Goal: Task Accomplishment & Management: Complete application form

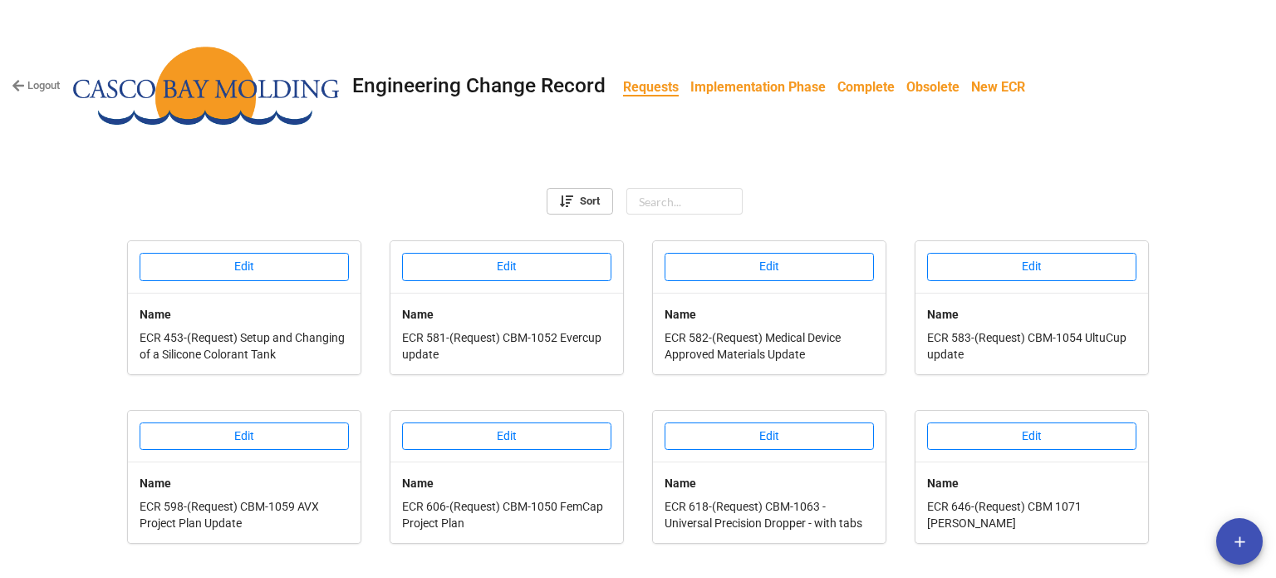
click at [759, 91] on b "Implementation Phase" at bounding box center [758, 87] width 135 height 16
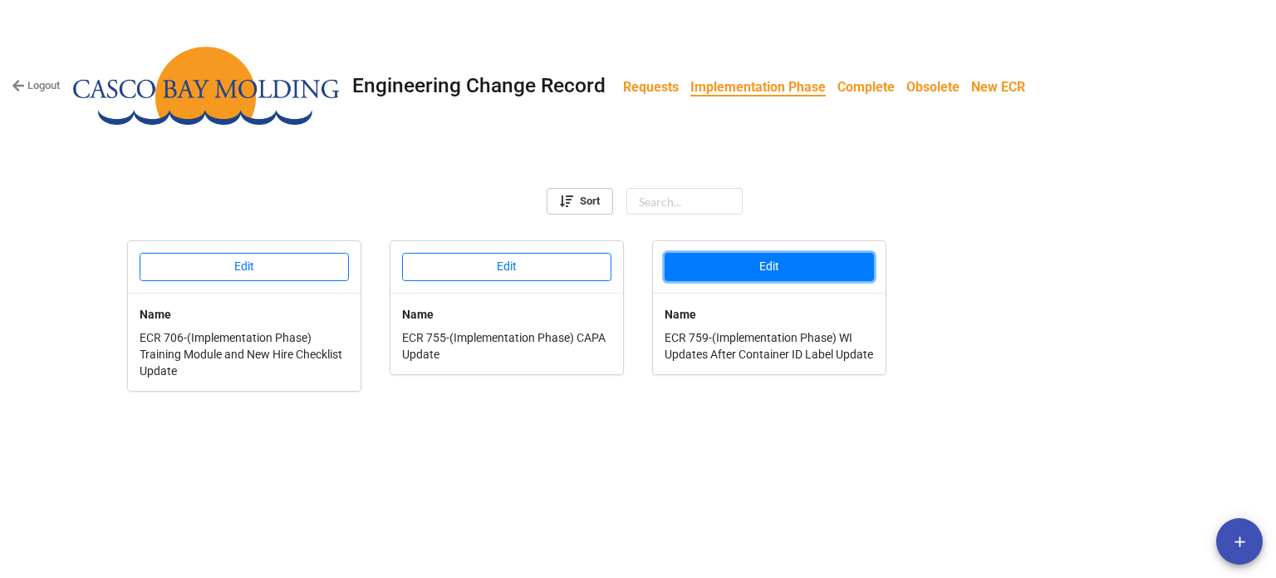
click at [725, 268] on button "Edit" at bounding box center [769, 267] width 209 height 28
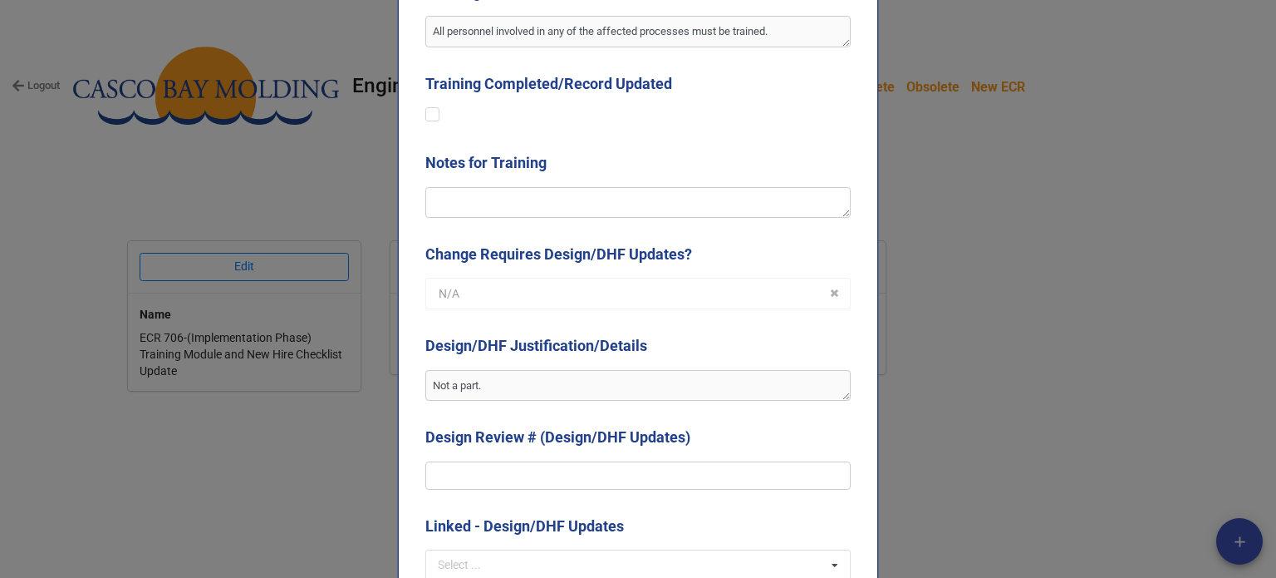
scroll to position [1579, 0]
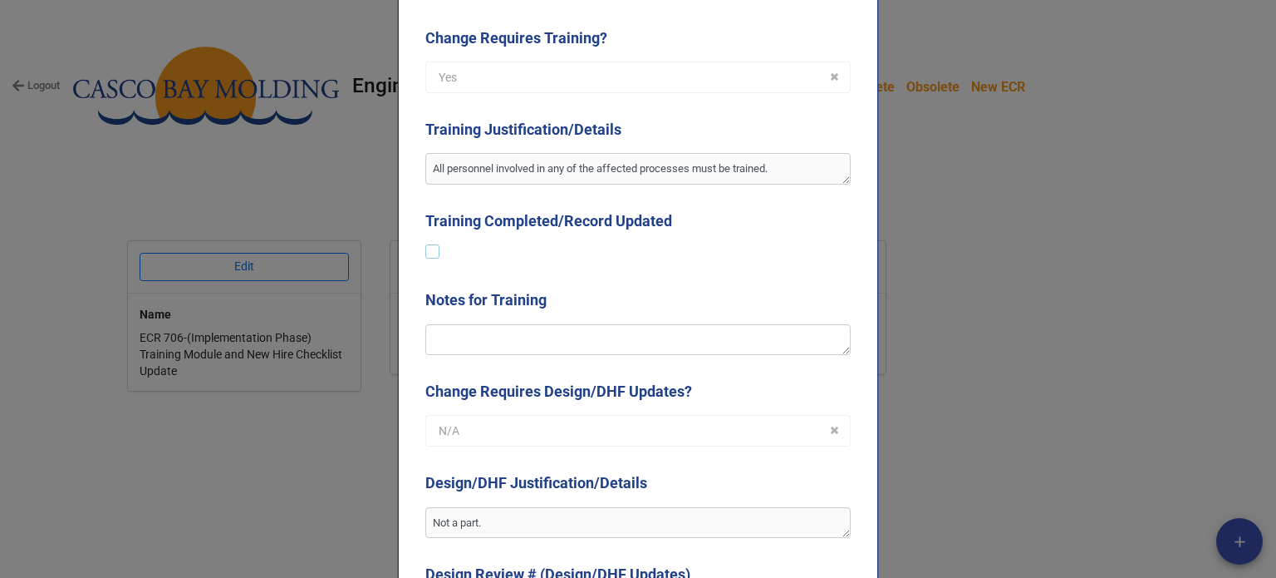
click at [430, 244] on label at bounding box center [432, 244] width 14 height 0
type textarea "x"
checkbox input "true"
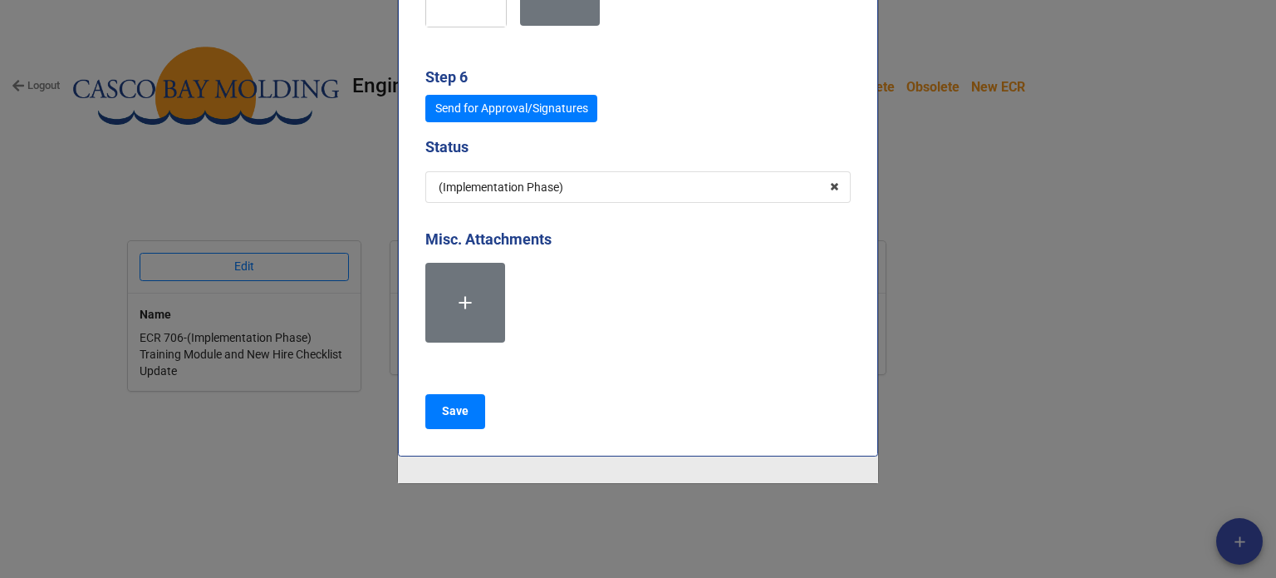
scroll to position [7829, 0]
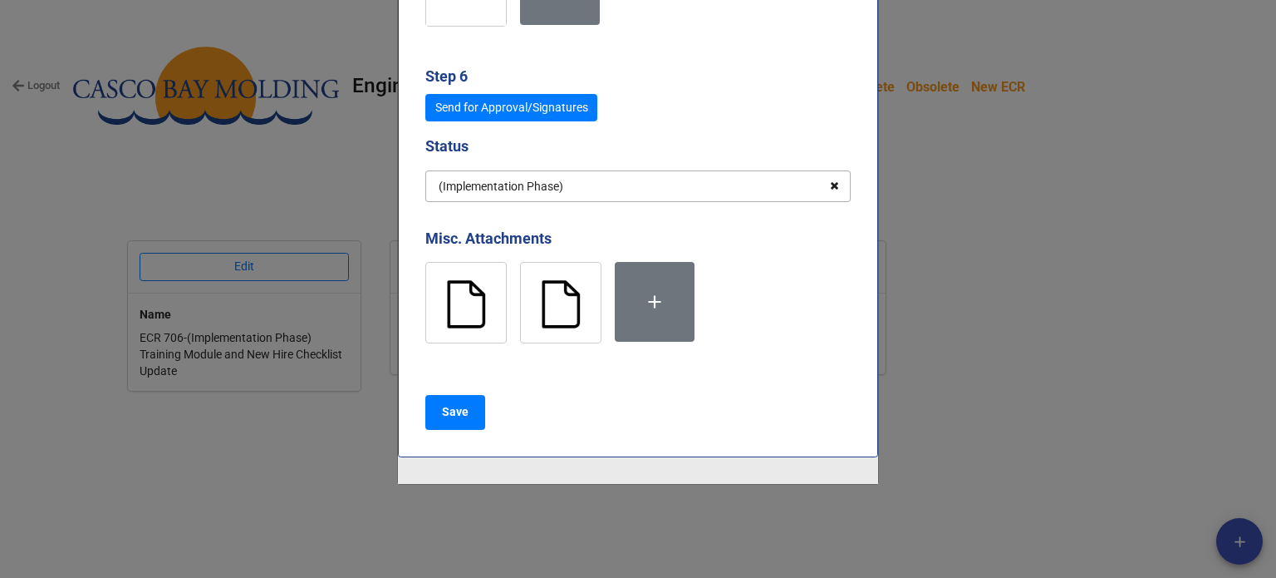
click at [838, 183] on icon at bounding box center [835, 186] width 26 height 31
click at [652, 182] on input "text" at bounding box center [639, 186] width 424 height 30
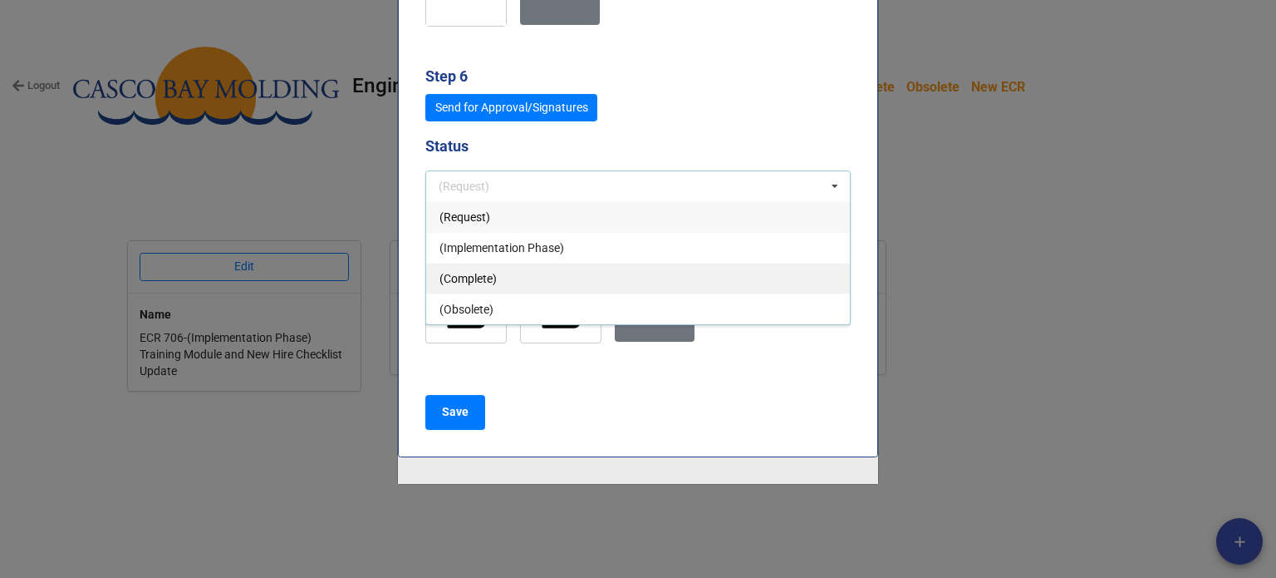
click at [489, 272] on span "(Complete)" at bounding box center [468, 278] width 57 height 13
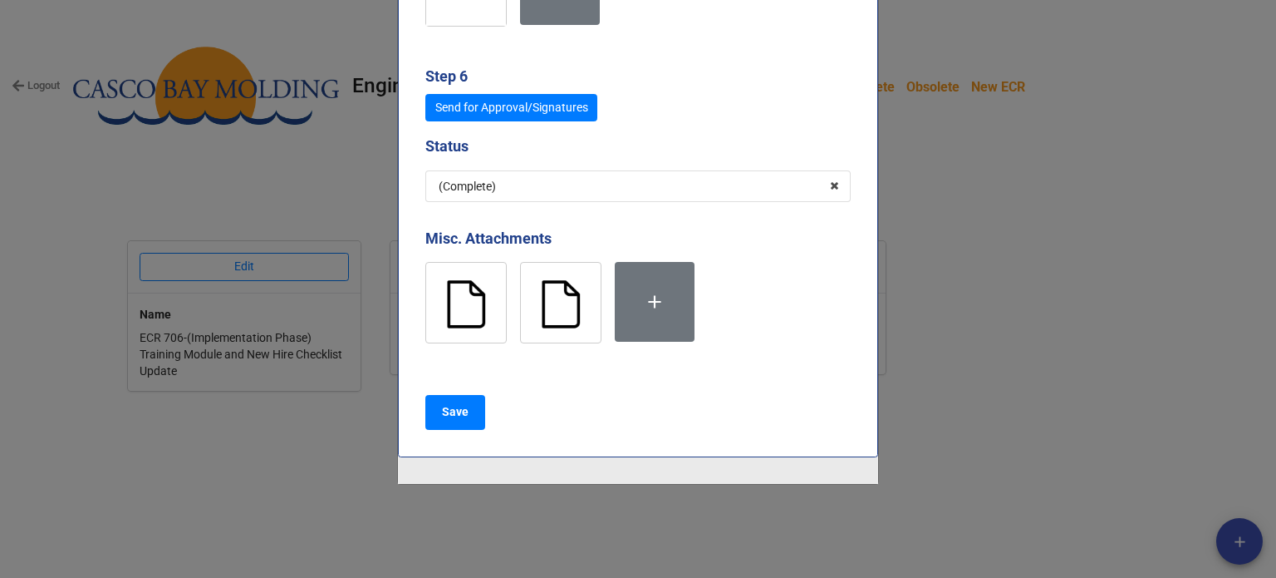
type textarea "x"
click at [457, 404] on b "Save" at bounding box center [455, 411] width 27 height 17
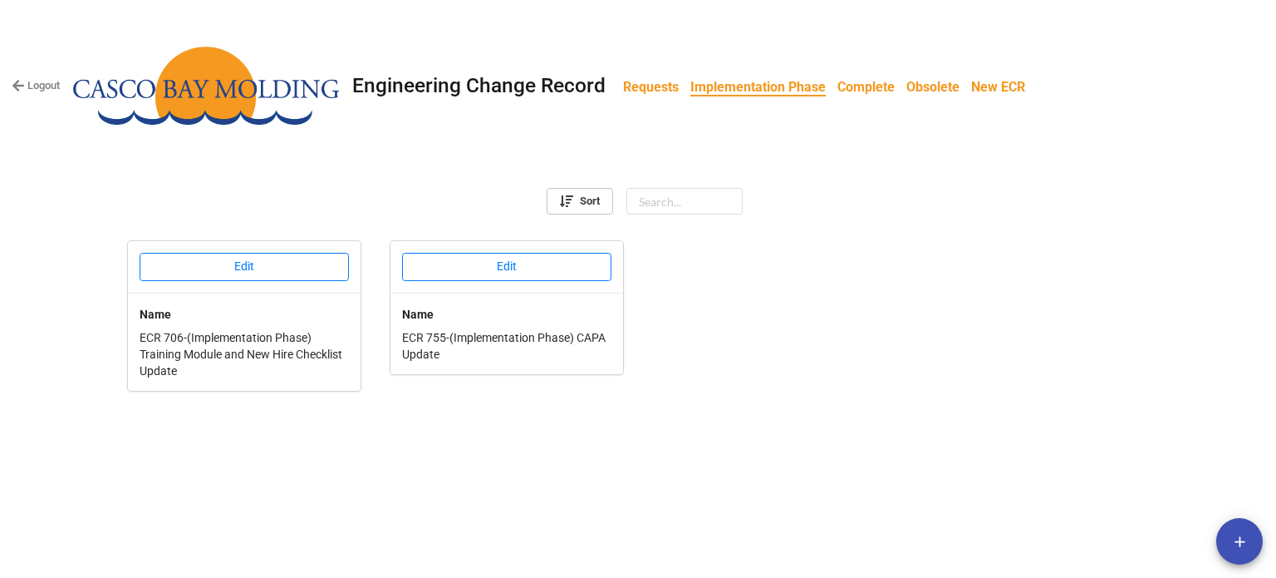
click at [655, 88] on b "Requests" at bounding box center [651, 87] width 56 height 16
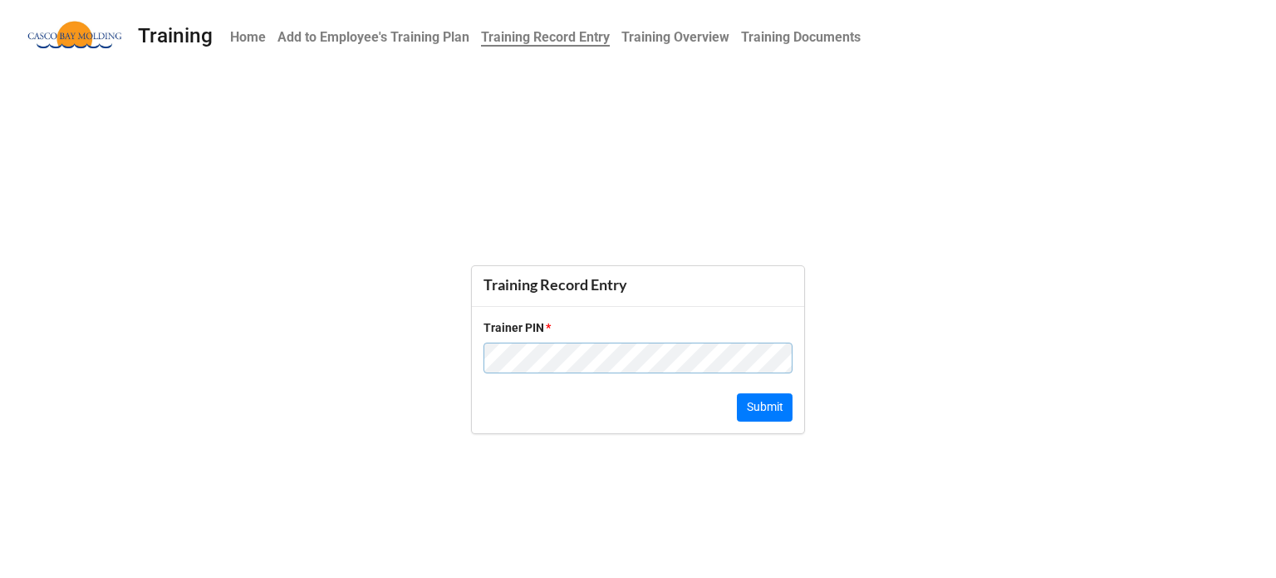
click at [553, 342] on div at bounding box center [638, 358] width 309 height 32
click button "Submit" at bounding box center [765, 407] width 56 height 28
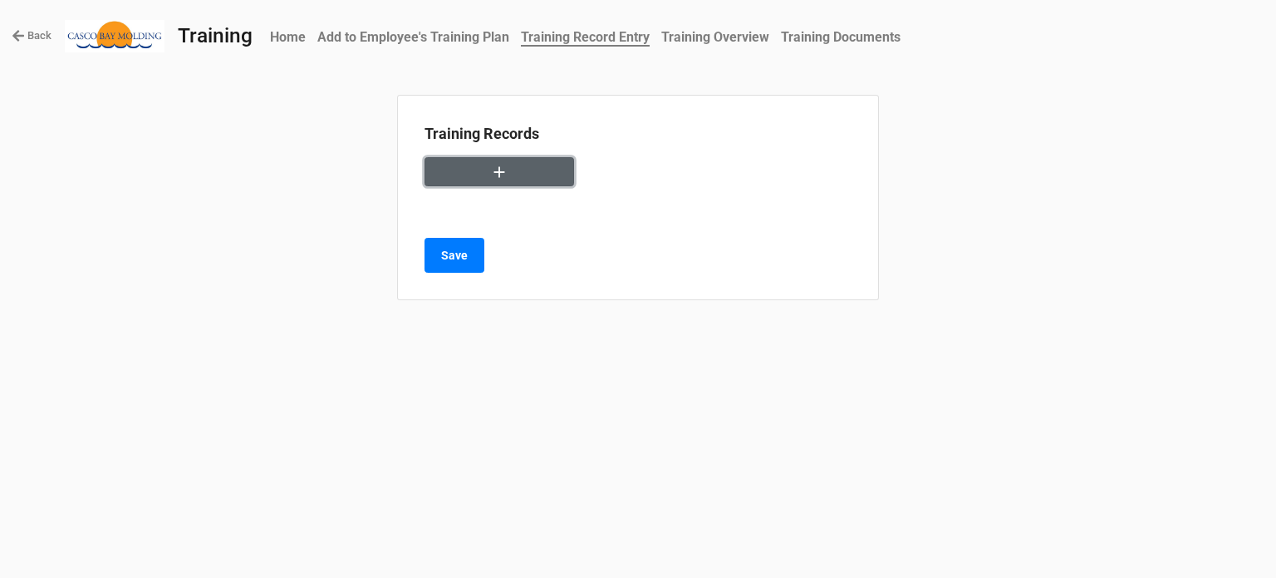
click at [558, 170] on button "button" at bounding box center [500, 171] width 150 height 29
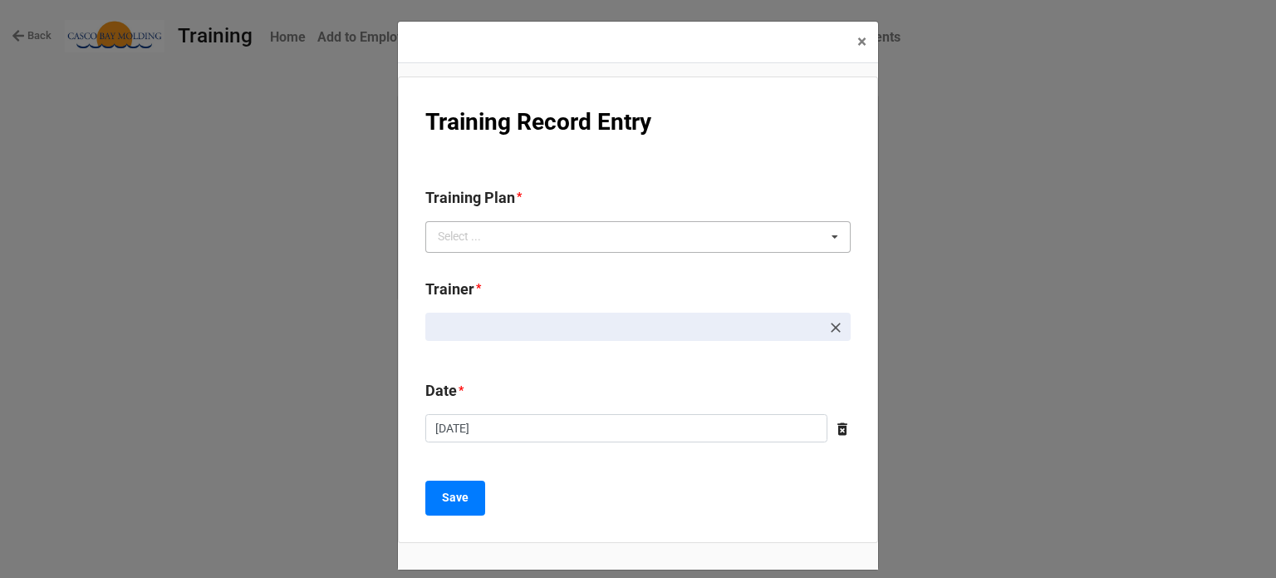
click at [561, 235] on div "Select ... No results found." at bounding box center [637, 237] width 425 height 32
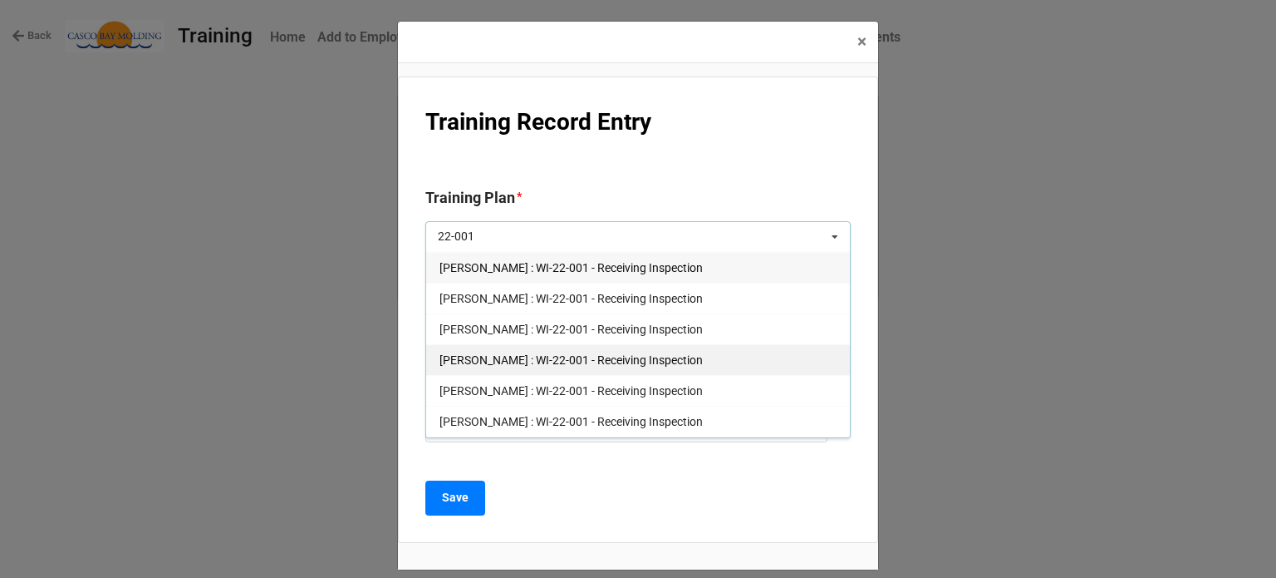
type input "22-001"
click at [562, 361] on span "Courtney Grant : WI-22-001 - Receiving Inspection" at bounding box center [571, 359] width 263 height 13
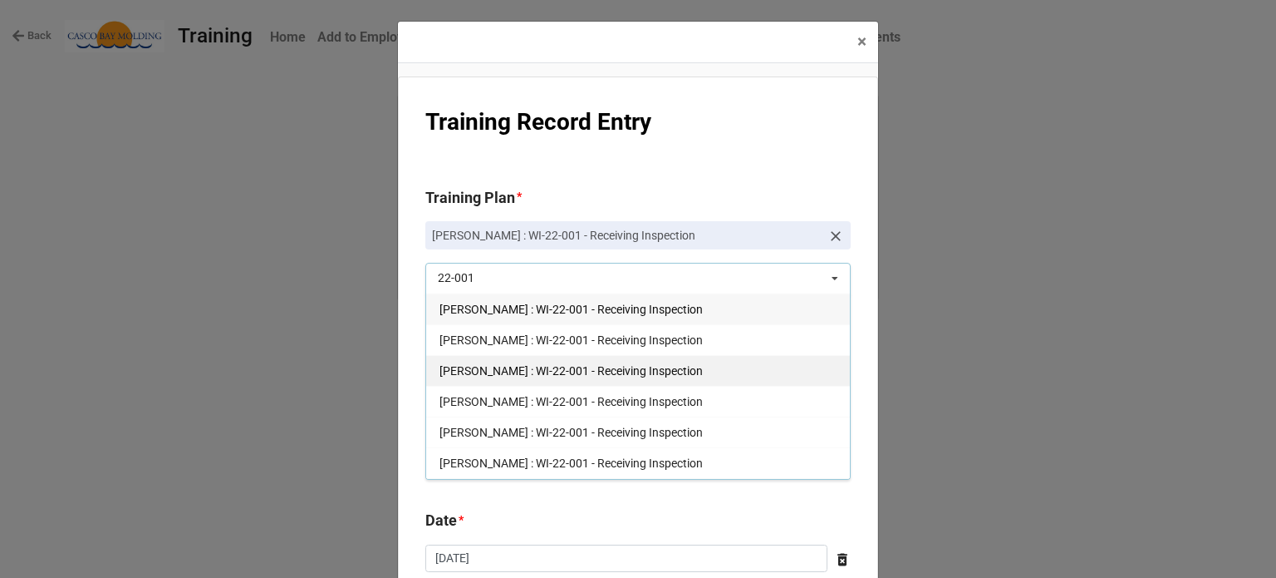
type input "22-001"
click at [564, 378] on div "Brian James Wanders : WI-22-001 - Receiving Inspection" at bounding box center [638, 370] width 424 height 31
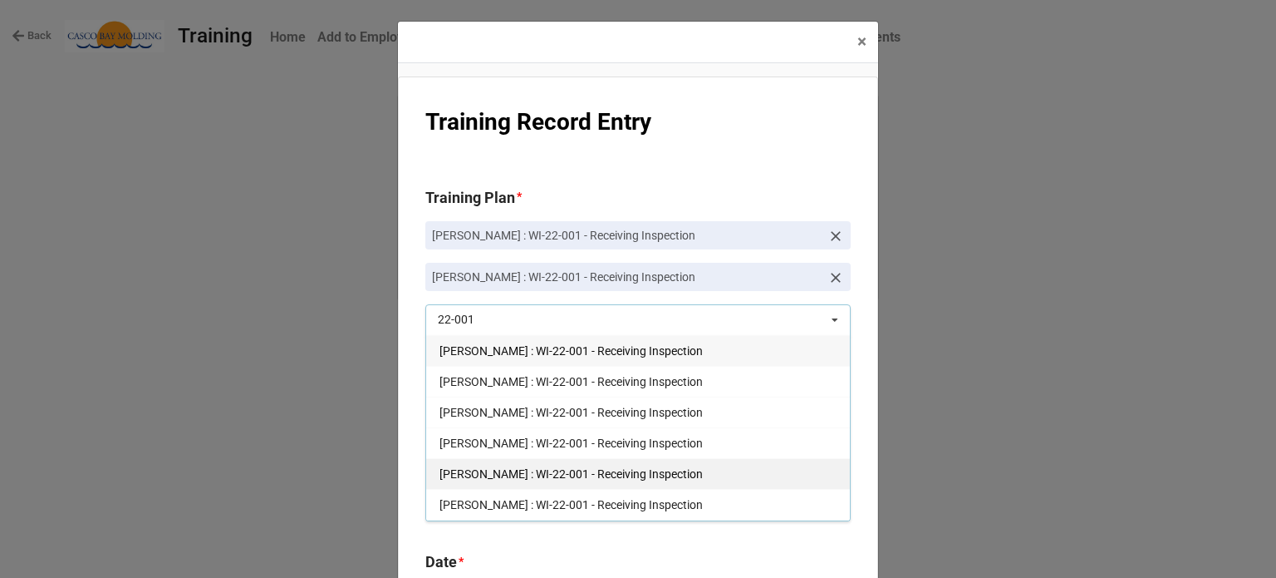
type input "22-001"
click at [516, 473] on span "Kayla Simpson : WI-22-001 - Receiving Inspection" at bounding box center [571, 473] width 263 height 13
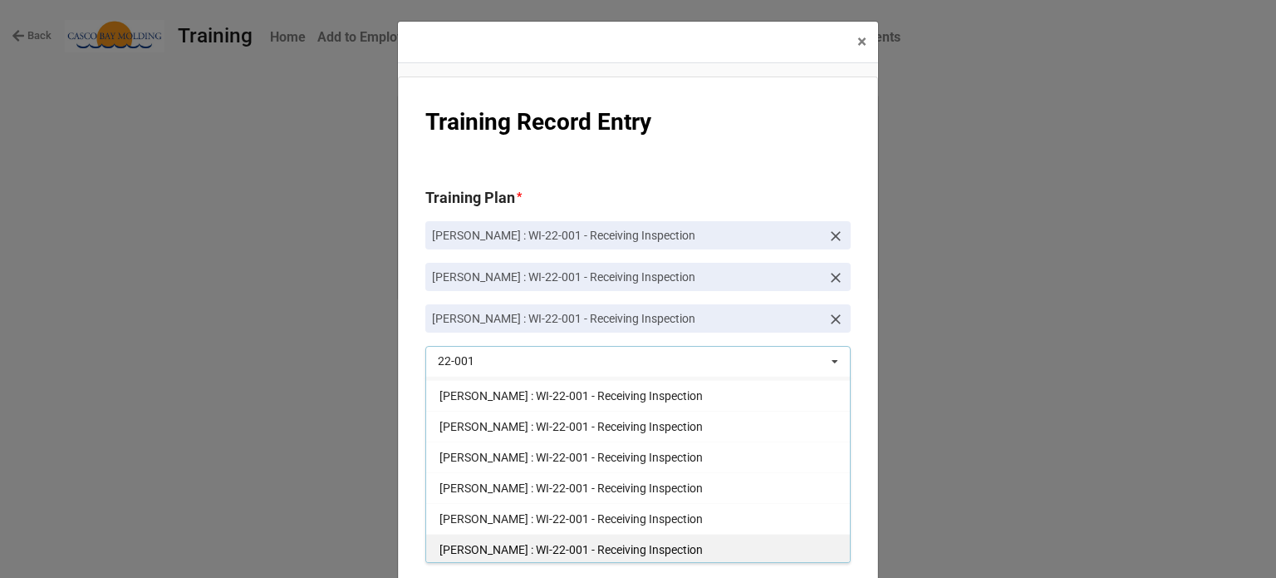
type input "22-001"
click at [509, 558] on div "Richard McLaughlin : WI-22-001 - Receiving Inspection" at bounding box center [638, 548] width 424 height 31
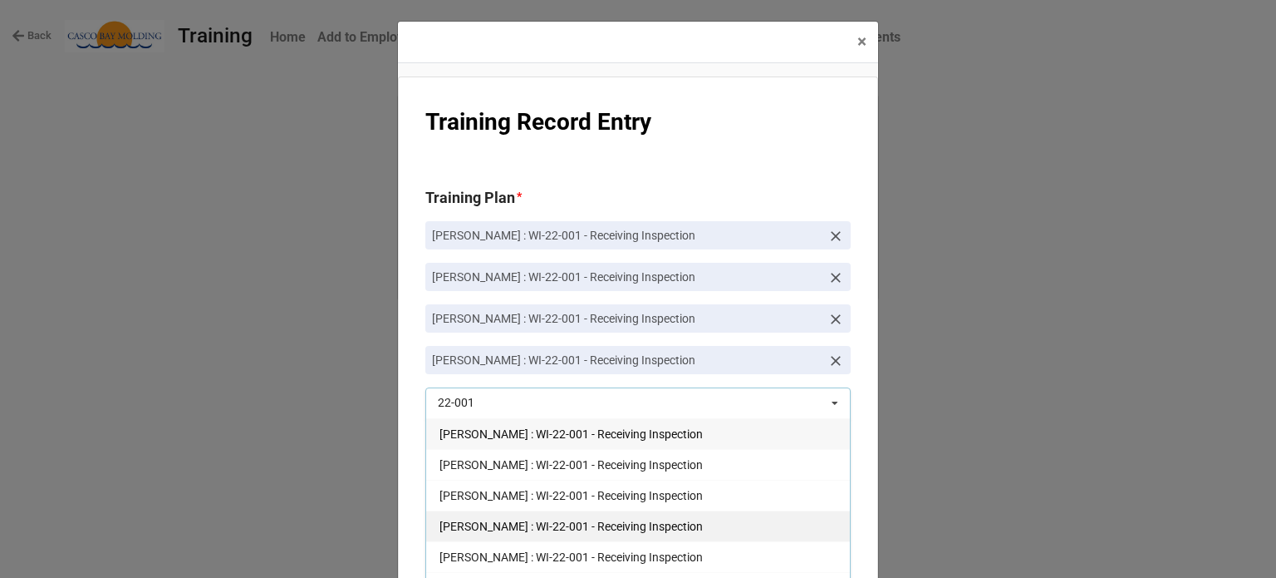
type input "22-001"
click at [584, 521] on span "Joe Hegarty : WI-22-001 - Receiving Inspection" at bounding box center [571, 525] width 263 height 13
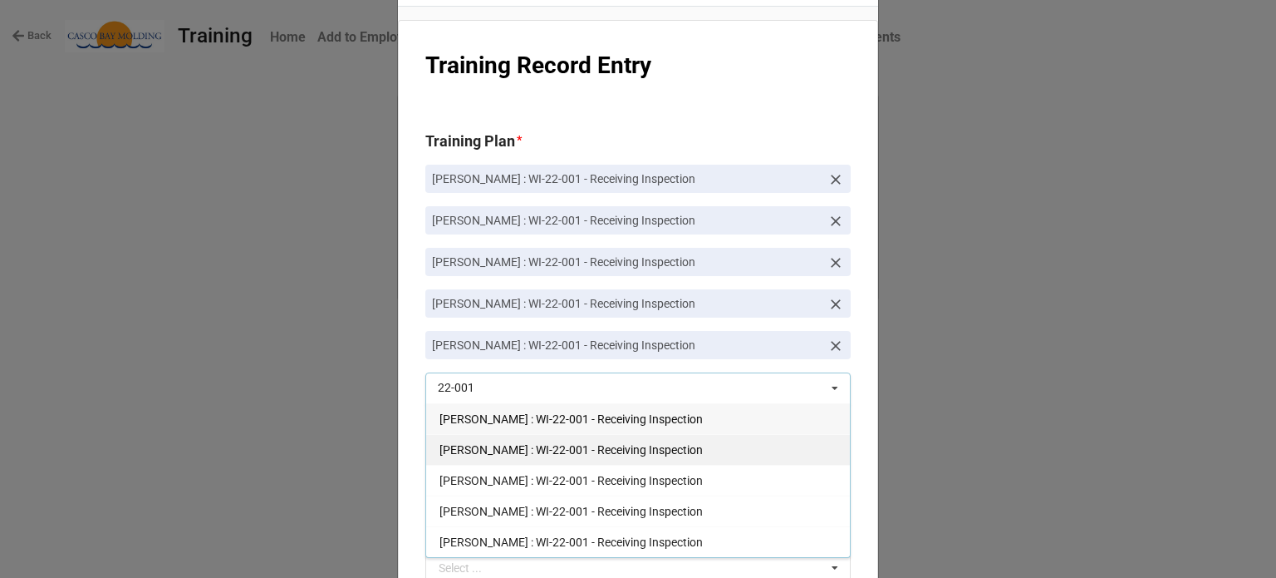
scroll to position [83, 0]
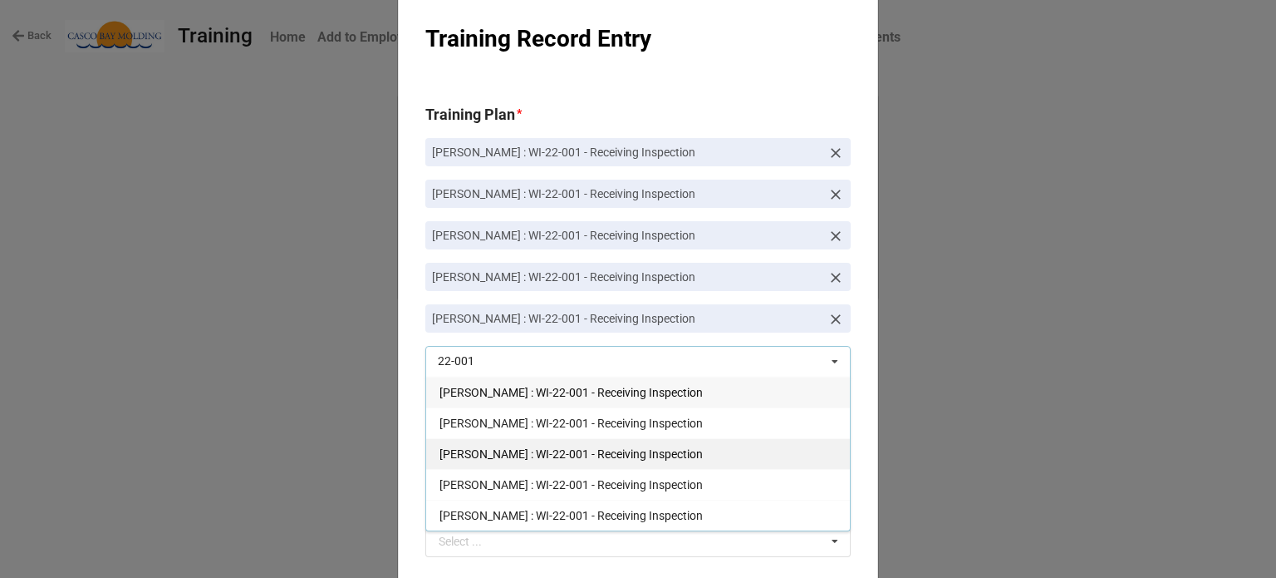
type input "22-001"
click at [616, 441] on div "Jessica Bailey : WI-22-001 - Receiving Inspection" at bounding box center [638, 453] width 424 height 31
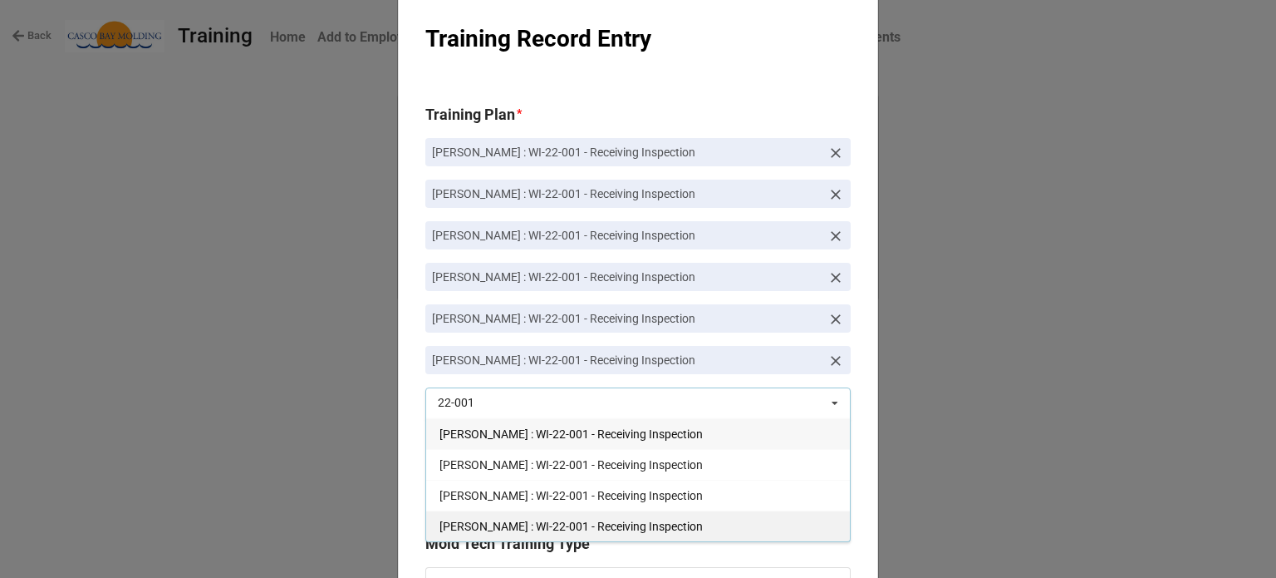
type input "22-001"
click at [622, 516] on div "Philip D Gagnon : WI-22-001 - Receiving Inspection" at bounding box center [638, 525] width 424 height 31
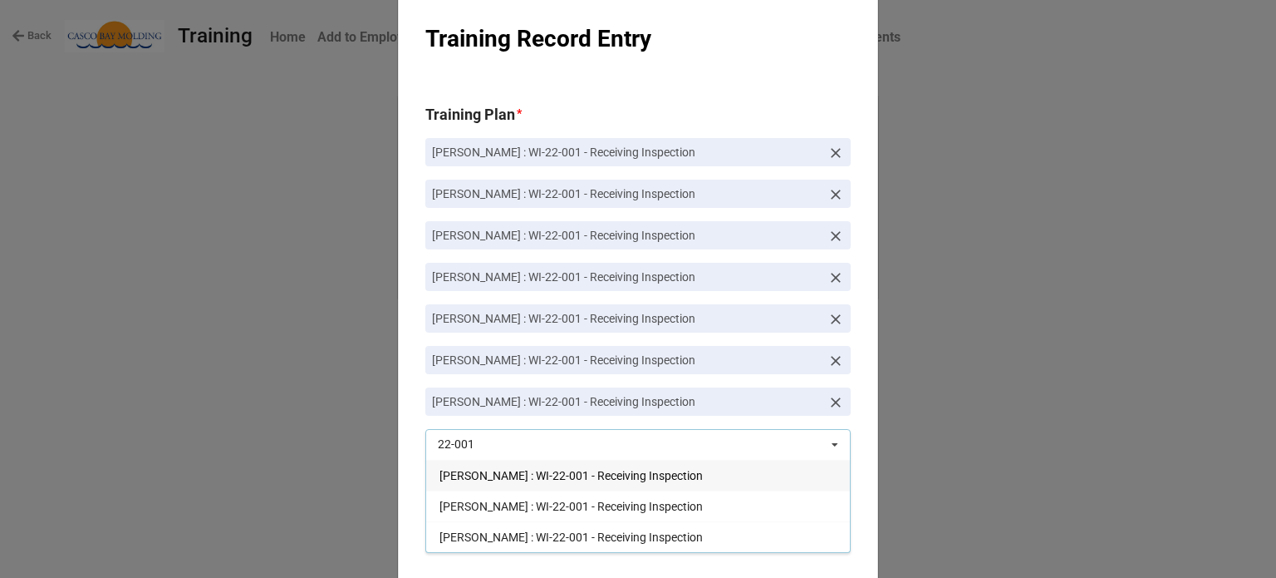
type input "22-001"
click at [622, 516] on div "Brandon Colburn : WI-22-001 - Receiving Inspection" at bounding box center [638, 505] width 424 height 31
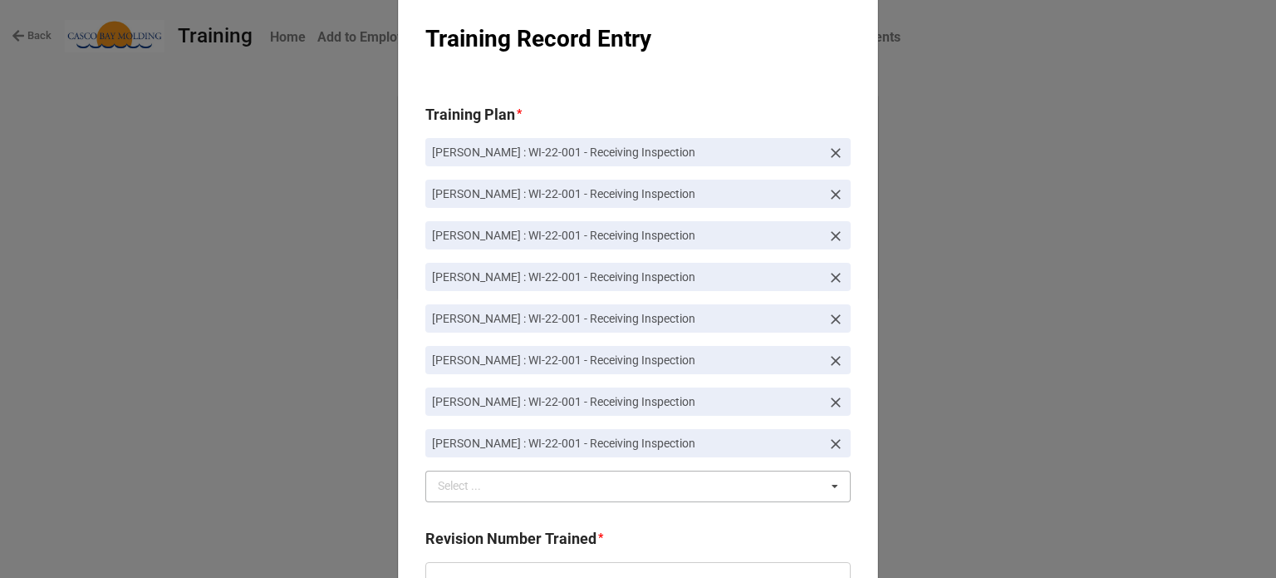
click at [867, 385] on div "Training Record Entry Training Plan * Courtney Grant : WI-22-001 - Receiving In…" at bounding box center [638, 559] width 480 height 1132
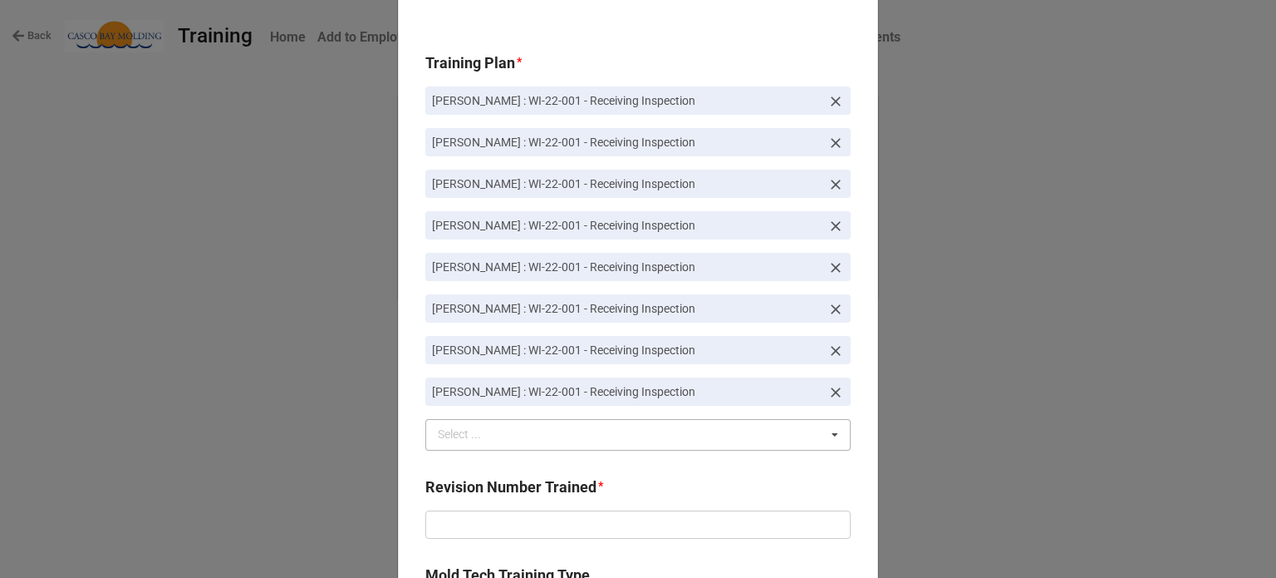
scroll to position [332, 0]
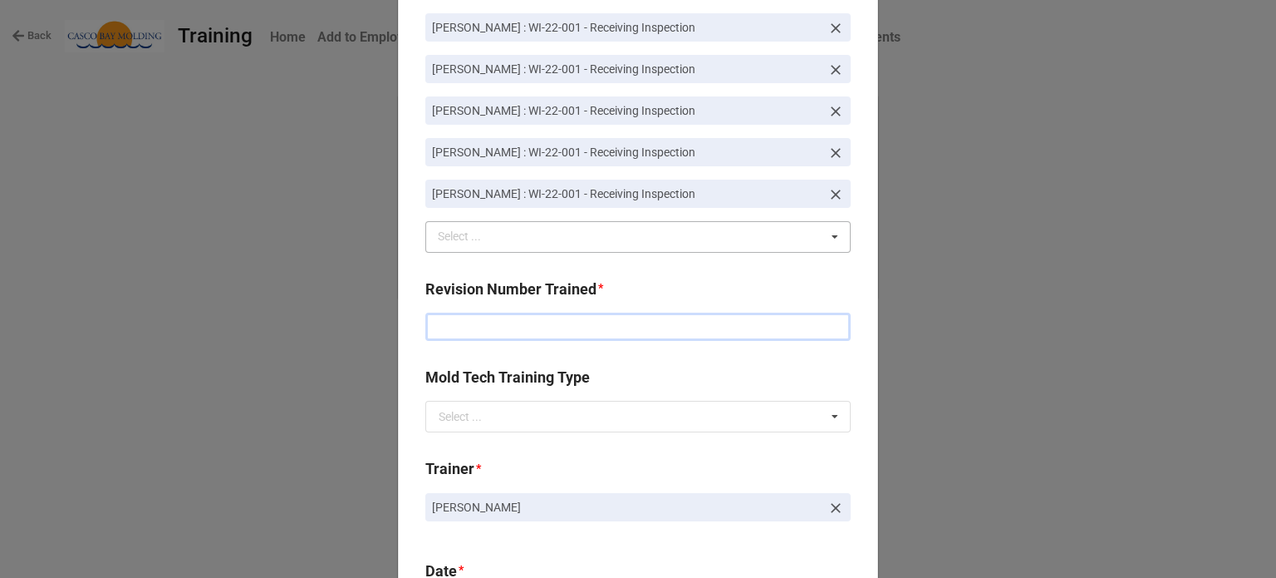
click at [581, 332] on input "text" at bounding box center [637, 326] width 425 height 28
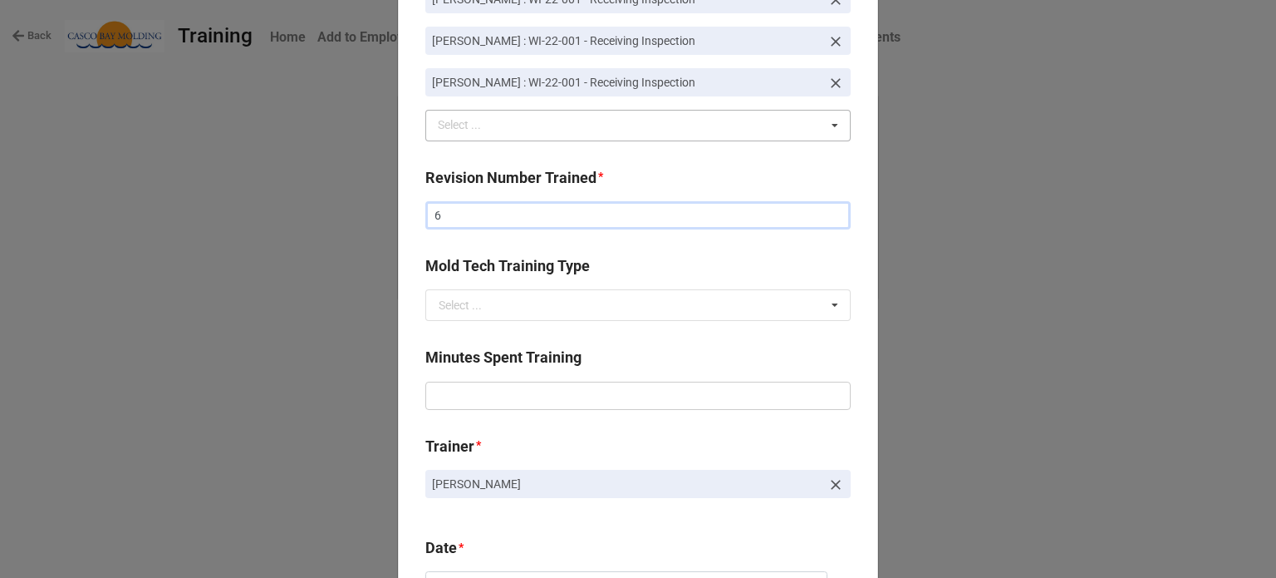
scroll to position [582, 0]
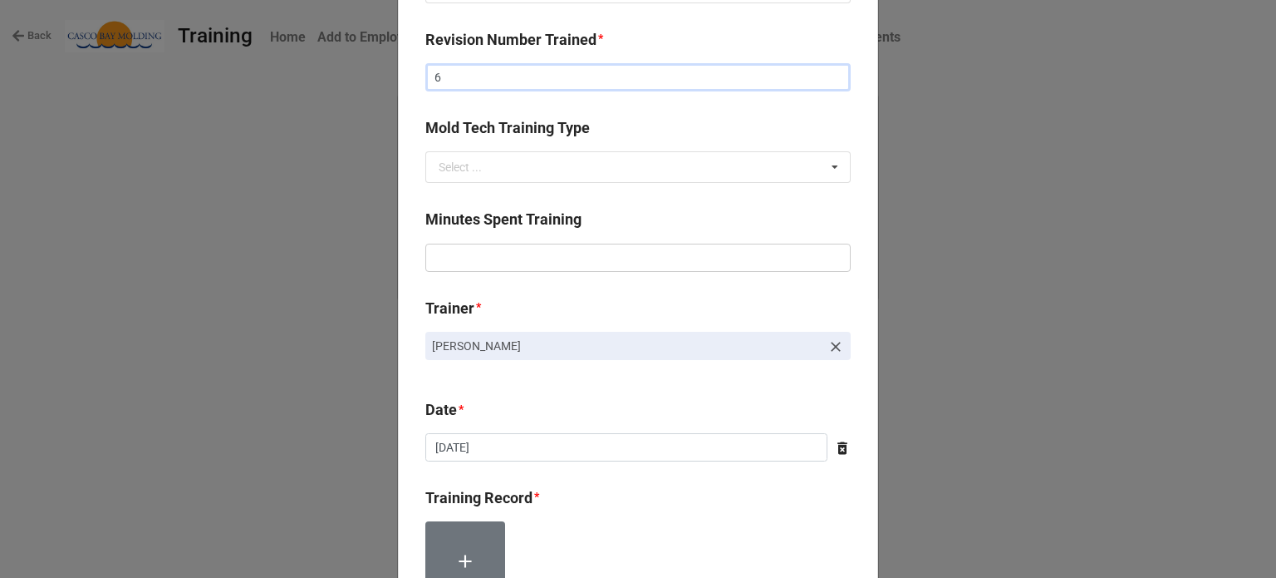
type input "6"
click at [562, 268] on input "text" at bounding box center [637, 257] width 425 height 28
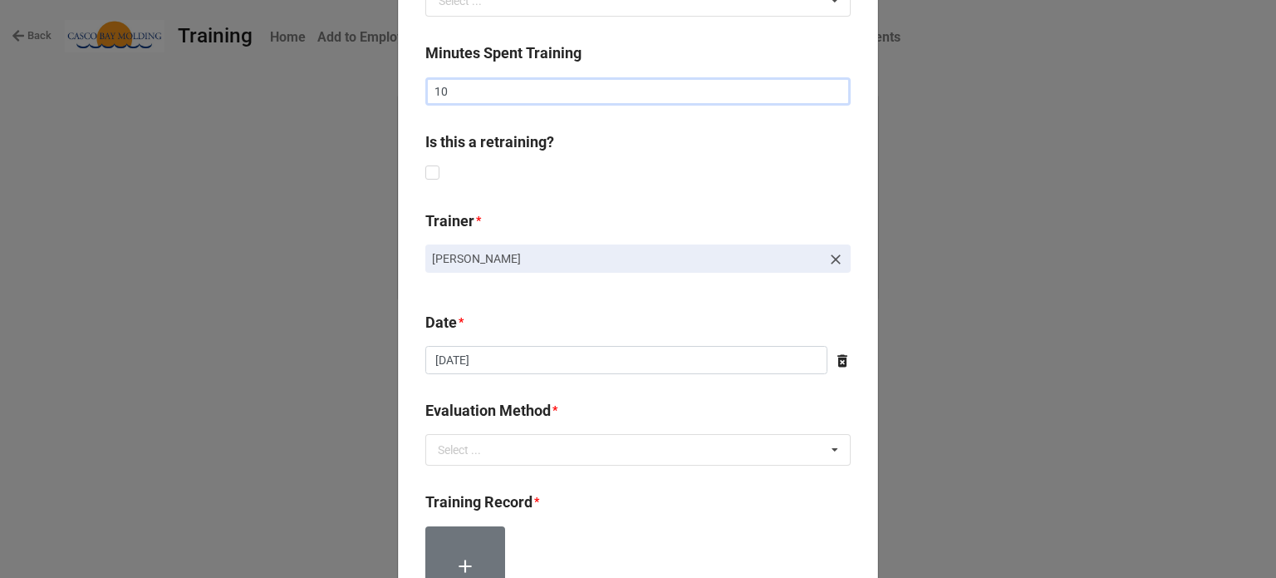
scroll to position [831, 0]
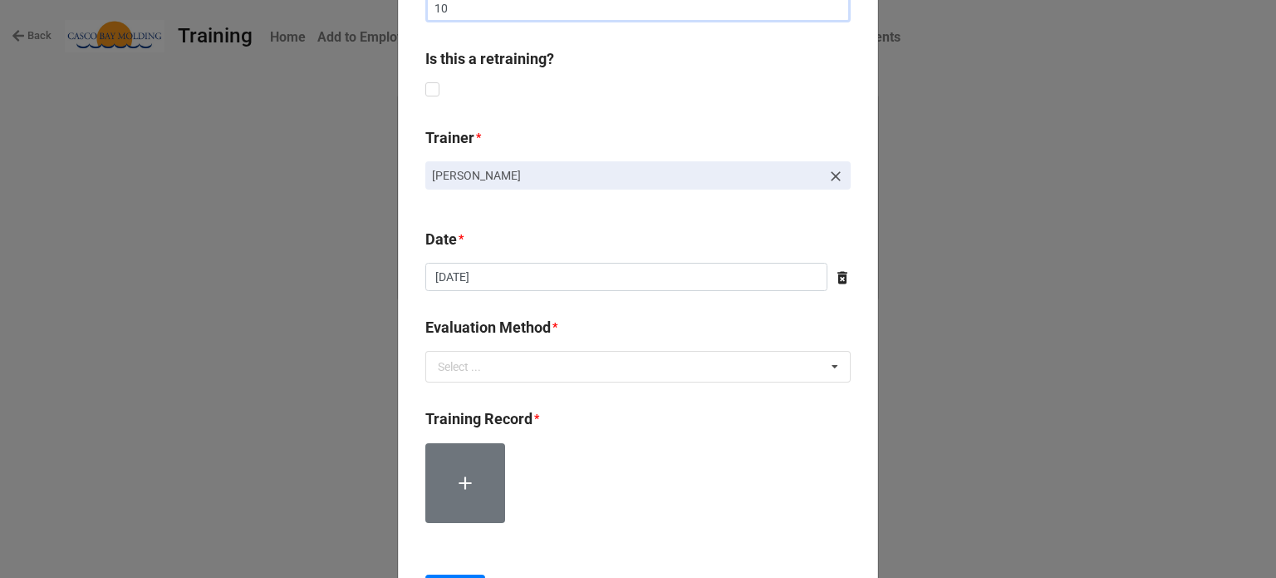
type input "10"
click at [578, 387] on div "Evaluation Method * Select ... Verbal Quiz Written Exam Technique Observation" at bounding box center [637, 355] width 425 height 78
click at [570, 373] on div "Select ... Verbal Quiz Written Exam Technique Observation" at bounding box center [637, 367] width 425 height 32
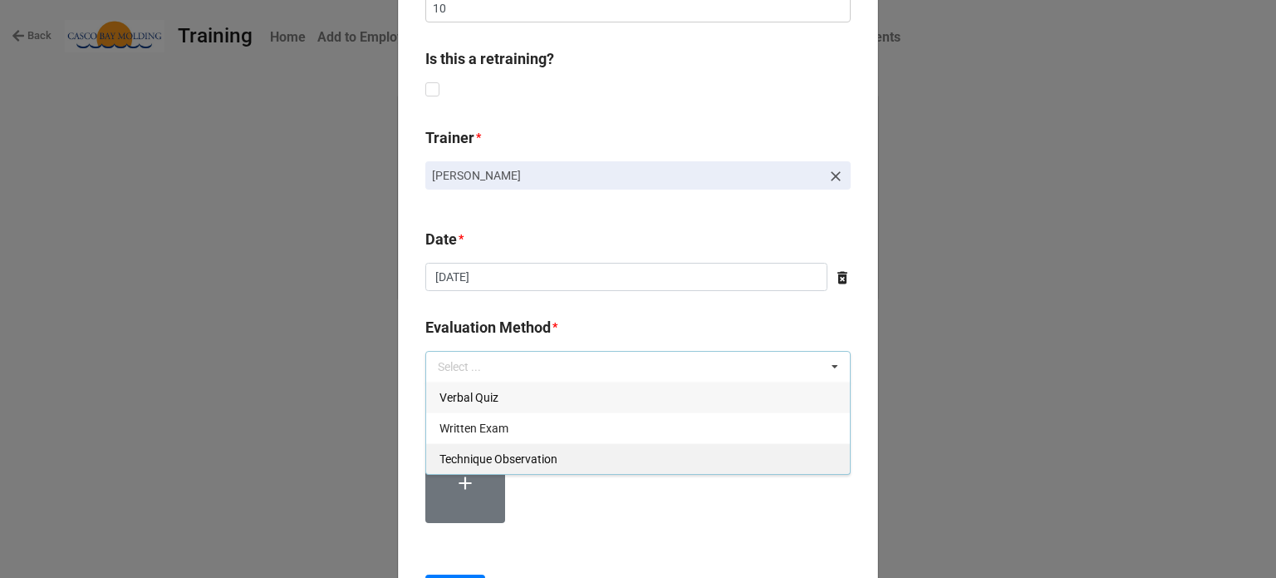
click at [578, 465] on div "Technique Observation" at bounding box center [638, 458] width 424 height 31
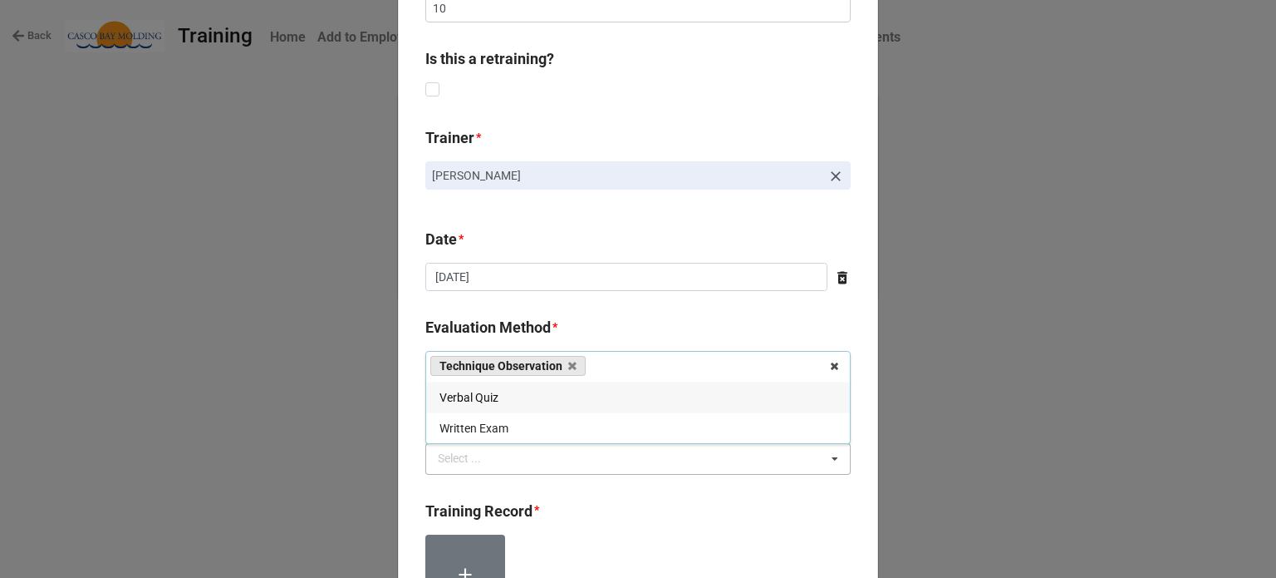
click at [577, 455] on div "Select ... Competency Demonstrated Further Training Needed" at bounding box center [637, 459] width 425 height 32
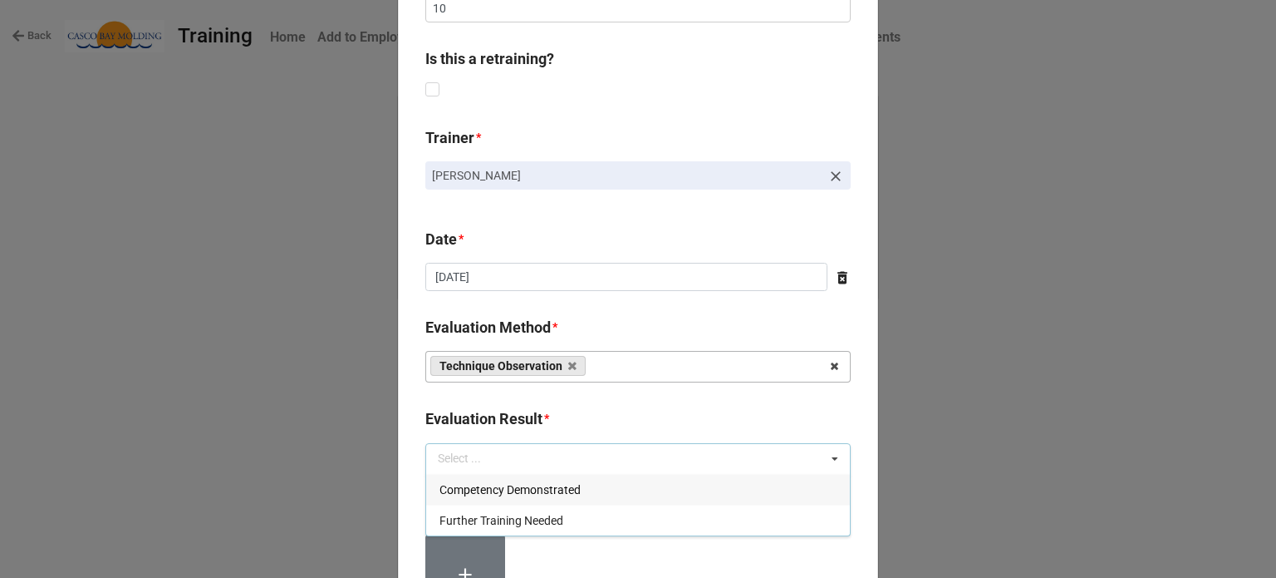
click at [566, 484] on span "Competency Demonstrated" at bounding box center [510, 489] width 141 height 13
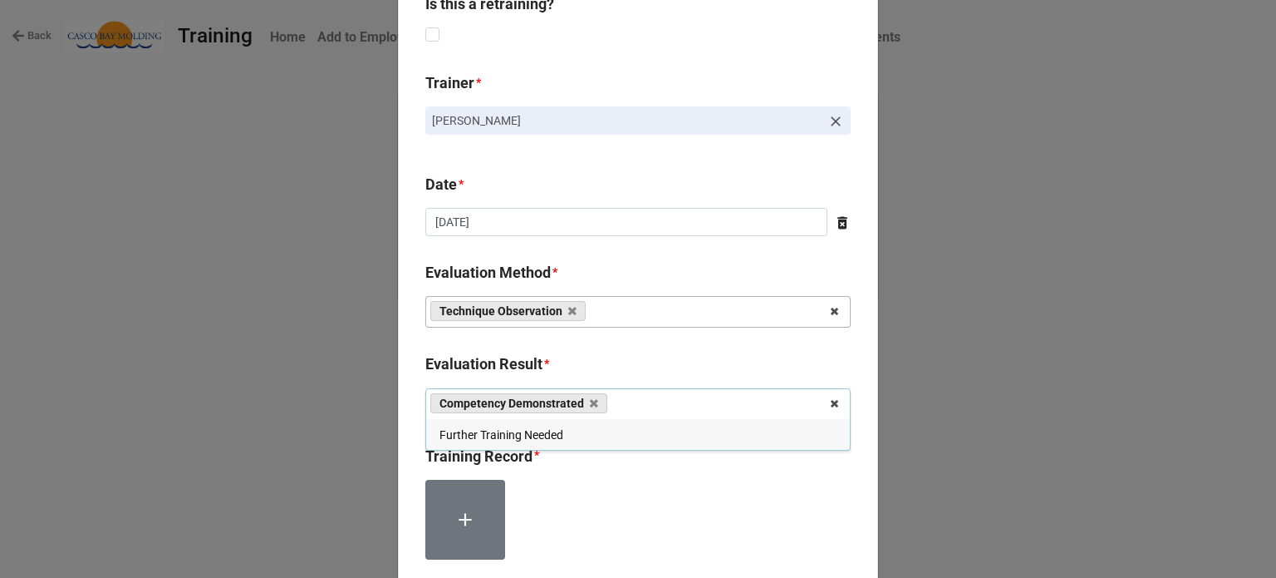
scroll to position [914, 0]
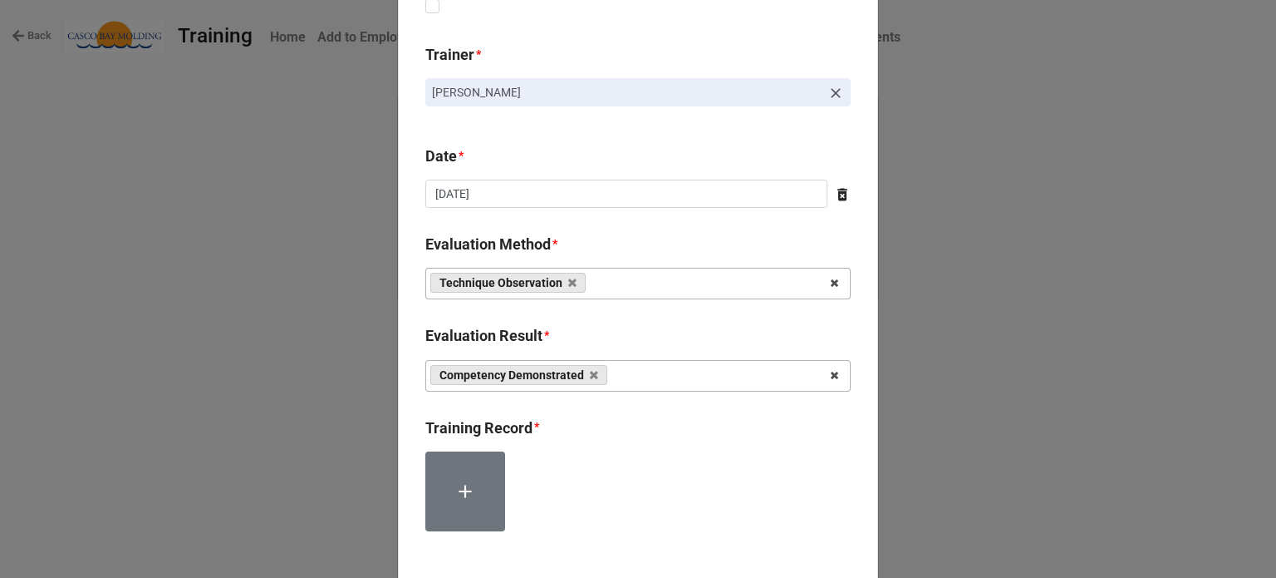
click at [588, 479] on div at bounding box center [637, 497] width 425 height 93
click at [515, 479] on div at bounding box center [637, 497] width 425 height 93
click at [479, 485] on label at bounding box center [465, 491] width 80 height 80
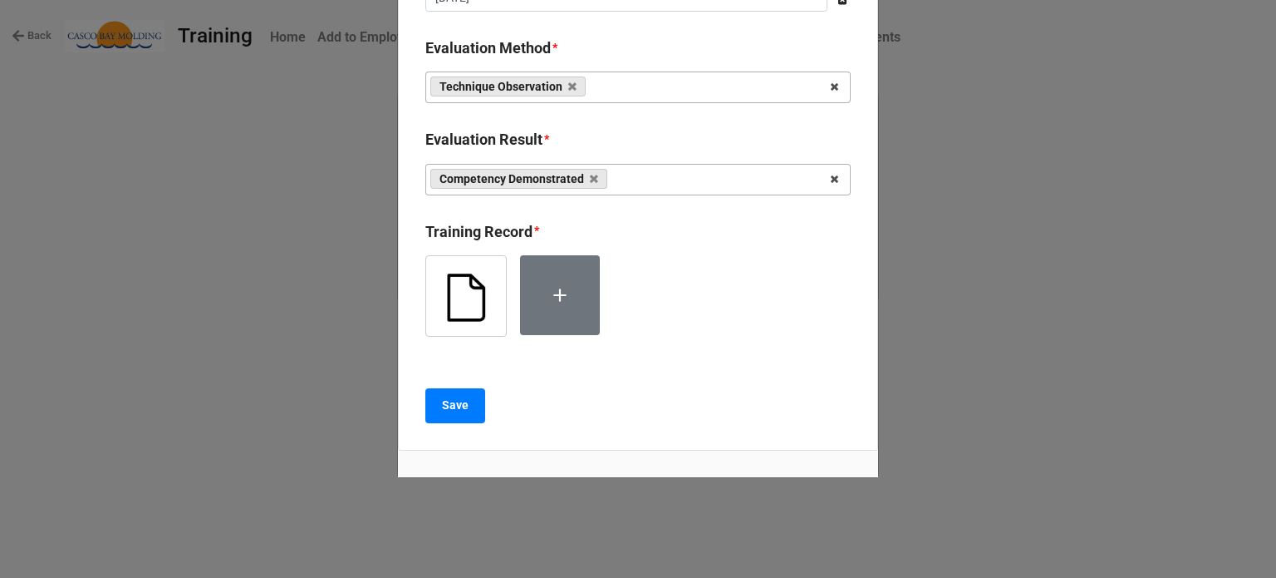
scroll to position [1111, 0]
click at [455, 411] on button "Save" at bounding box center [455, 404] width 60 height 35
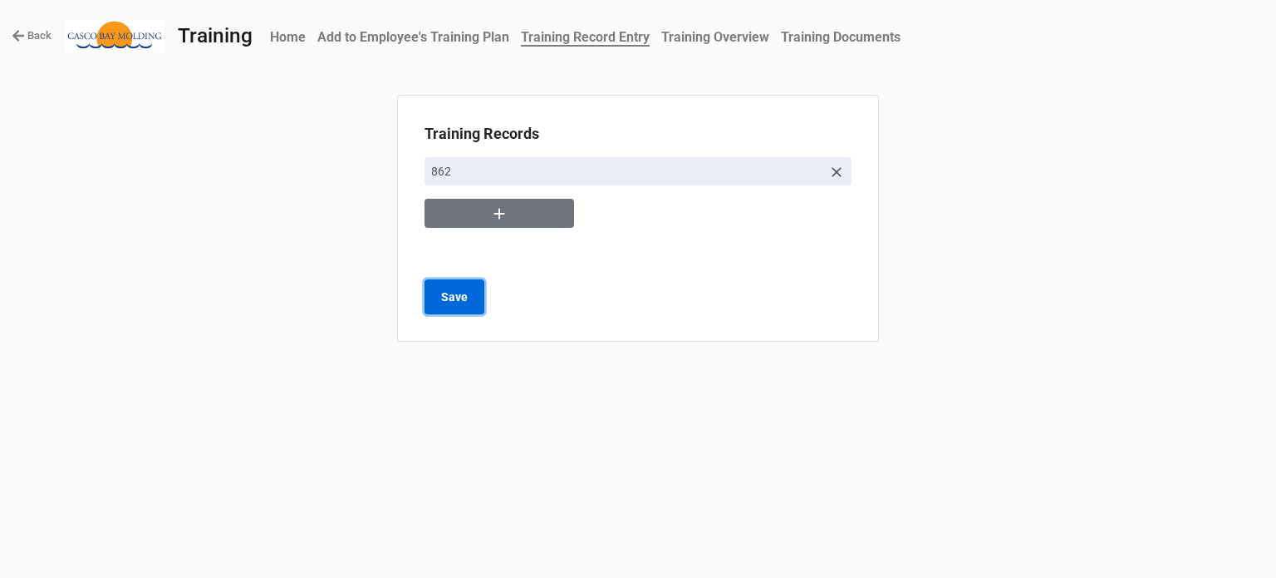
click at [447, 303] on b "Save" at bounding box center [454, 296] width 27 height 17
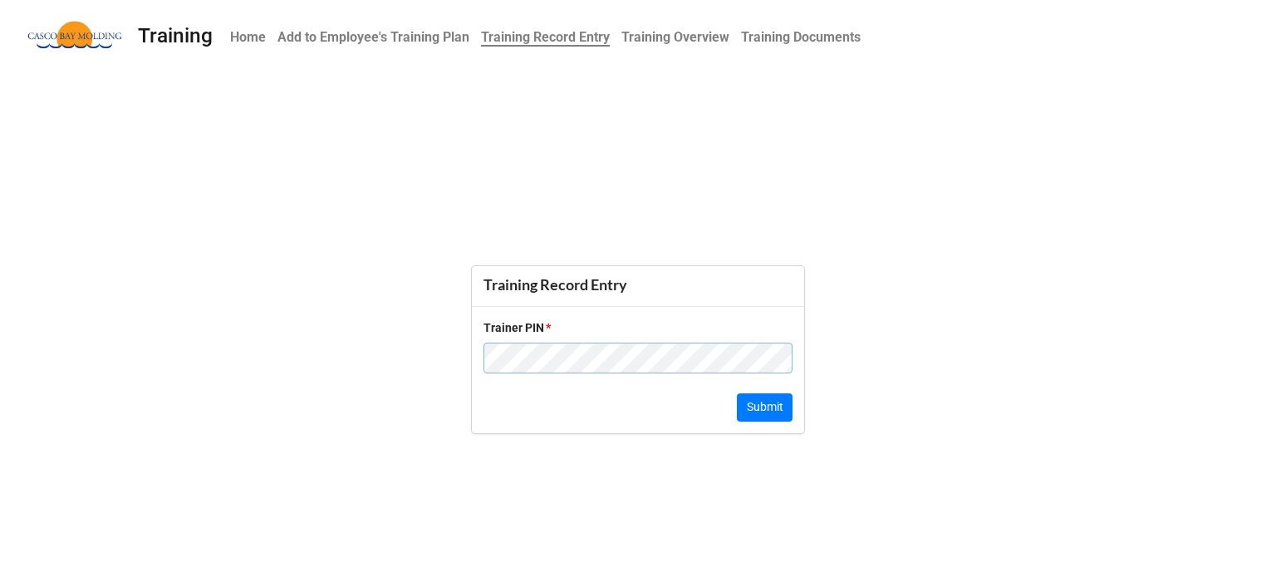
click button "Submit" at bounding box center [765, 407] width 56 height 28
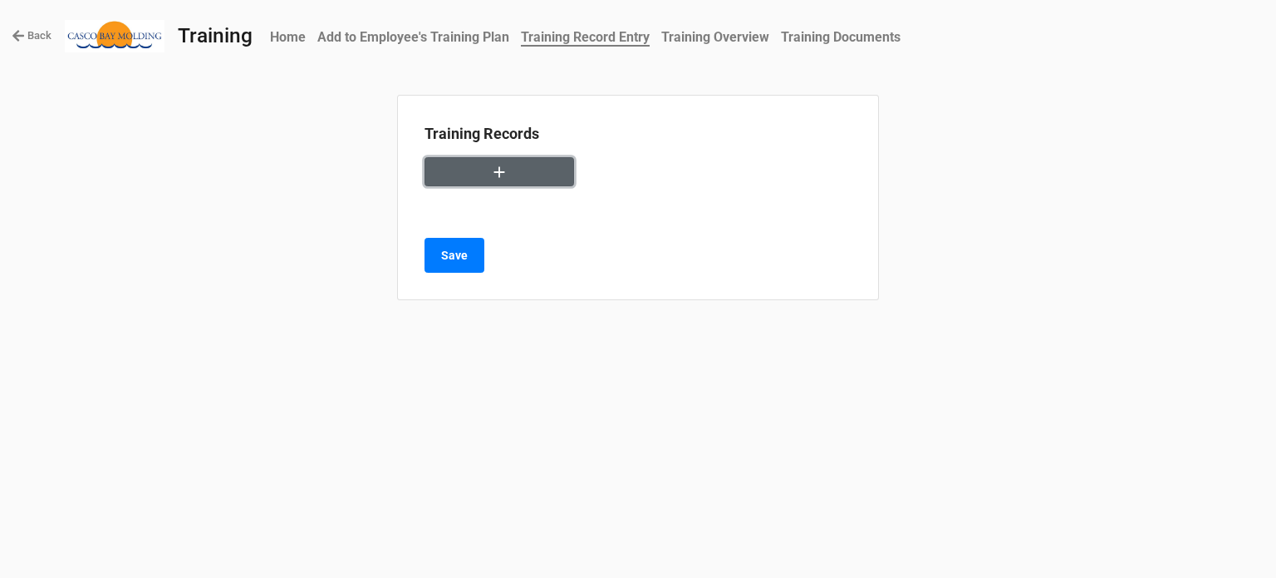
click at [447, 172] on button "button" at bounding box center [500, 171] width 150 height 29
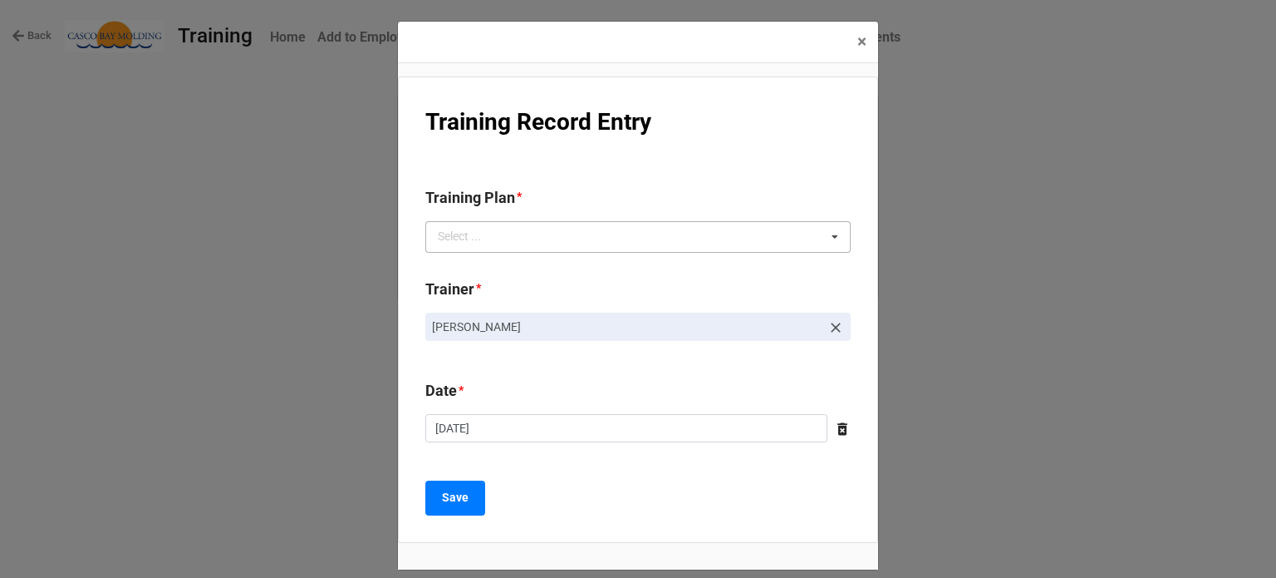
click at [476, 234] on div "Select ..." at bounding box center [469, 236] width 71 height 19
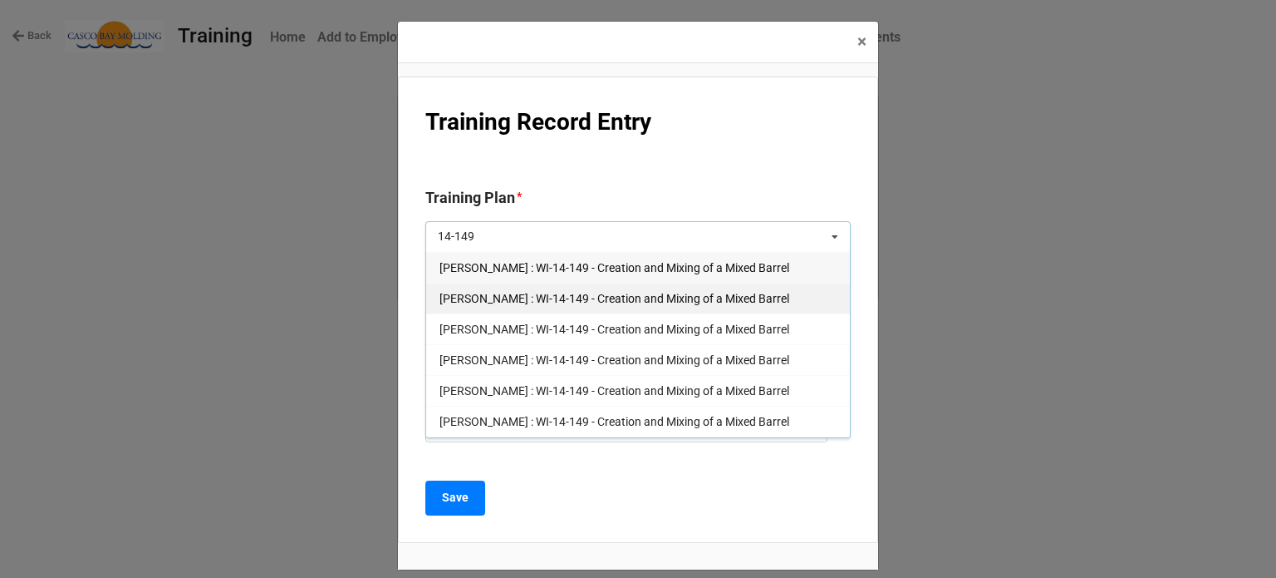
type input "14-149"
click at [459, 300] on span "Courtney Grant : WI-14-149 - Creation and Mixing of a Mixed Barrel" at bounding box center [615, 298] width 350 height 13
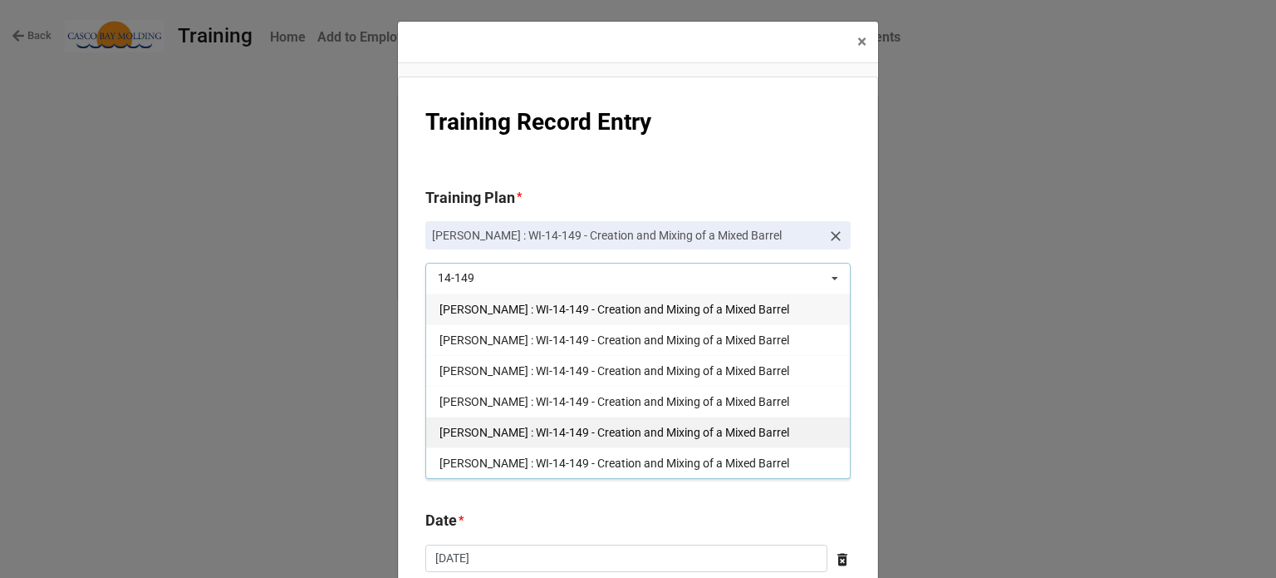
type input "14-149"
click at [479, 425] on span "Richard McLaughlin : WI-14-149 - Creation and Mixing of a Mixed Barrel" at bounding box center [615, 431] width 350 height 13
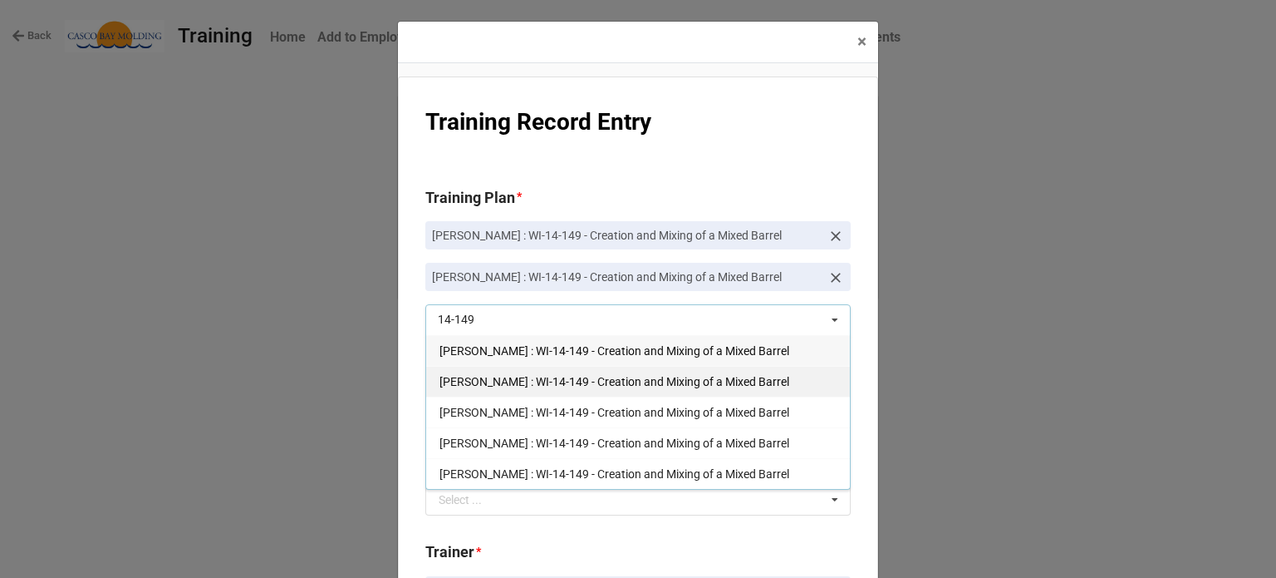
type input "14-149"
click at [479, 381] on span "Joe Hegarty : WI-14-149 - Creation and Mixing of a Mixed Barrel" at bounding box center [615, 381] width 350 height 13
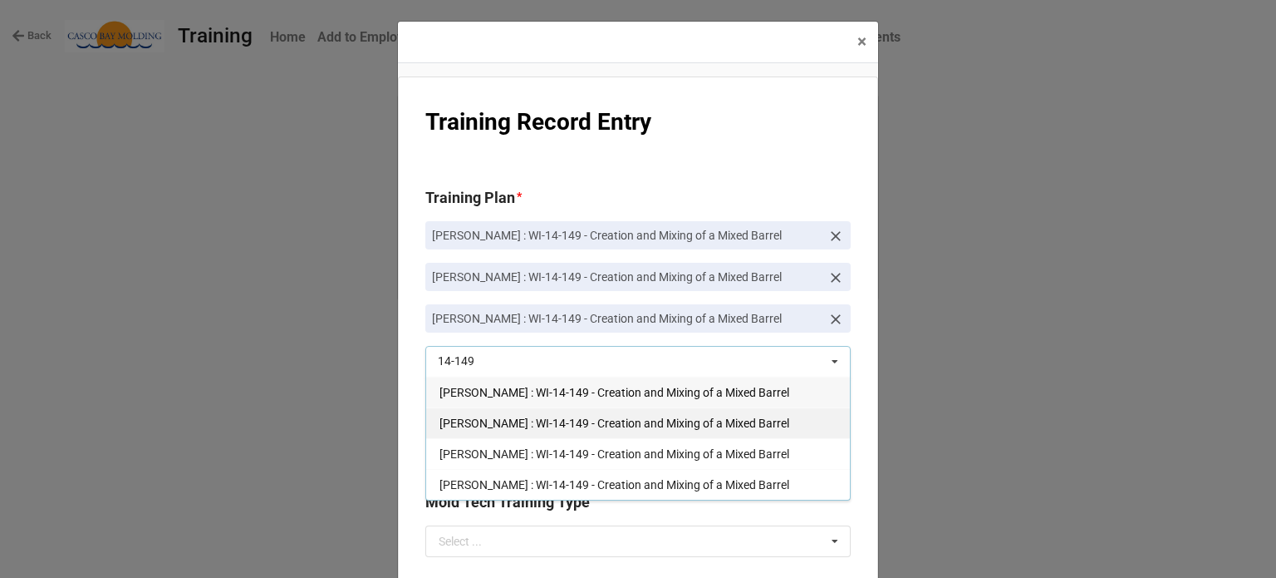
type input "14-149"
click at [479, 421] on span "Philip D Gagnon : WI-14-149 - Creation and Mixing of a Mixed Barrel" at bounding box center [615, 422] width 350 height 13
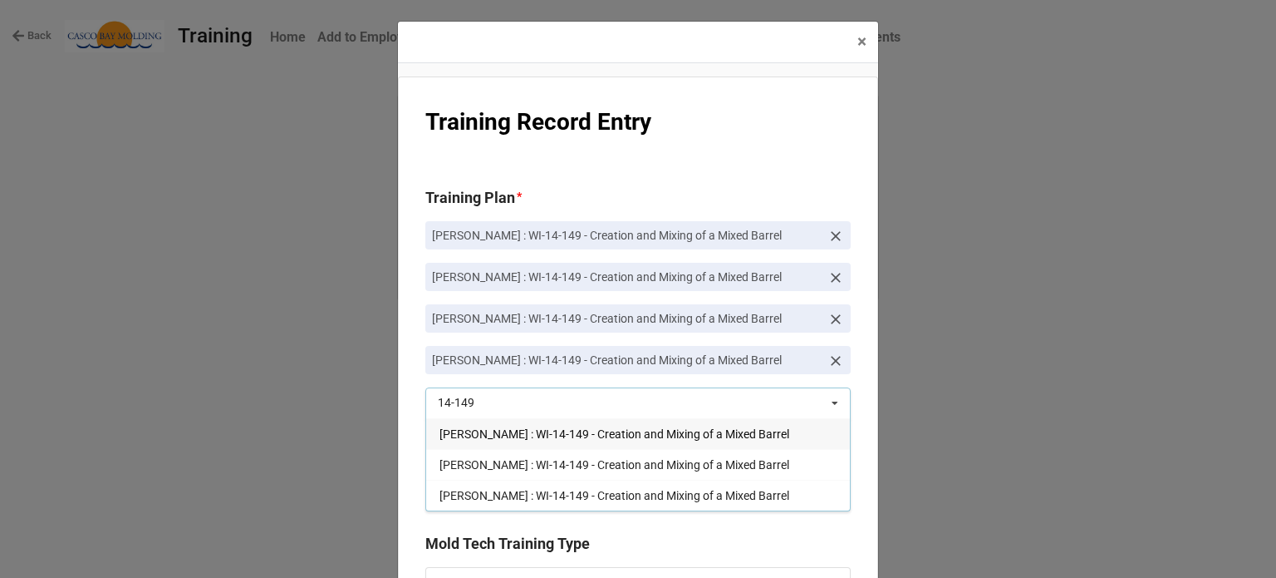
type input "14-149"
click at [480, 431] on span "Brandon Colburn : WI-14-149 - Creation and Mixing of a Mixed Barrel" at bounding box center [615, 433] width 350 height 13
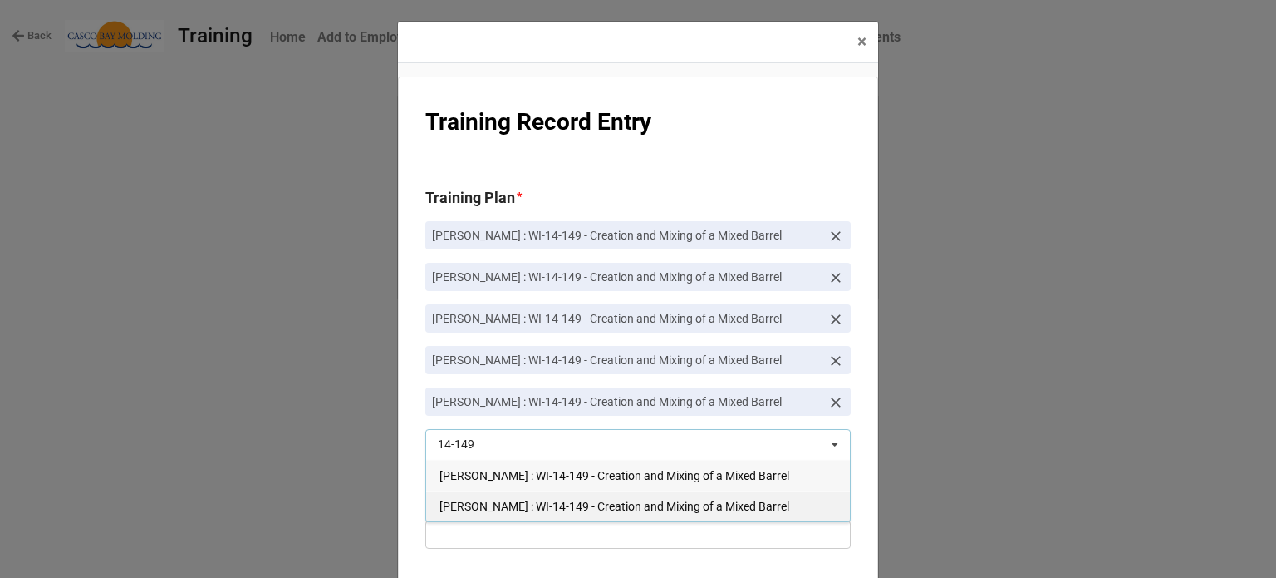
type input "14-149"
click at [469, 501] on span "Shaun Sadowski : WI-14-149 - Creation and Mixing of a Mixed Barrel" at bounding box center [615, 505] width 350 height 13
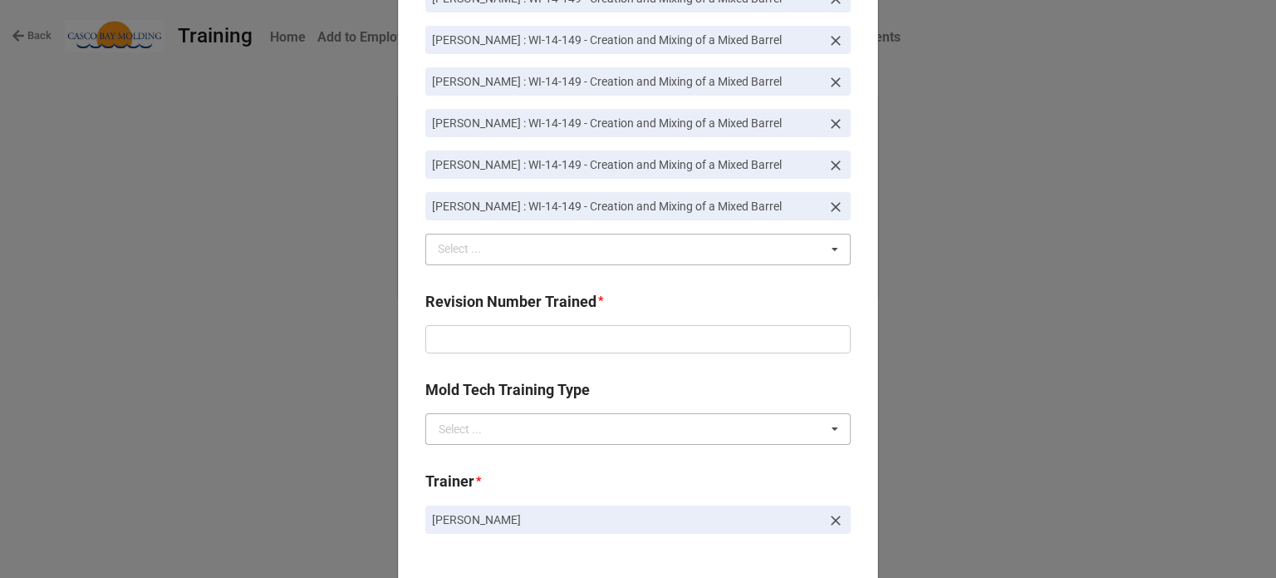
scroll to position [249, 0]
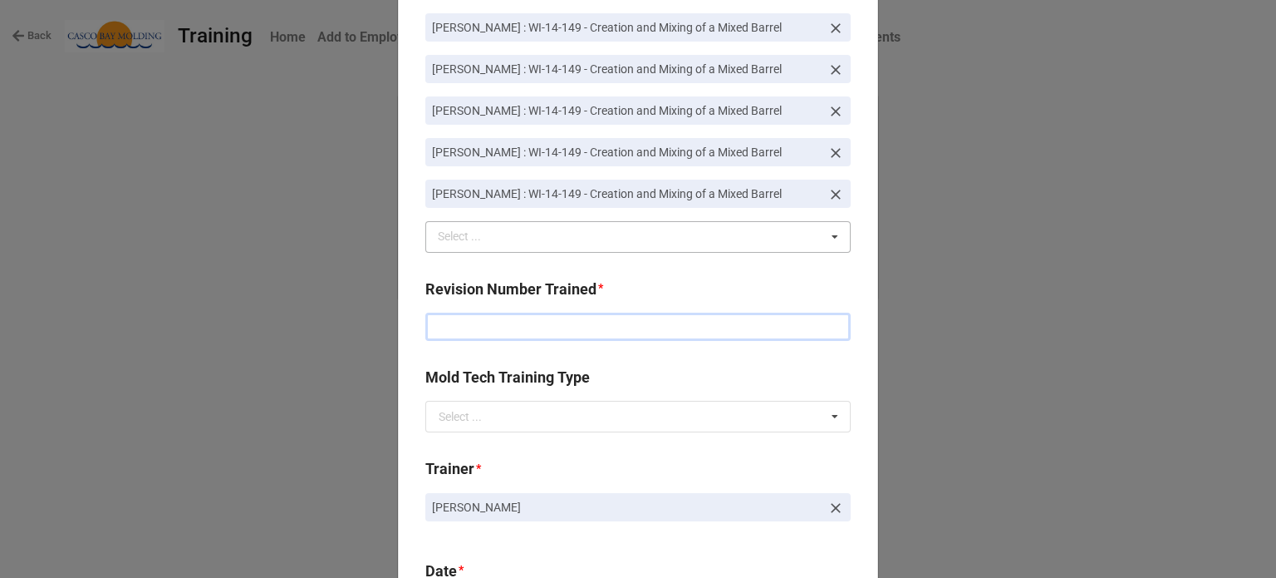
click at [536, 329] on input "text" at bounding box center [637, 326] width 425 height 28
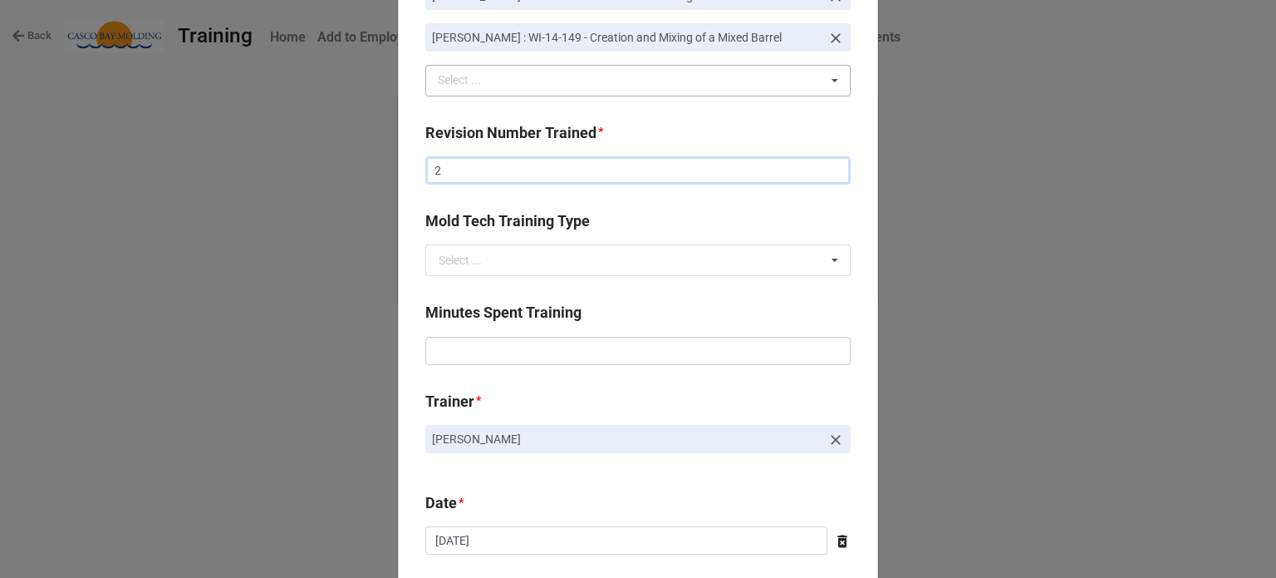
scroll to position [415, 0]
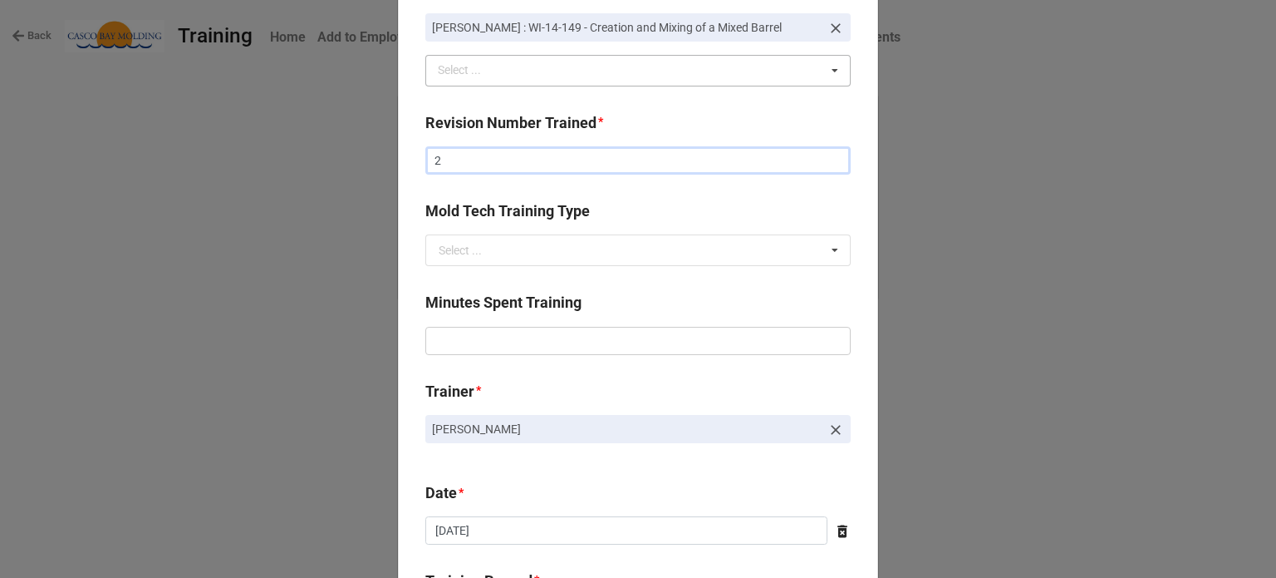
type input "2"
click at [536, 342] on input "text" at bounding box center [637, 341] width 425 height 28
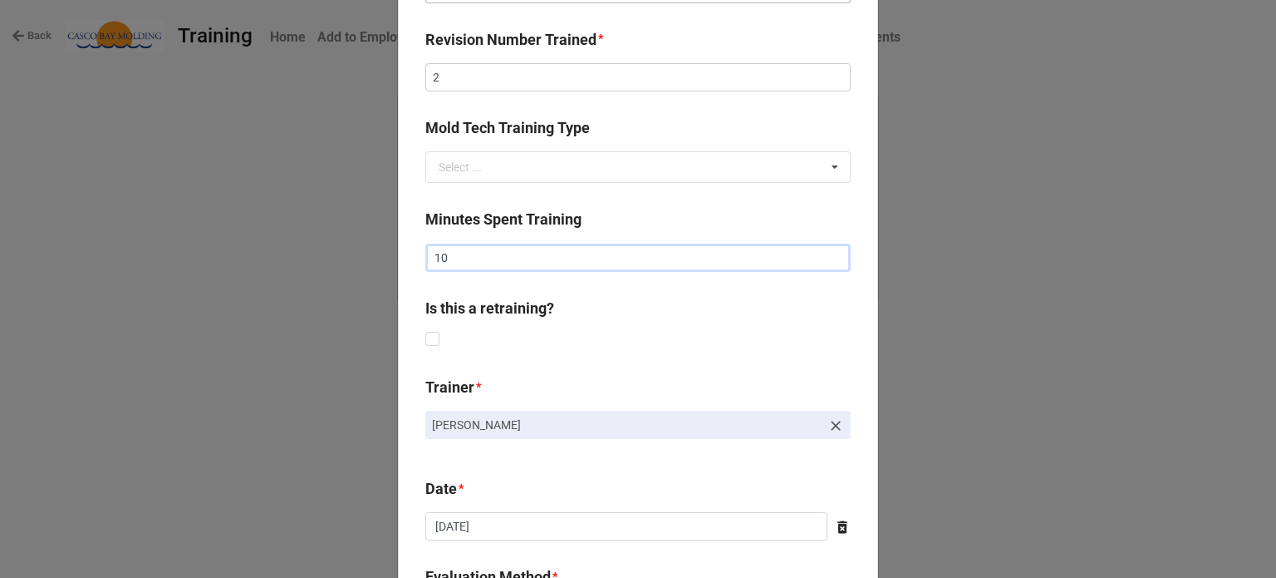
scroll to position [748, 0]
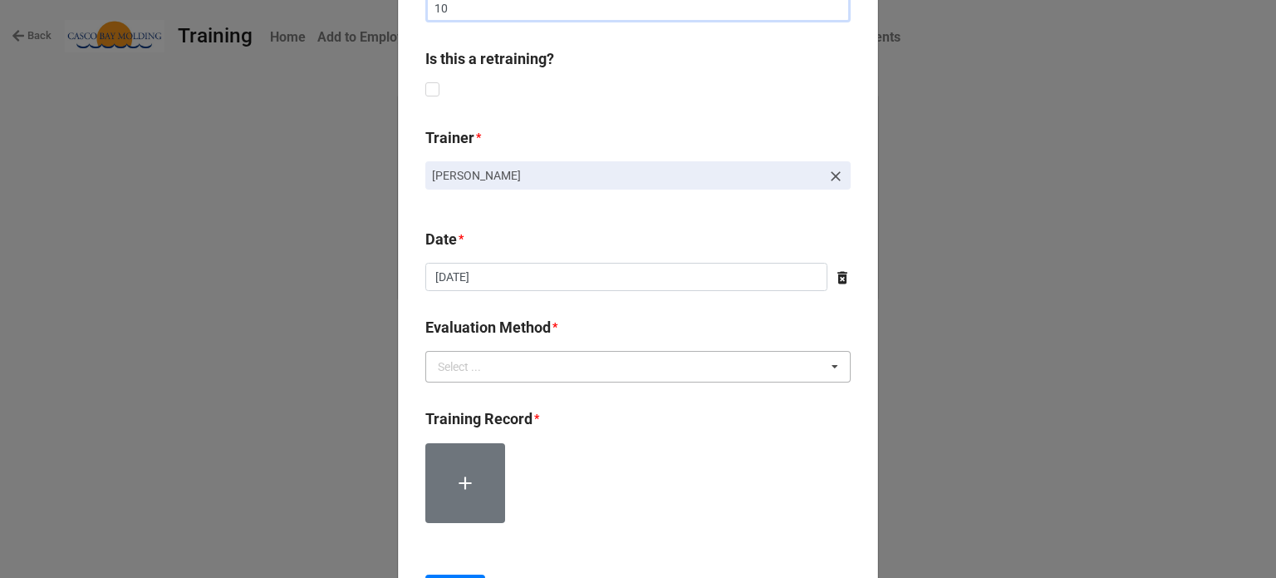
type input "10"
click at [545, 362] on div "Select ... Verbal Quiz Written Exam Technique Observation" at bounding box center [637, 367] width 425 height 32
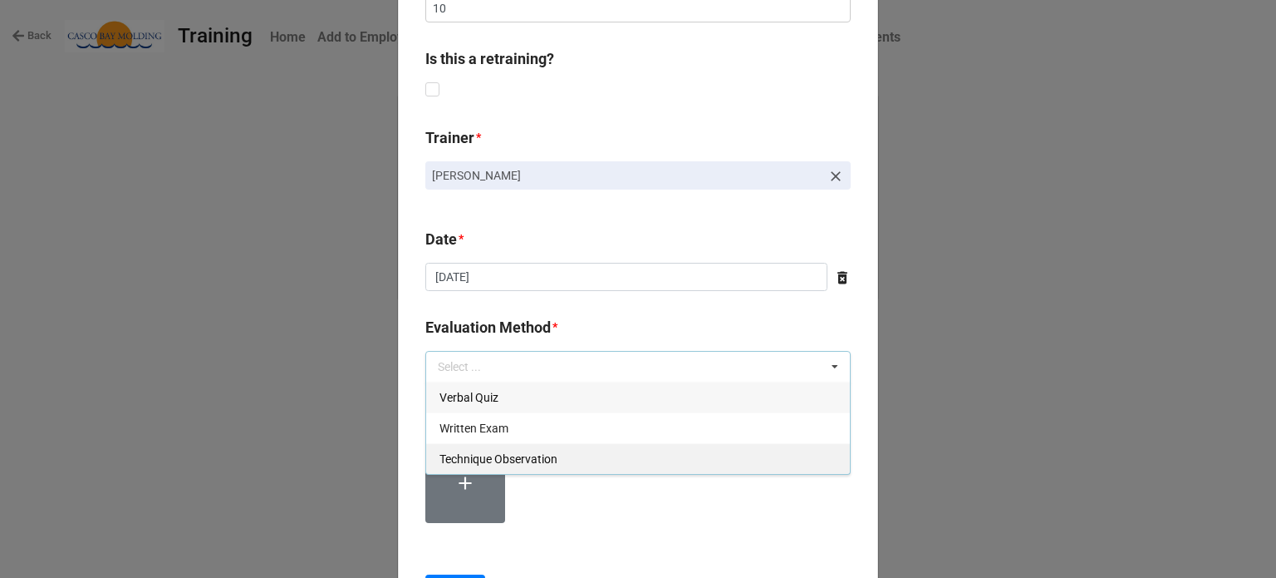
click at [529, 453] on span "Technique Observation" at bounding box center [499, 458] width 118 height 13
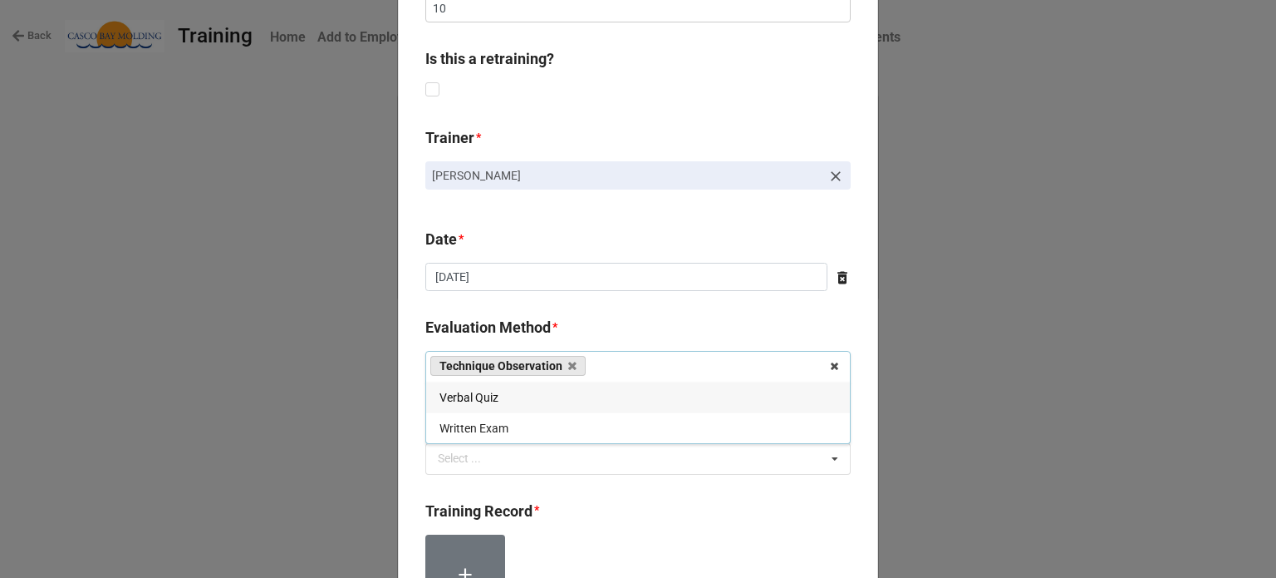
click at [529, 453] on div "Select ... Competency Demonstrated Further Training Needed" at bounding box center [637, 459] width 425 height 32
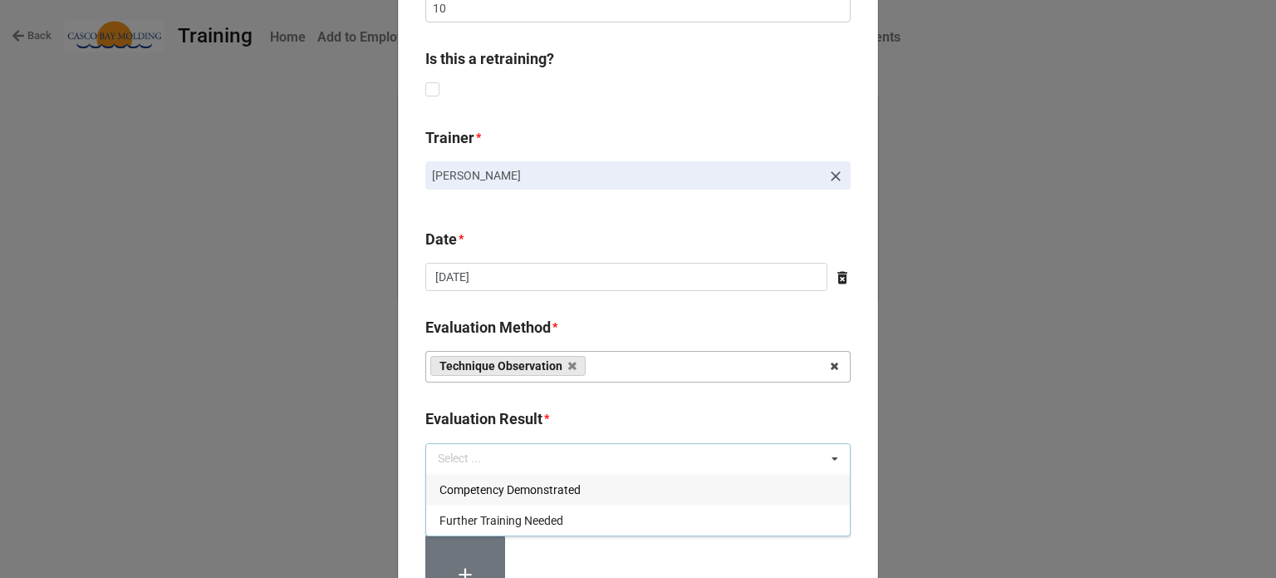
click at [528, 493] on span "Competency Demonstrated" at bounding box center [510, 489] width 141 height 13
drag, startPoint x: 558, startPoint y: 535, endPoint x: 538, endPoint y: 529, distance: 20.8
click at [558, 535] on div at bounding box center [637, 580] width 425 height 93
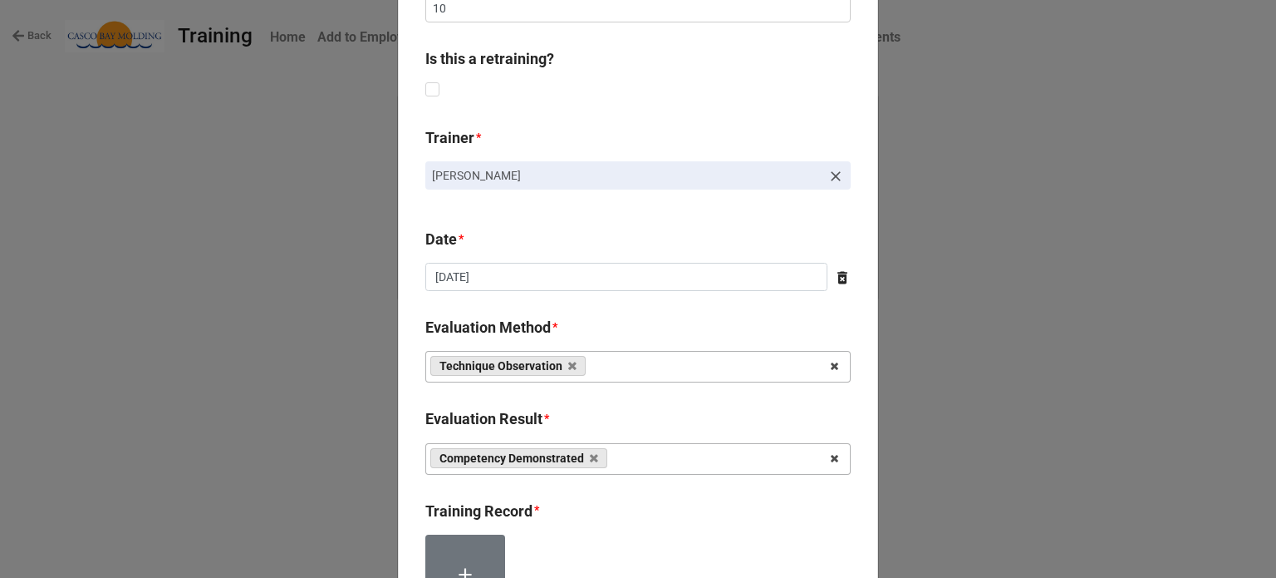
click at [462, 545] on label at bounding box center [465, 574] width 80 height 80
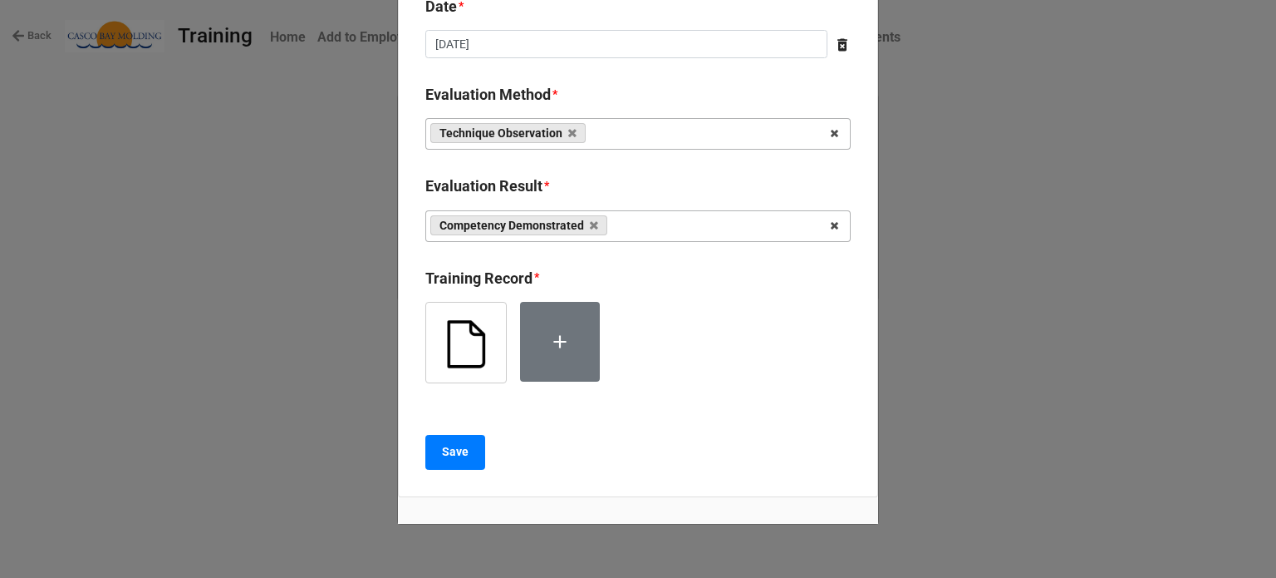
scroll to position [1028, 0]
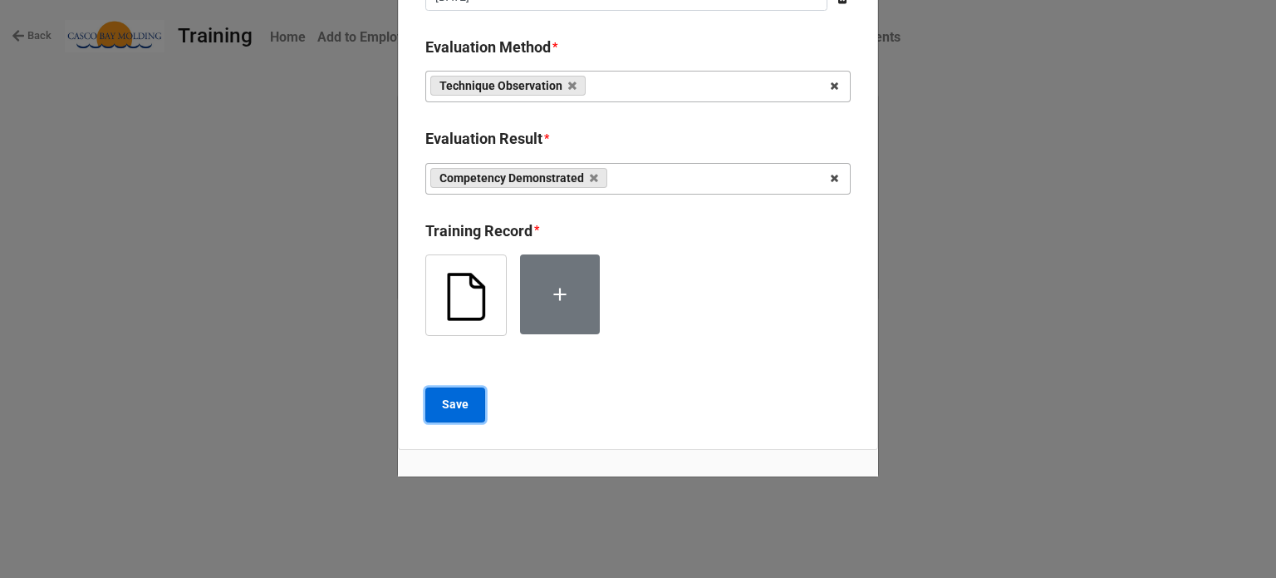
click at [466, 417] on button "Save" at bounding box center [455, 404] width 60 height 35
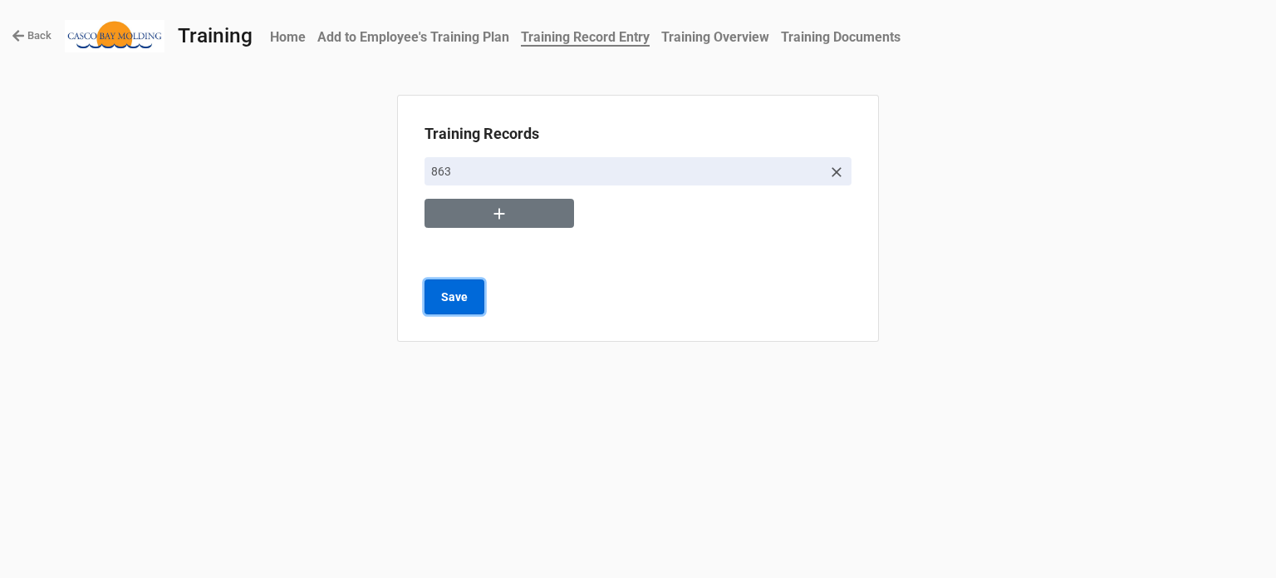
click at [465, 293] on b "Save" at bounding box center [454, 296] width 27 height 17
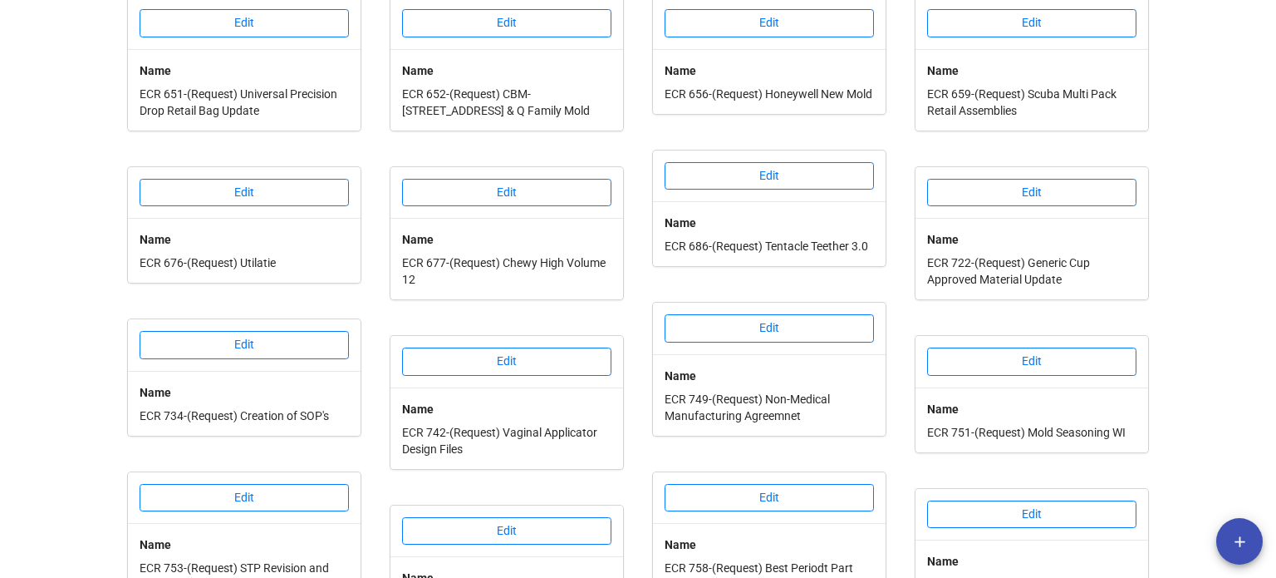
scroll to position [651, 0]
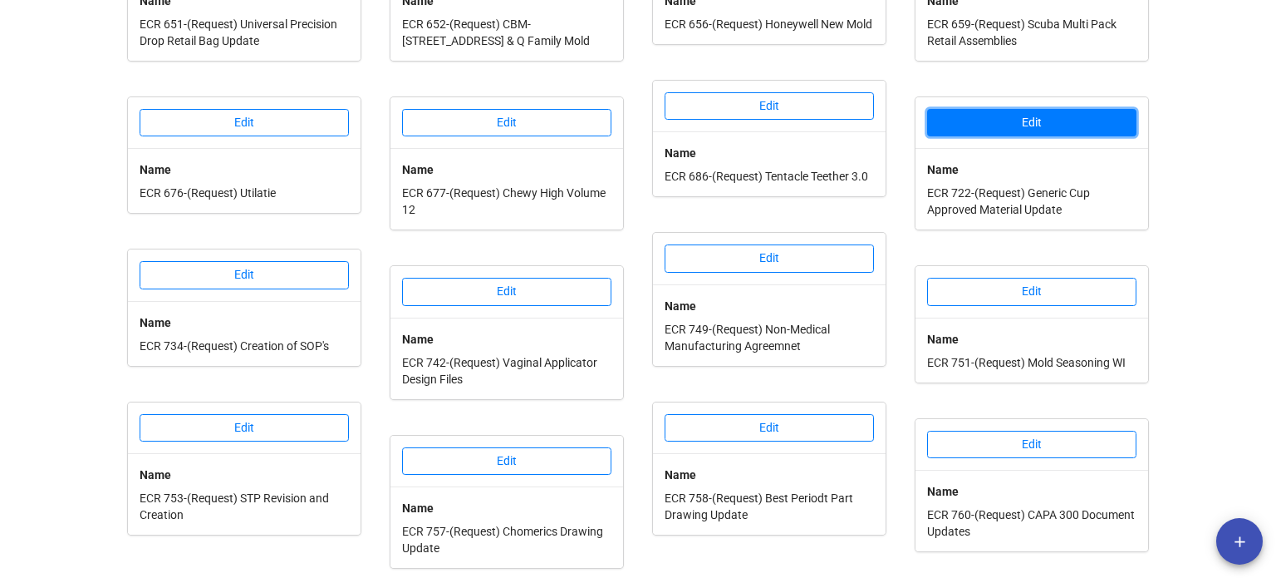
click at [1022, 109] on button "Edit" at bounding box center [1031, 123] width 209 height 28
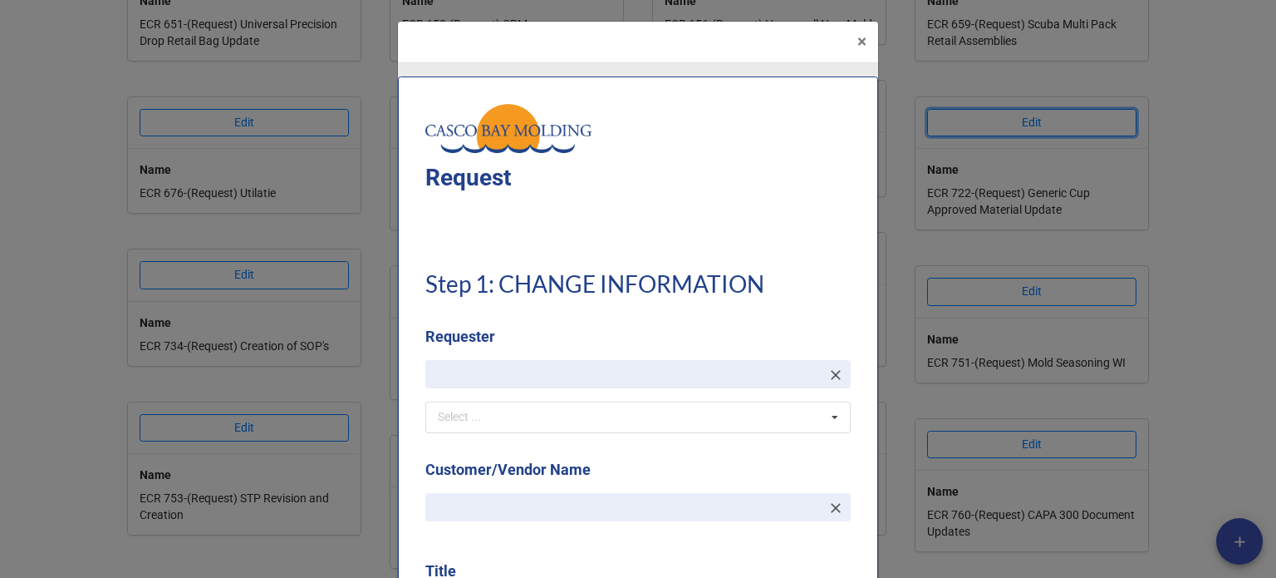
type textarea "x"
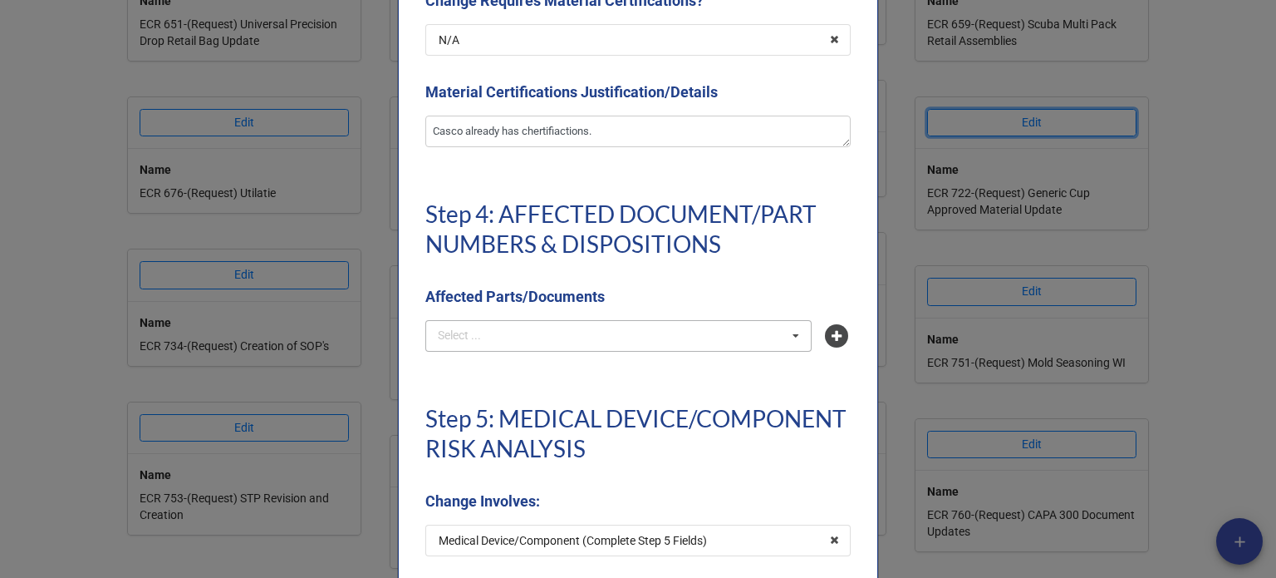
scroll to position [3656, 0]
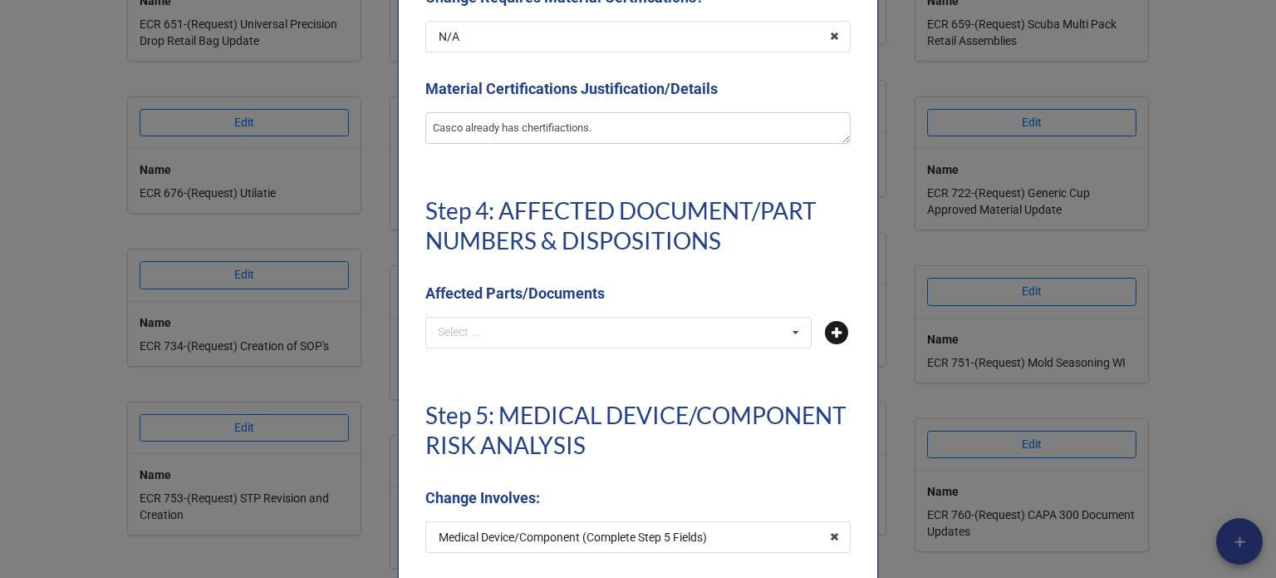
click at [825, 334] on icon at bounding box center [836, 332] width 23 height 23
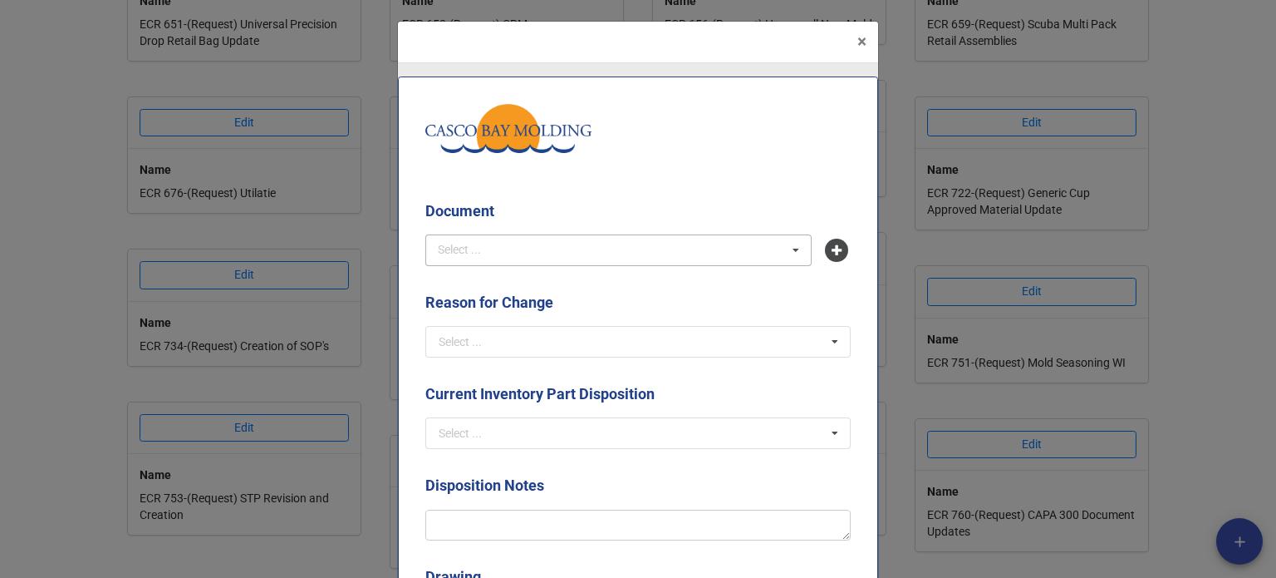
click at [558, 252] on div "Select ... No results found." at bounding box center [618, 250] width 386 height 32
type input "6F5"
click at [553, 283] on span "6F5B-39C5 - Generic Std 2 Cup" at bounding box center [519, 280] width 158 height 13
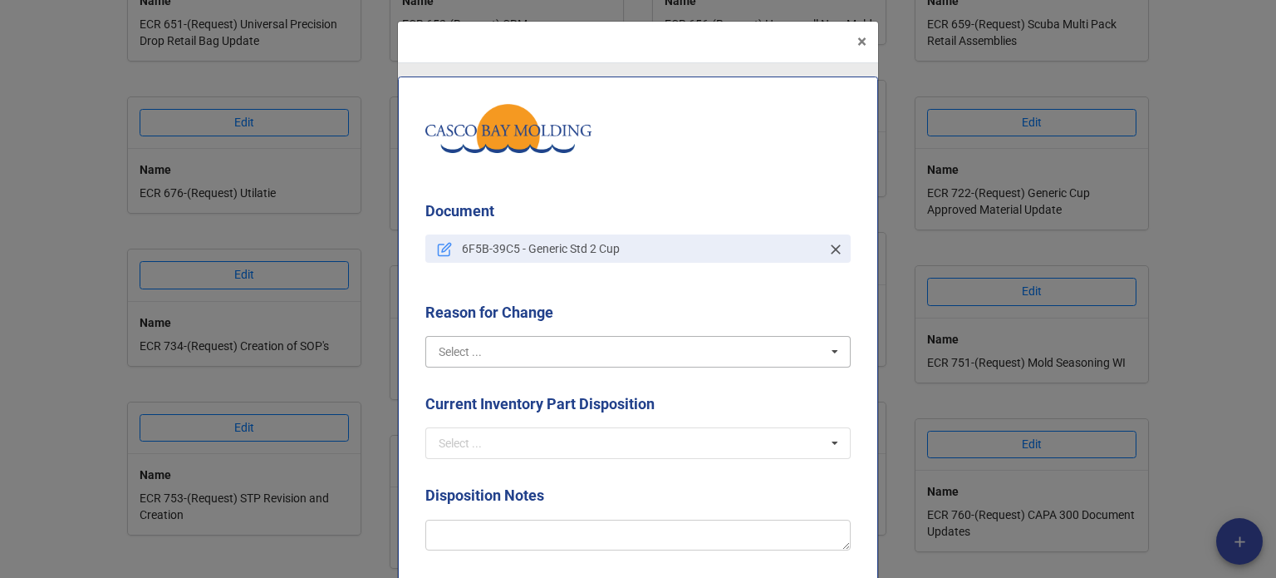
click at [557, 362] on input "text" at bounding box center [639, 352] width 424 height 30
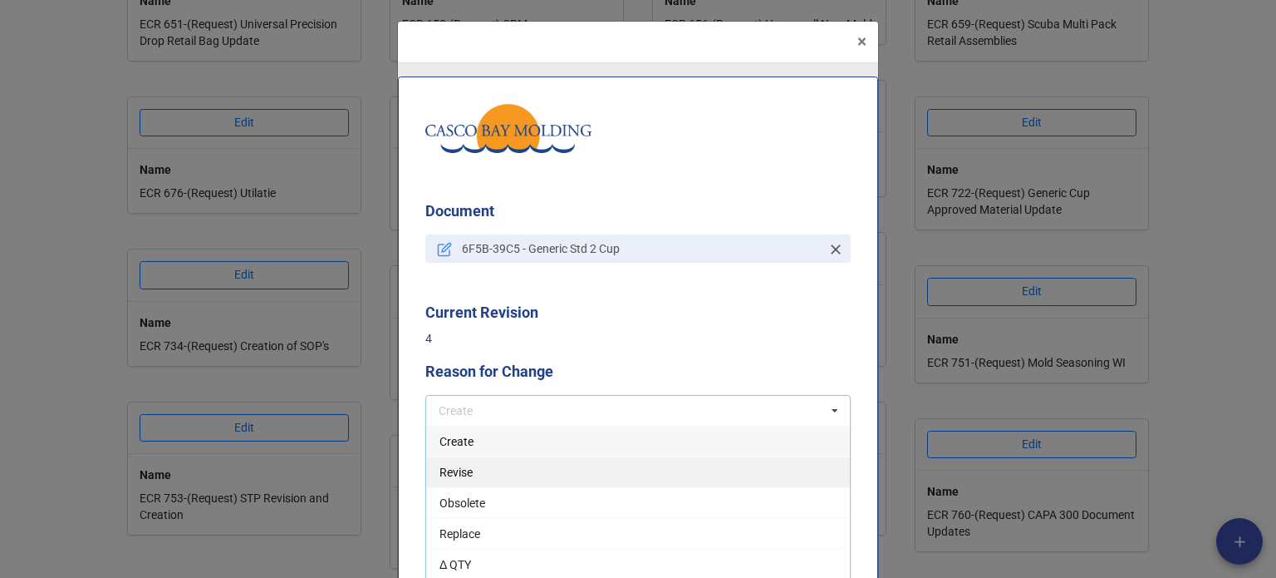
click at [470, 477] on div "Revise" at bounding box center [638, 471] width 424 height 31
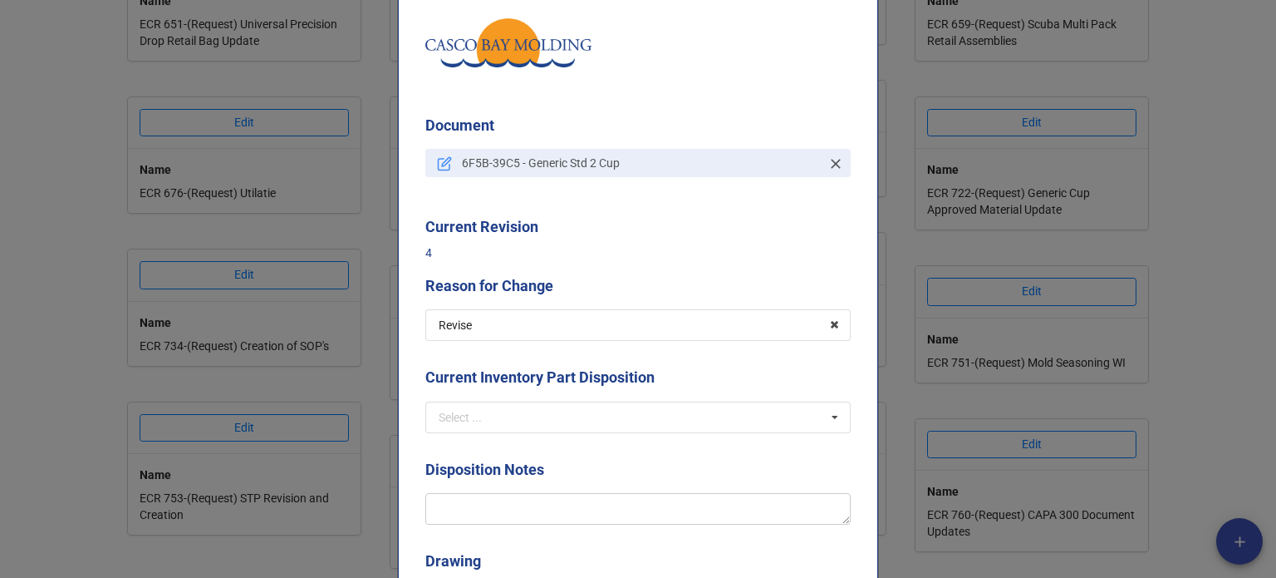
scroll to position [166, 0]
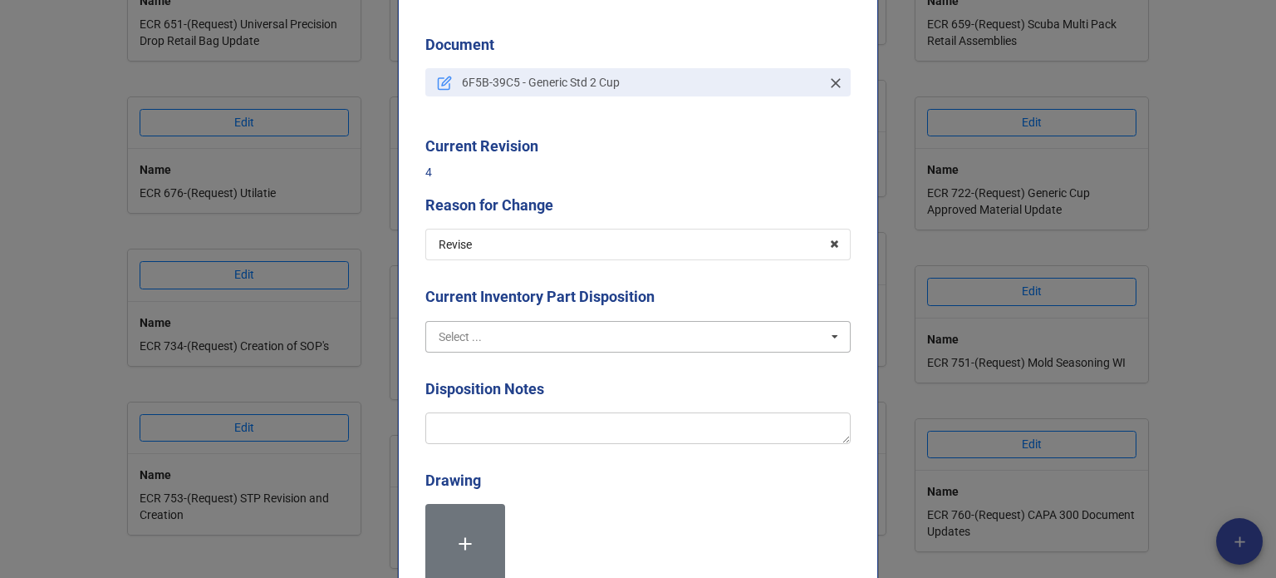
click at [506, 342] on input "text" at bounding box center [639, 337] width 424 height 30
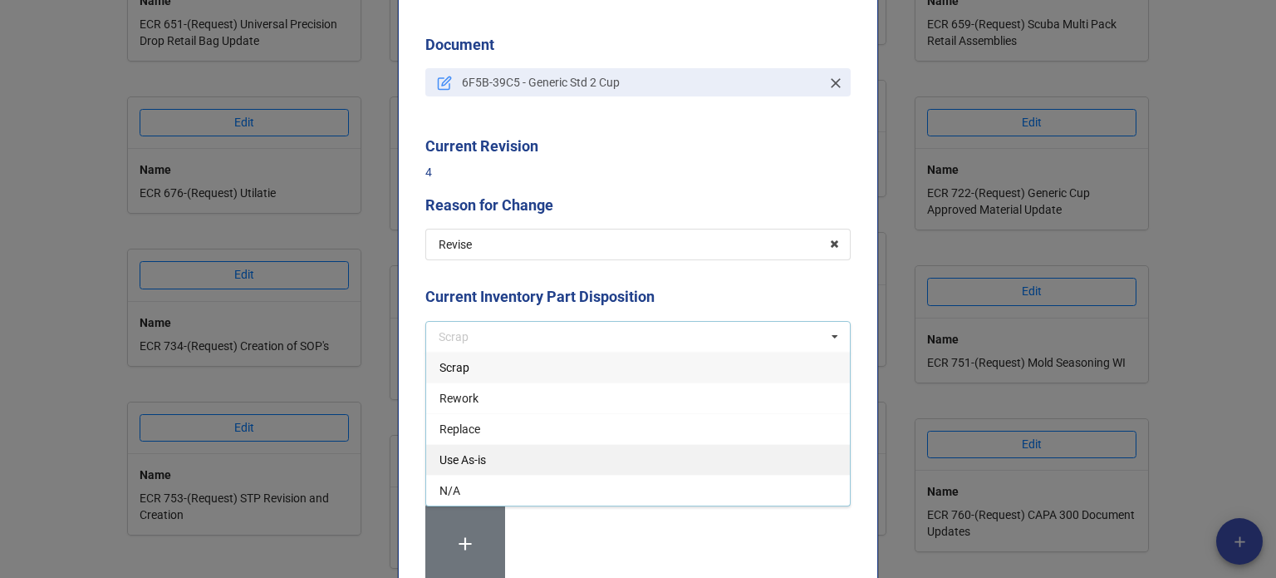
click at [475, 453] on span "Use As-is" at bounding box center [463, 459] width 47 height 13
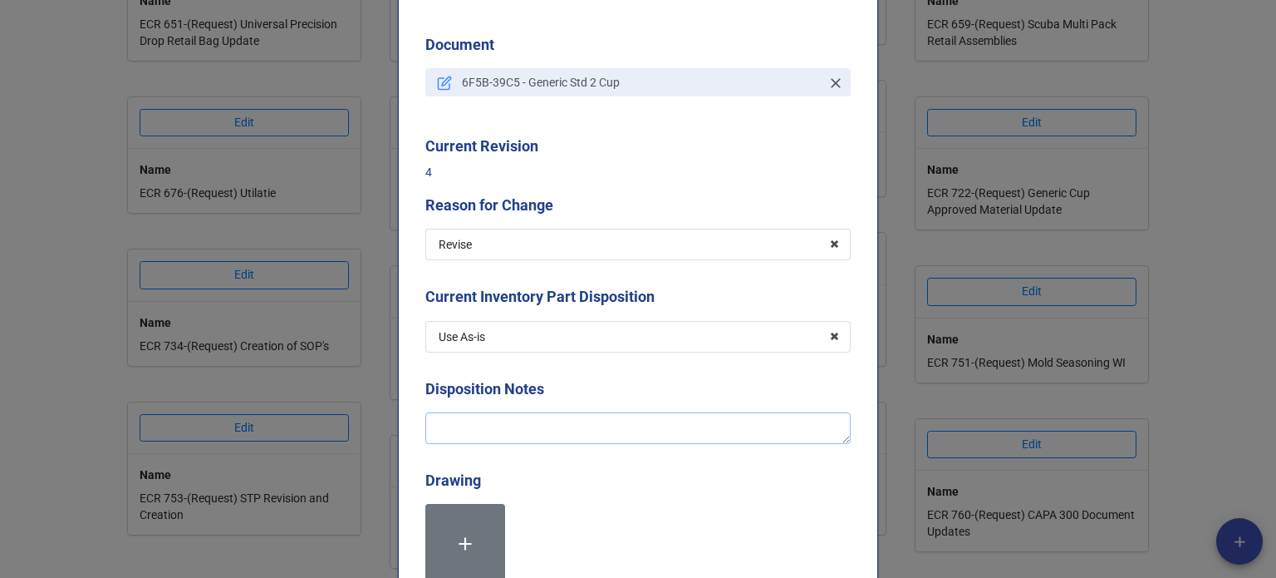
click at [477, 433] on textarea at bounding box center [637, 428] width 425 height 32
type textarea "x"
type textarea "A"
type textarea "x"
type textarea "Ad"
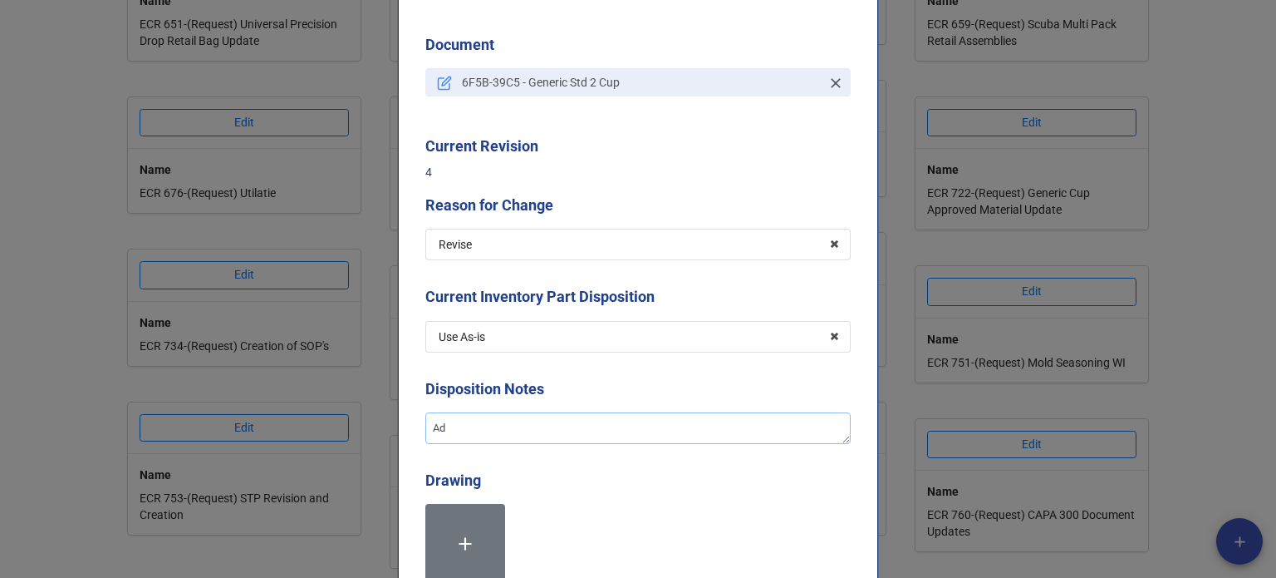
type textarea "x"
type textarea "Add"
type textarea "x"
type textarea "Addi"
type textarea "x"
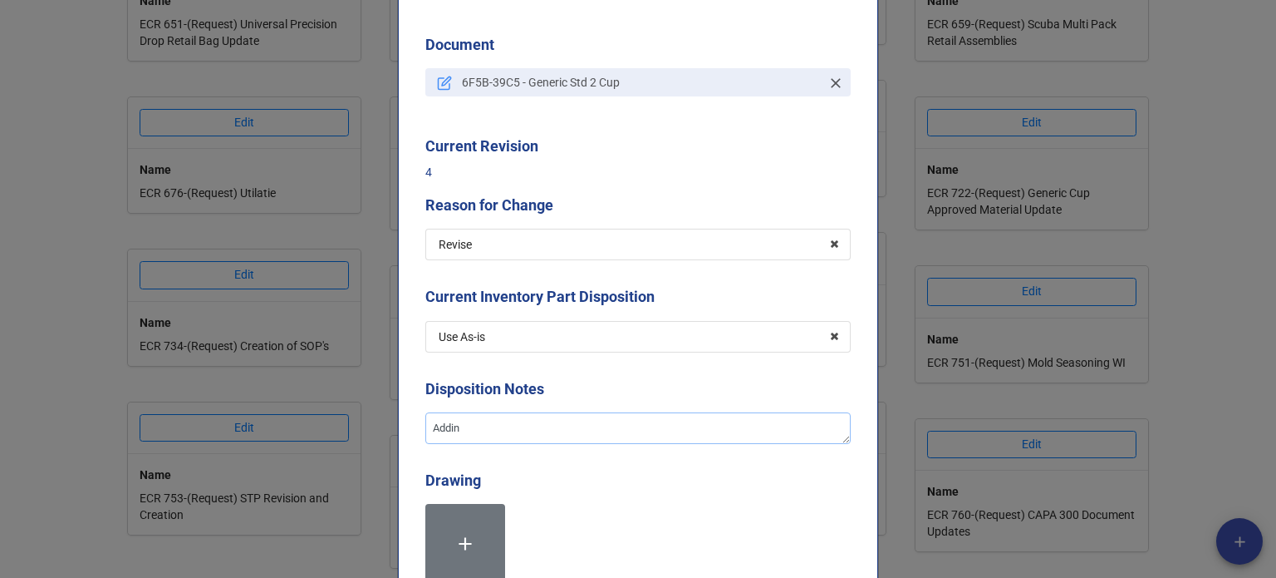
type textarea "Adding"
type textarea "x"
type textarea "Adding"
type textarea "x"
type textarea "Adding a"
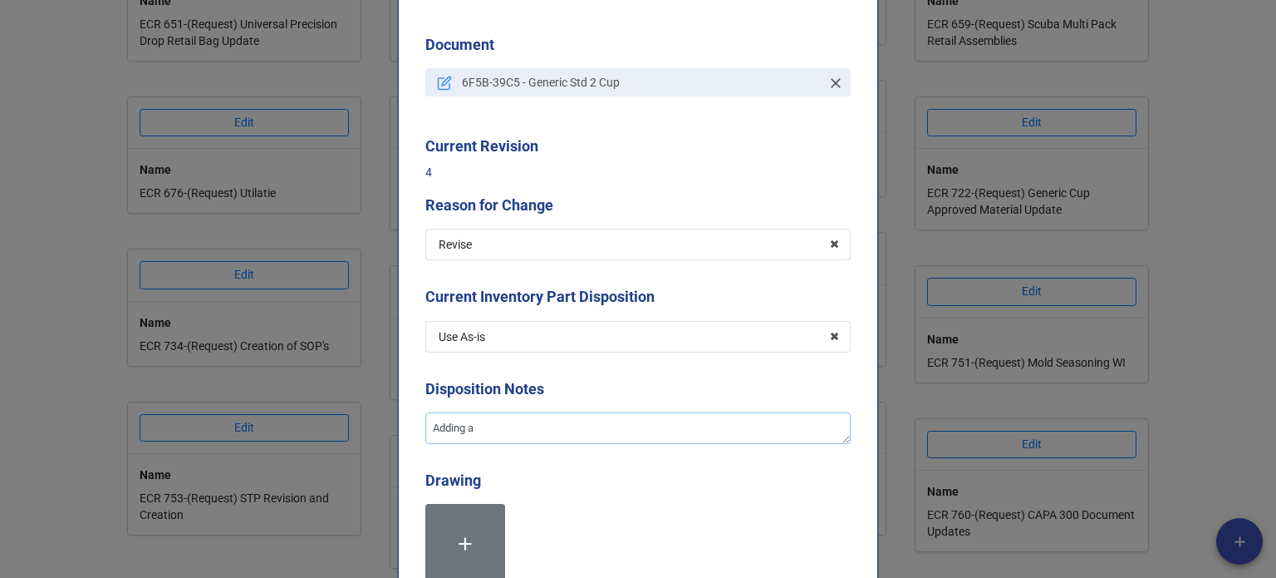
type textarea "x"
type textarea "Adding ap"
type textarea "x"
type textarea "Adding app"
type textarea "x"
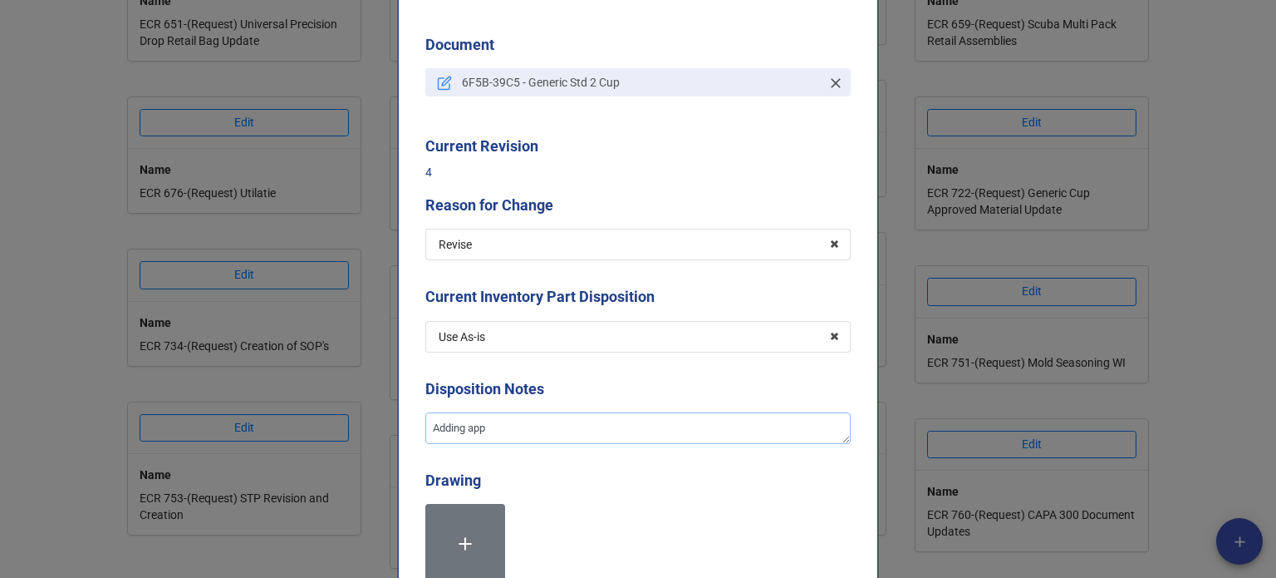
type textarea "Adding appr"
type textarea "x"
type textarea "Adding appro"
type textarea "x"
type textarea "Adding approv"
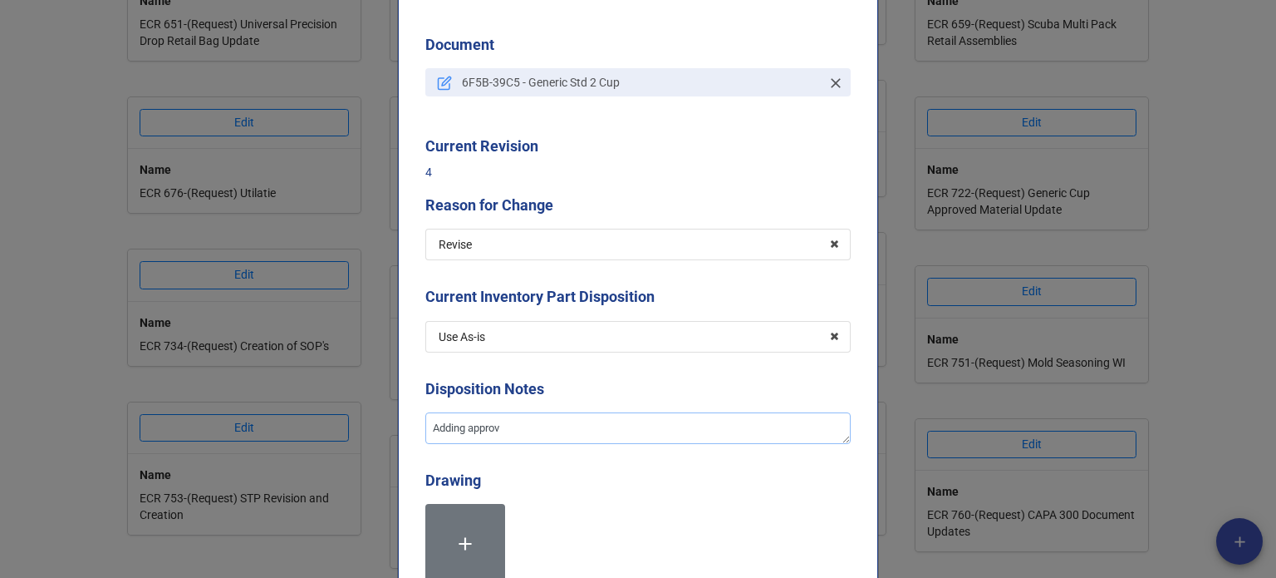
type textarea "x"
type textarea "Adding approve"
type textarea "x"
type textarea "Adding approved"
type textarea "x"
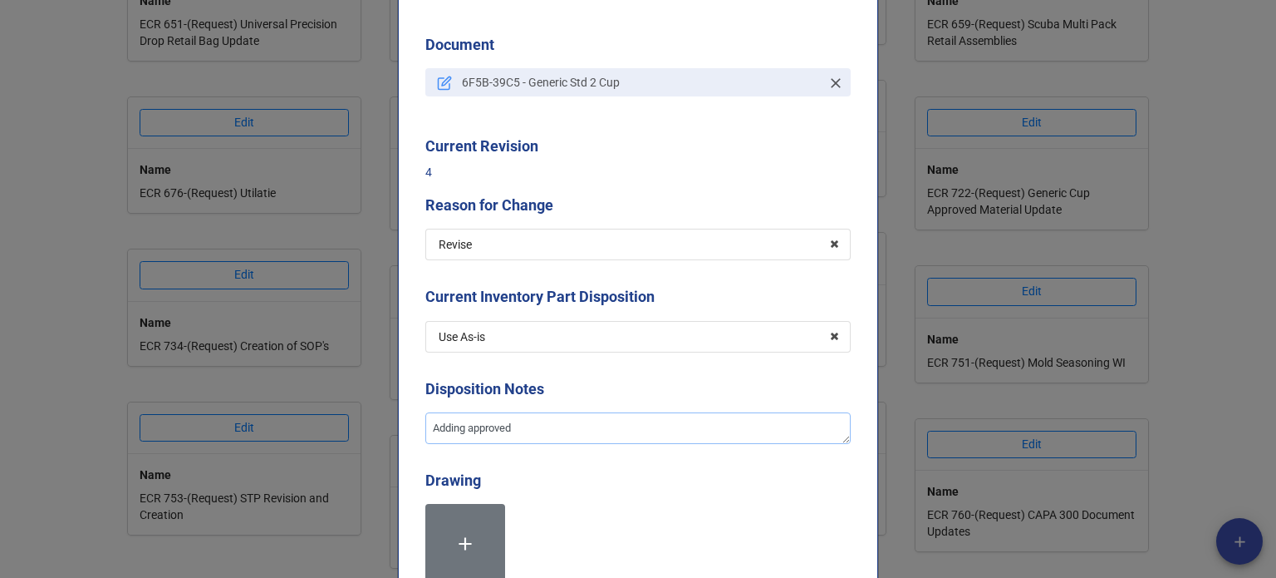
type textarea "Adding approved"
type textarea "x"
type textarea "Adding approved m"
type textarea "x"
type textarea "Adding approved mat"
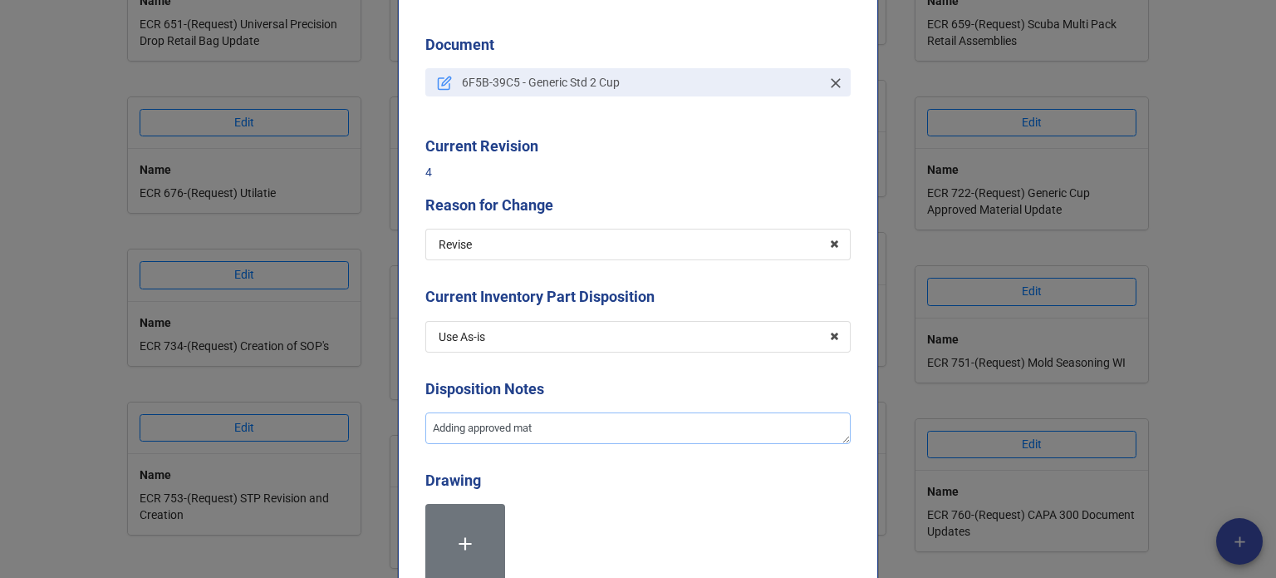
type textarea "x"
type textarea "Adding approved mate"
type textarea "x"
type textarea "Adding approved mater"
type textarea "x"
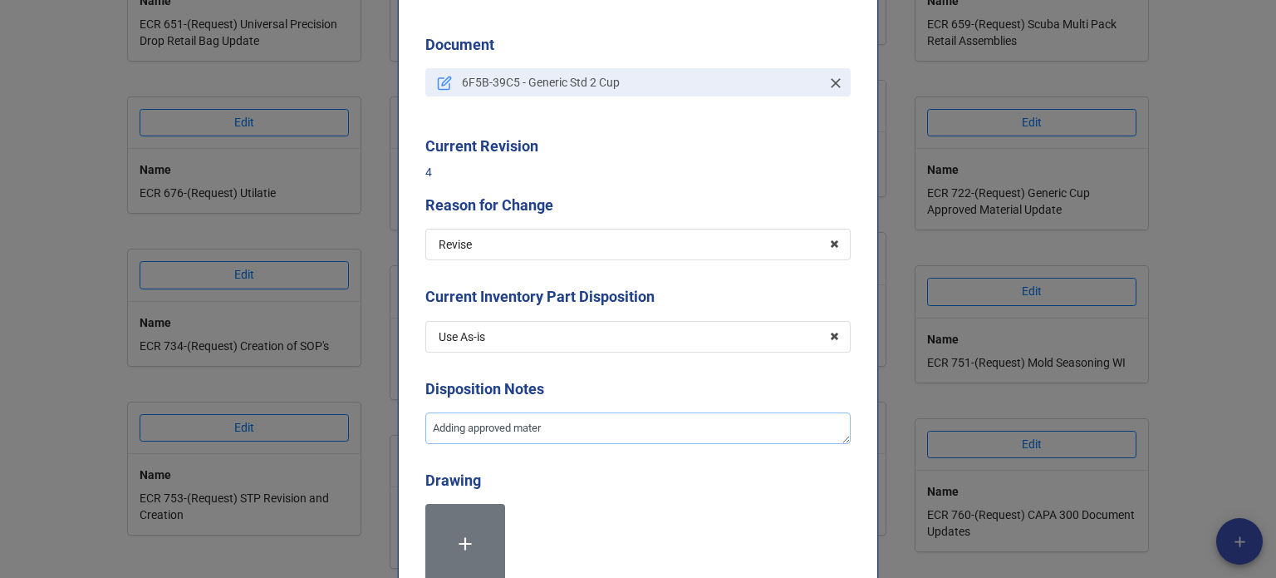
type textarea "Adding approved materi"
type textarea "x"
type textarea "Adding approved materia"
type textarea "x"
type textarea "Adding approved material"
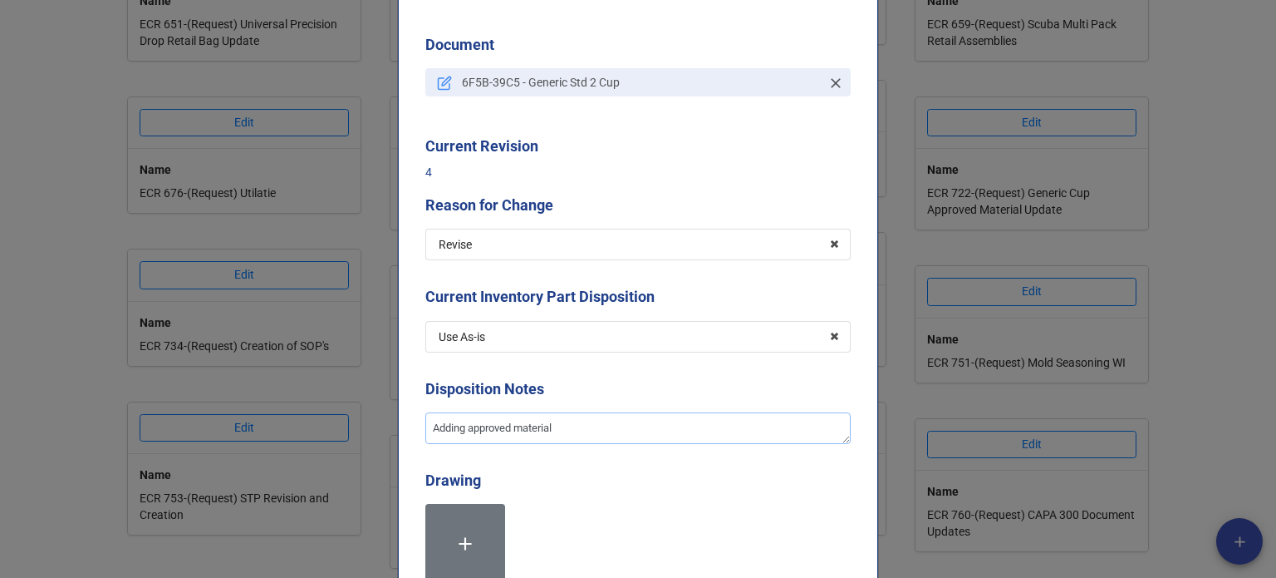
type textarea "x"
type textarea "Adding approved materials"
type textarea "x"
type textarea "Adding approved materials."
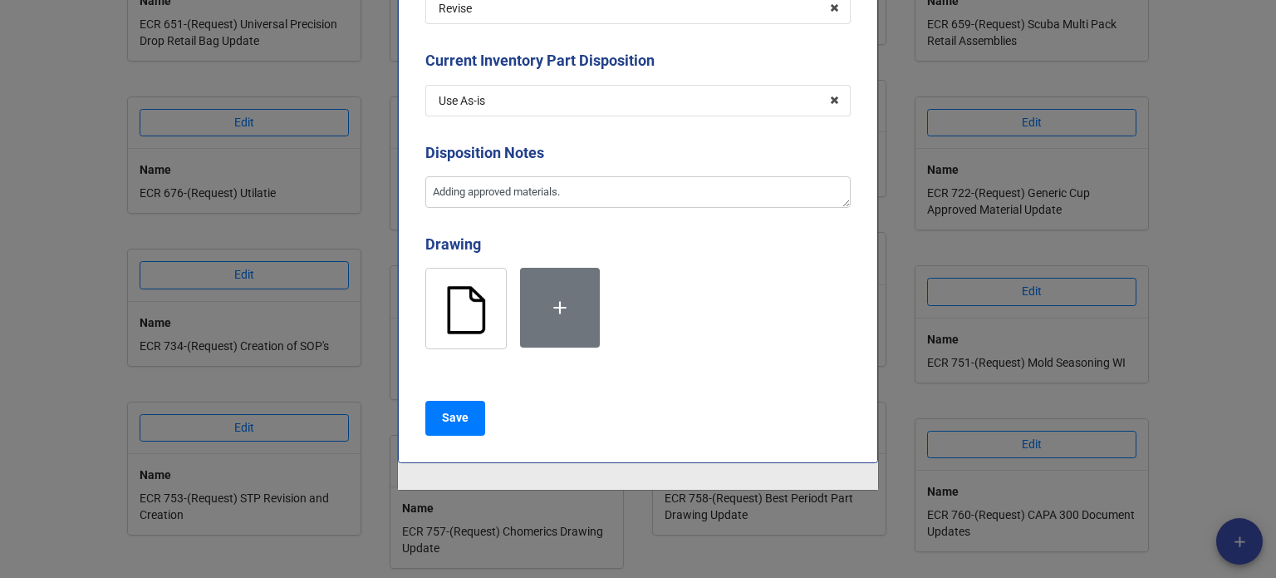
scroll to position [416, 0]
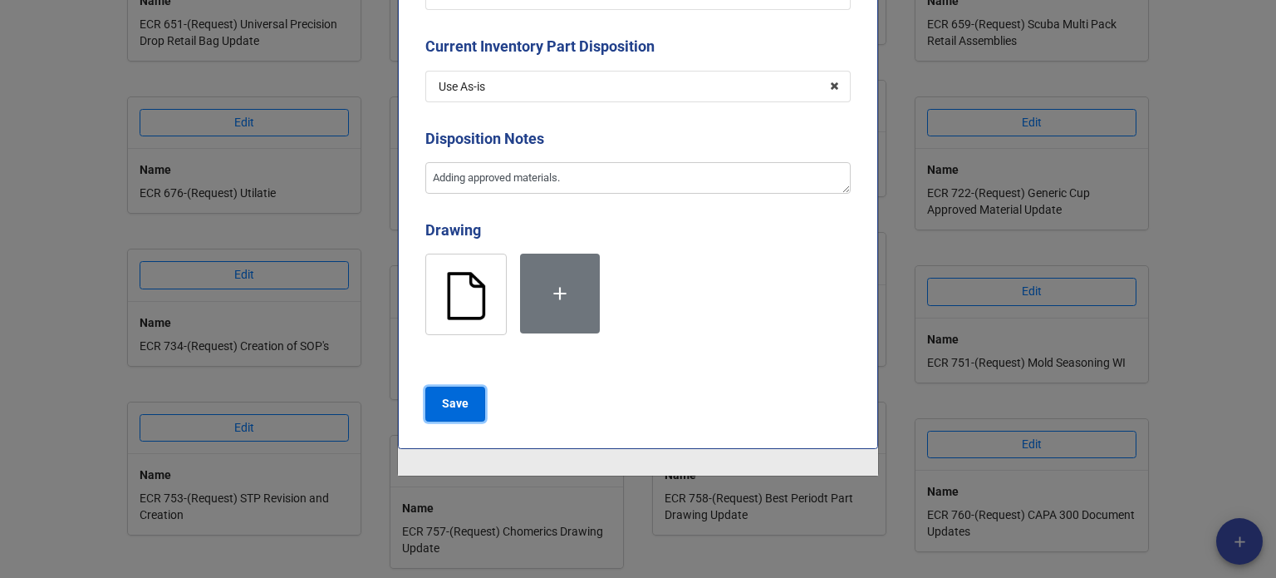
click at [453, 399] on b "Save" at bounding box center [455, 403] width 27 height 17
type textarea "x"
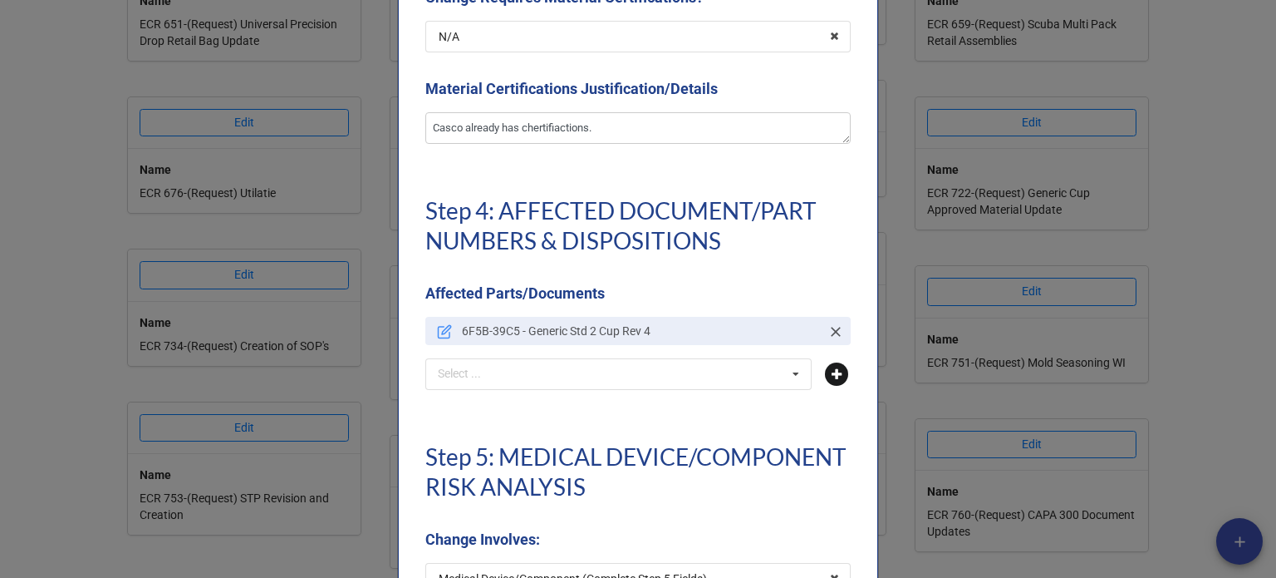
click at [838, 375] on icon at bounding box center [836, 373] width 23 height 23
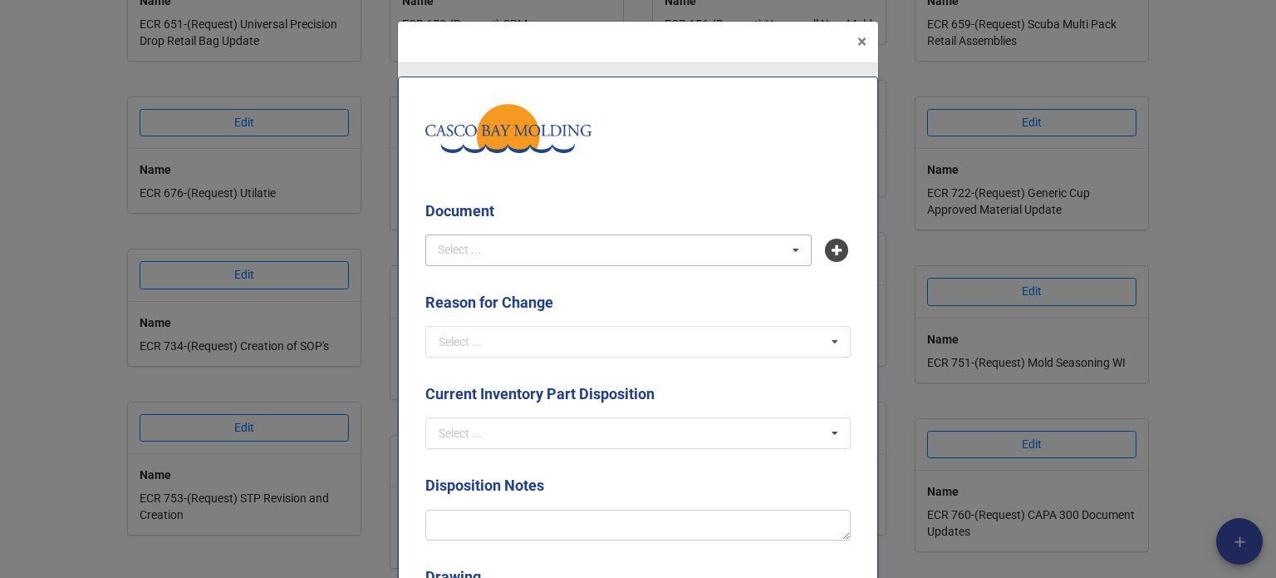
click at [616, 263] on div "Select ... No results found." at bounding box center [618, 250] width 386 height 32
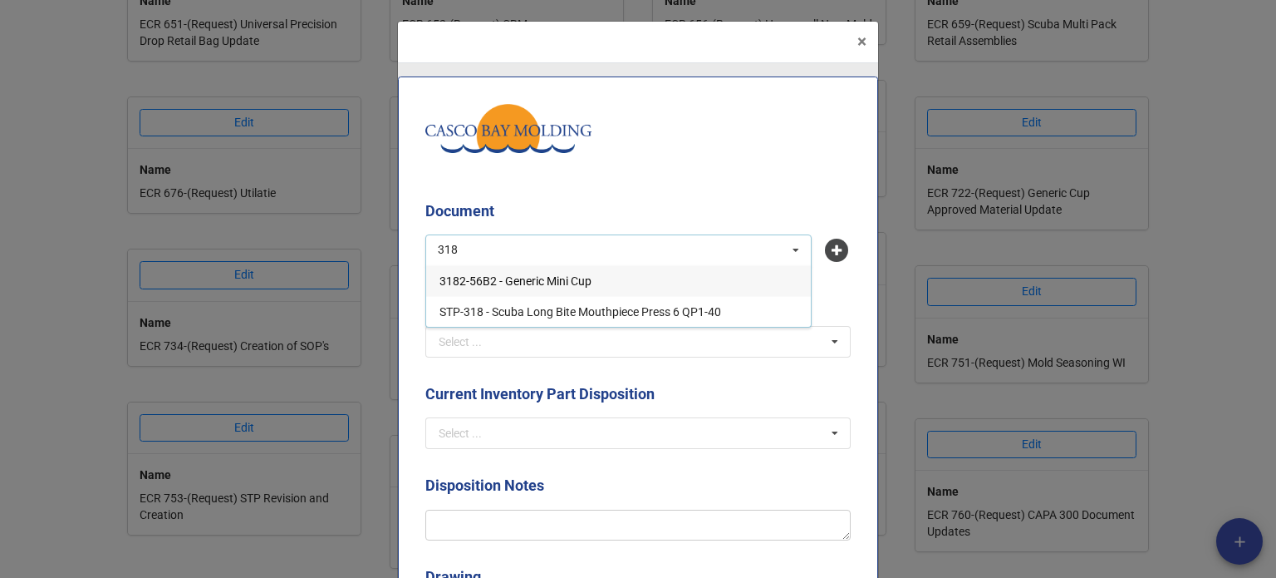
type input "318"
click at [619, 278] on div "3182-56B2 - Generic Mini Cup" at bounding box center [618, 280] width 385 height 31
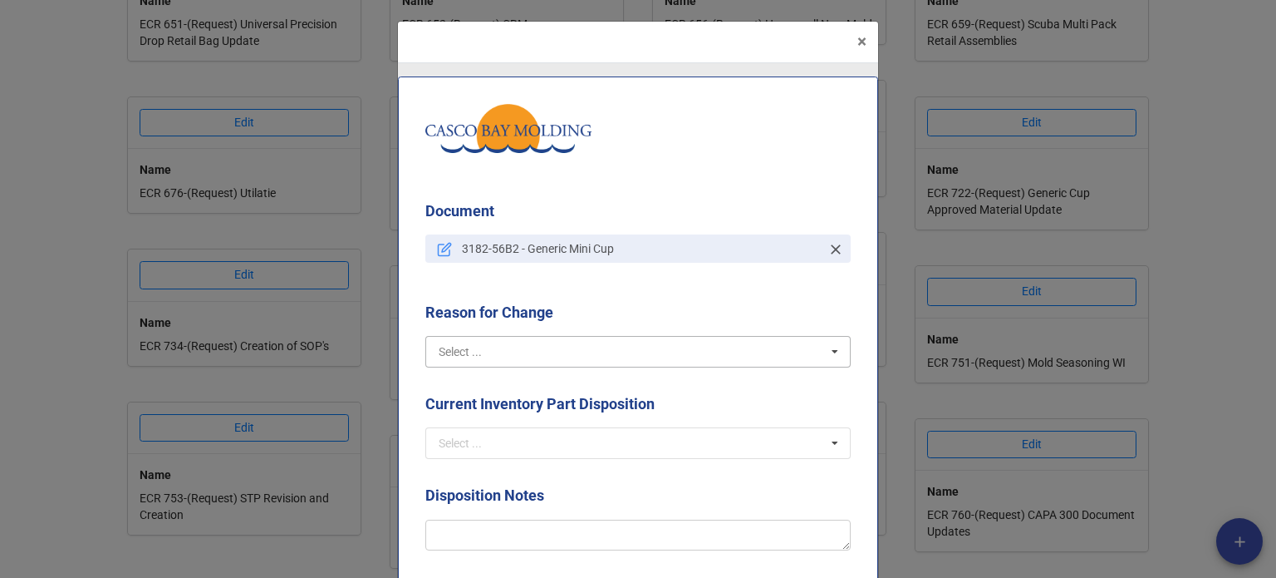
click at [564, 360] on input "text" at bounding box center [639, 352] width 424 height 30
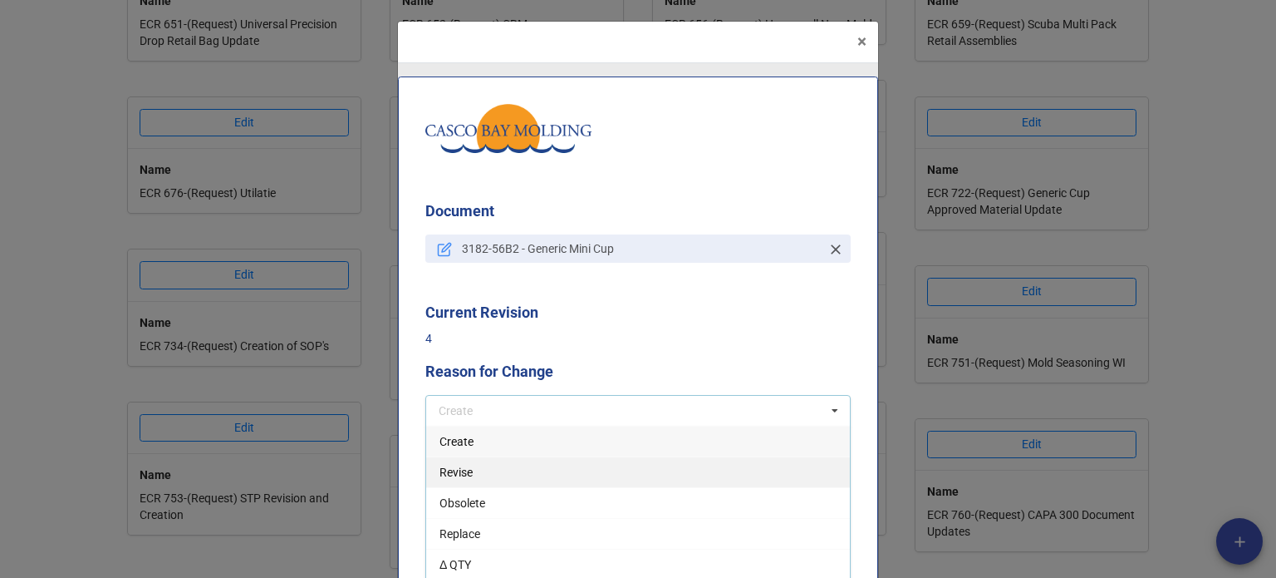
click at [460, 479] on div "Revise" at bounding box center [638, 471] width 424 height 31
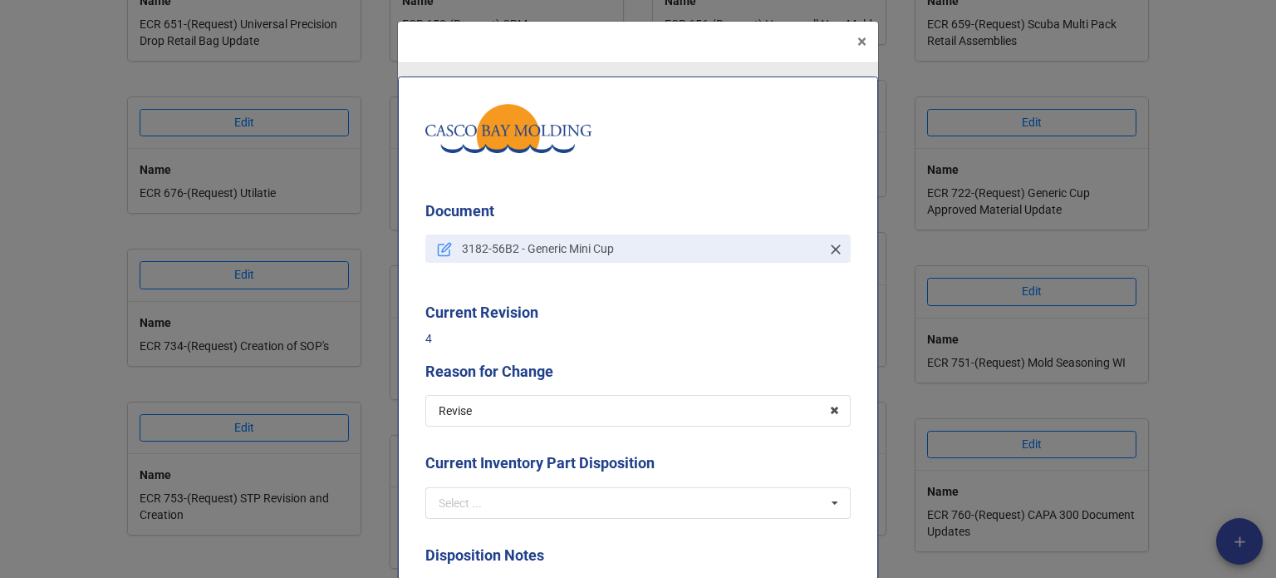
scroll to position [166, 0]
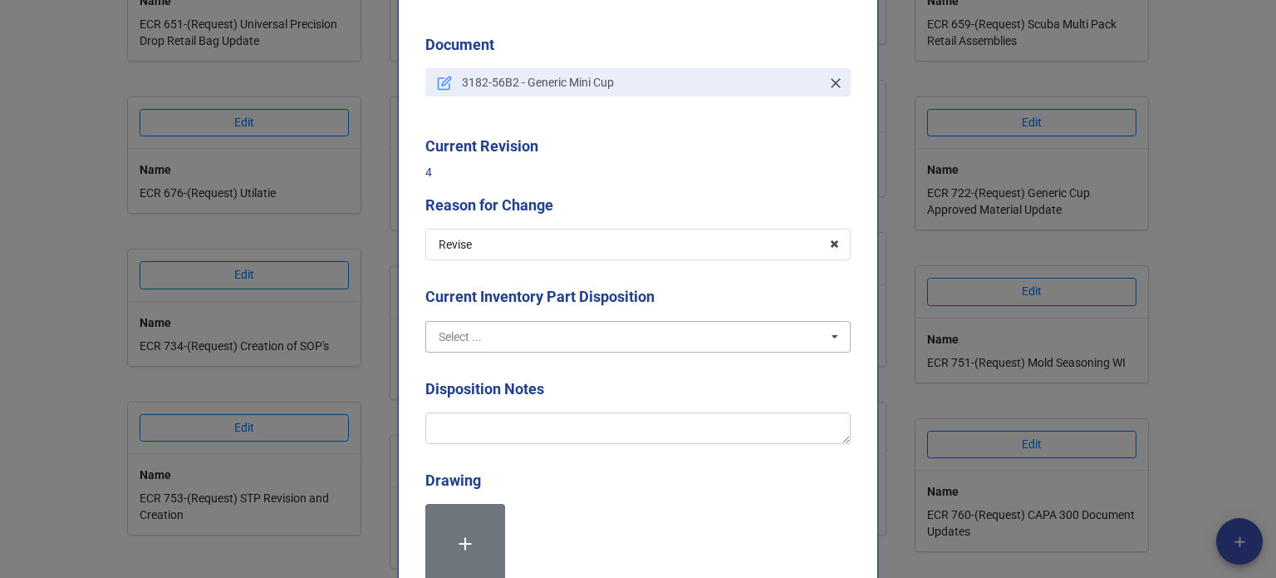
click at [500, 340] on input "text" at bounding box center [639, 337] width 424 height 30
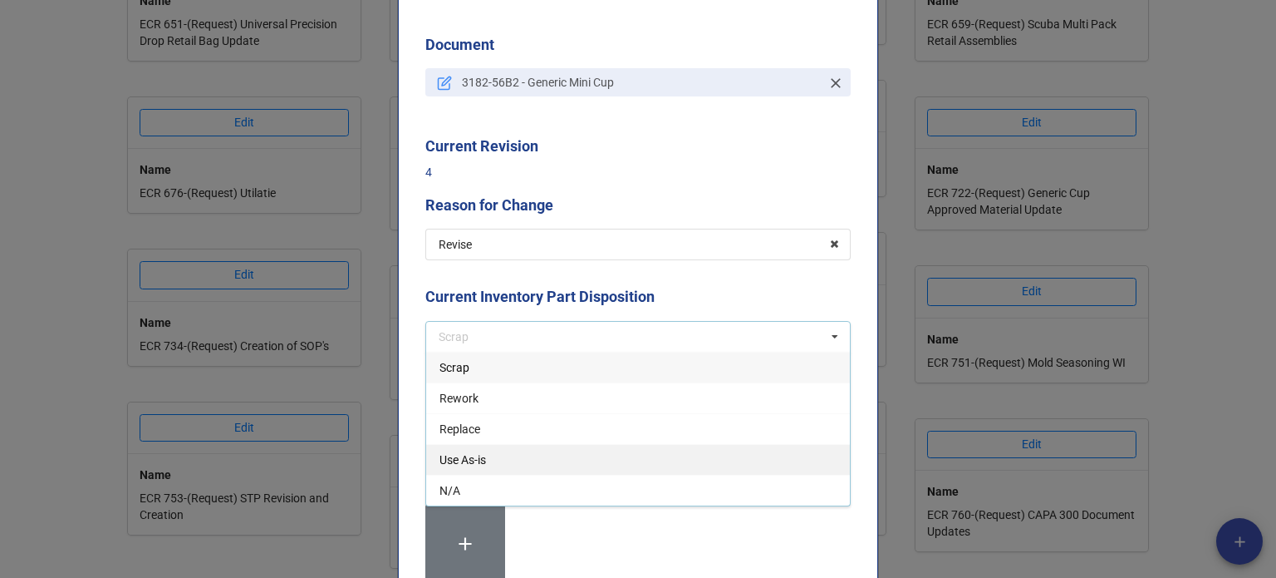
click at [488, 454] on div "Use As-is" at bounding box center [638, 459] width 424 height 31
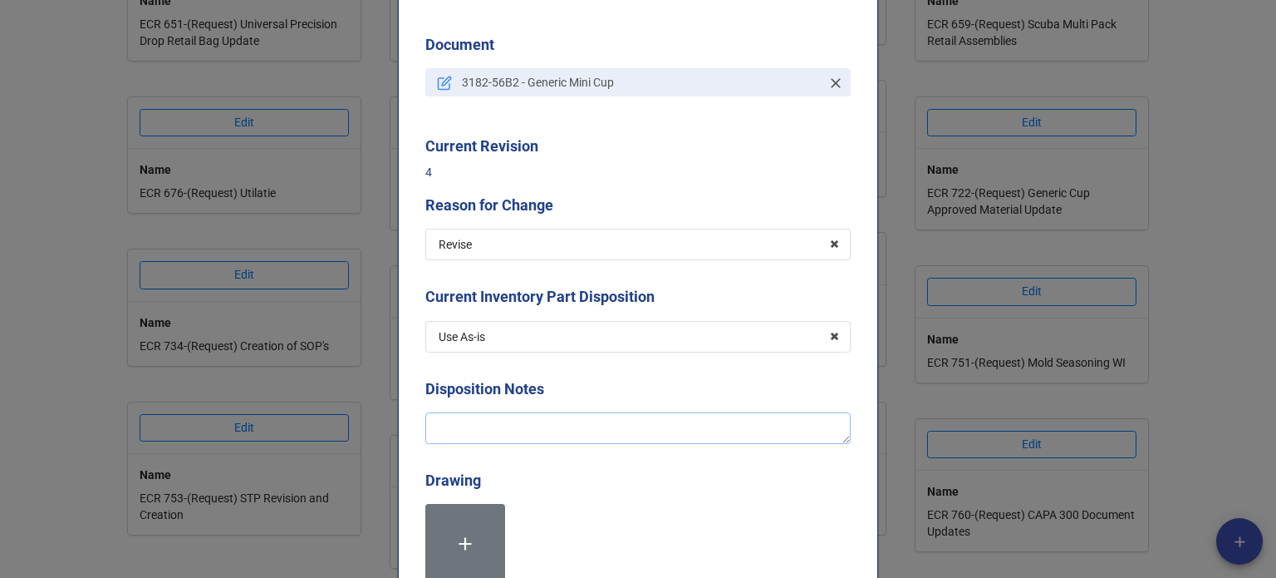
click at [480, 431] on textarea at bounding box center [637, 428] width 425 height 32
type textarea "x"
type textarea "A"
type textarea "x"
type textarea "Ad"
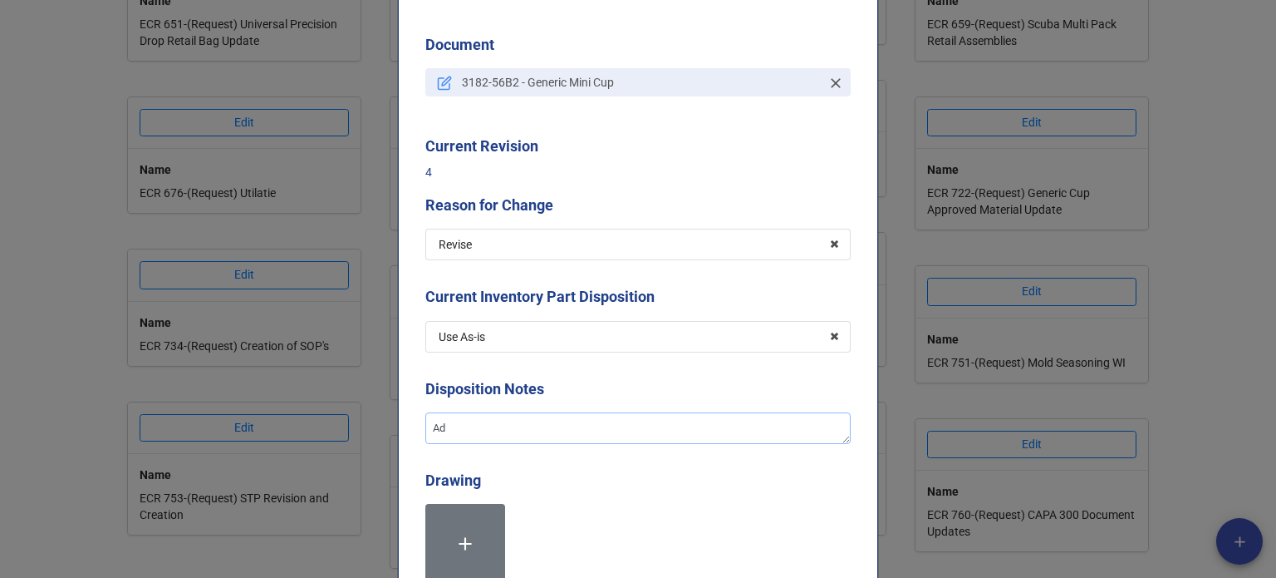
type textarea "x"
type textarea "Add"
type textarea "x"
type textarea "Addi"
type textarea "x"
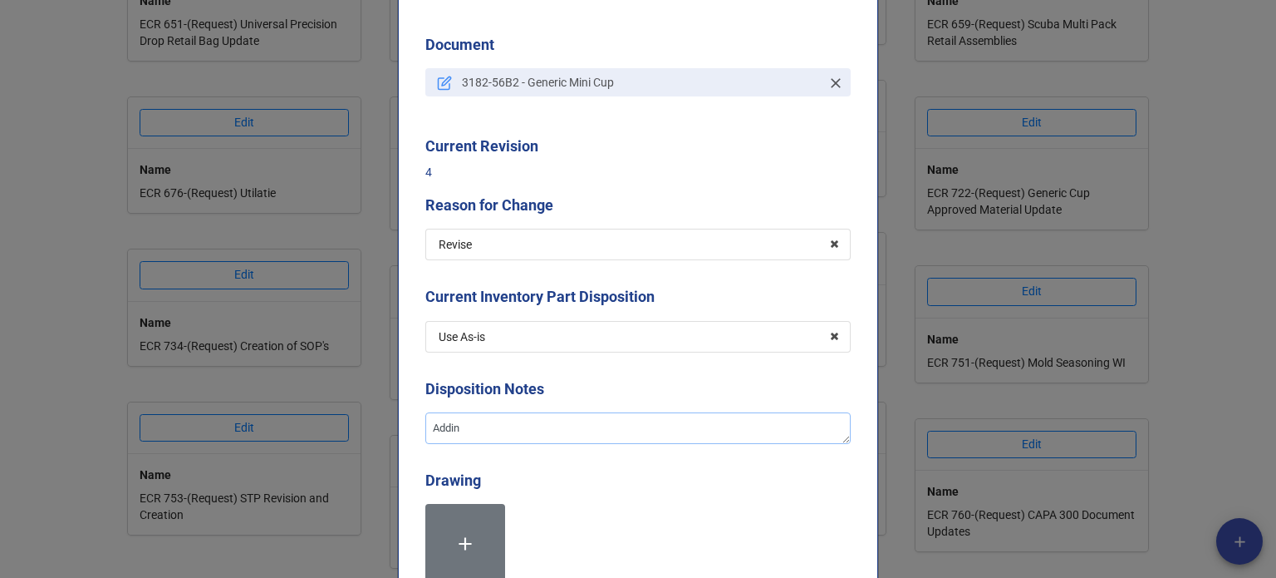
type textarea "Adding"
type textarea "x"
type textarea "Adding"
type textarea "x"
type textarea "Adding a"
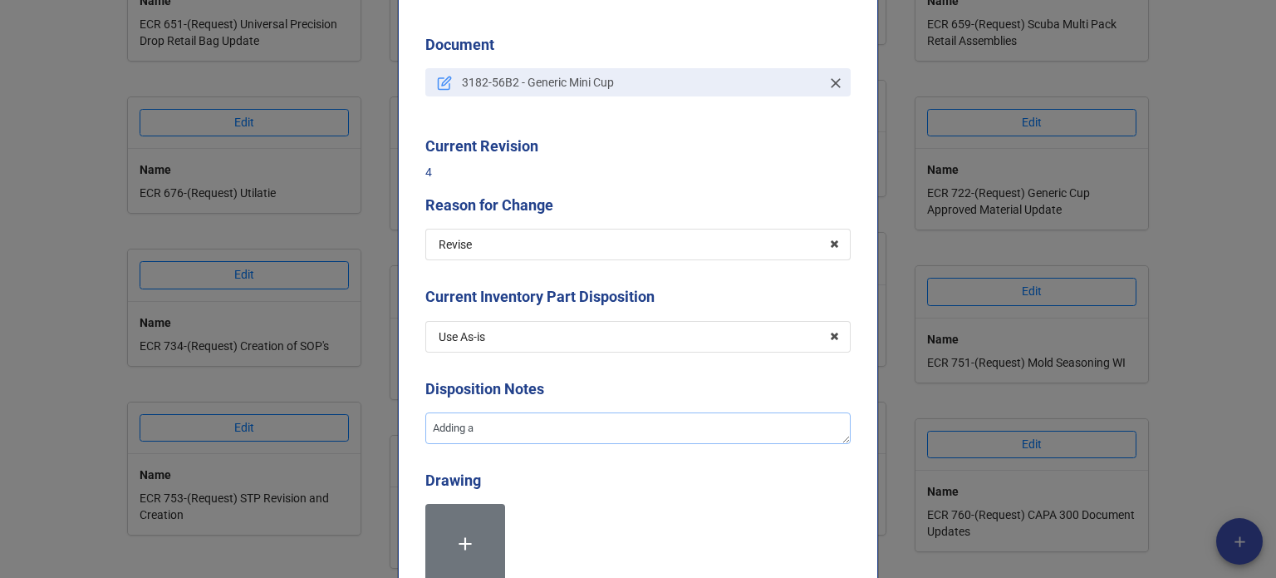
type textarea "x"
type textarea "Adding ap"
type textarea "x"
type textarea "Adding app"
type textarea "x"
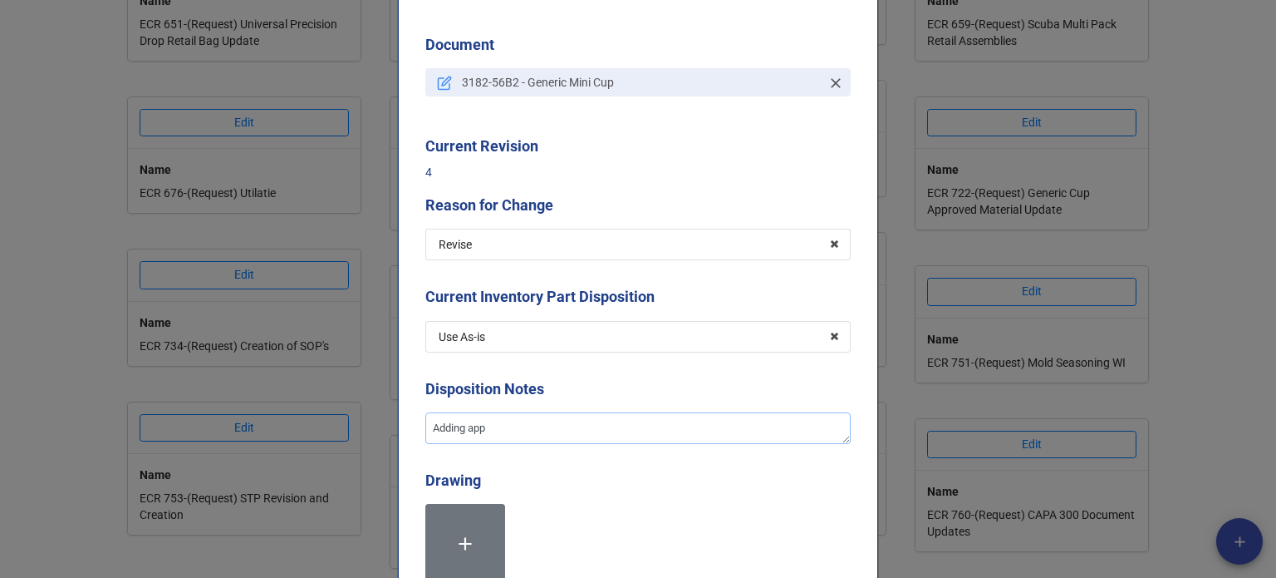
type textarea "Adding appr"
type textarea "x"
type textarea "Adding appro"
type textarea "x"
type textarea "Adding approve"
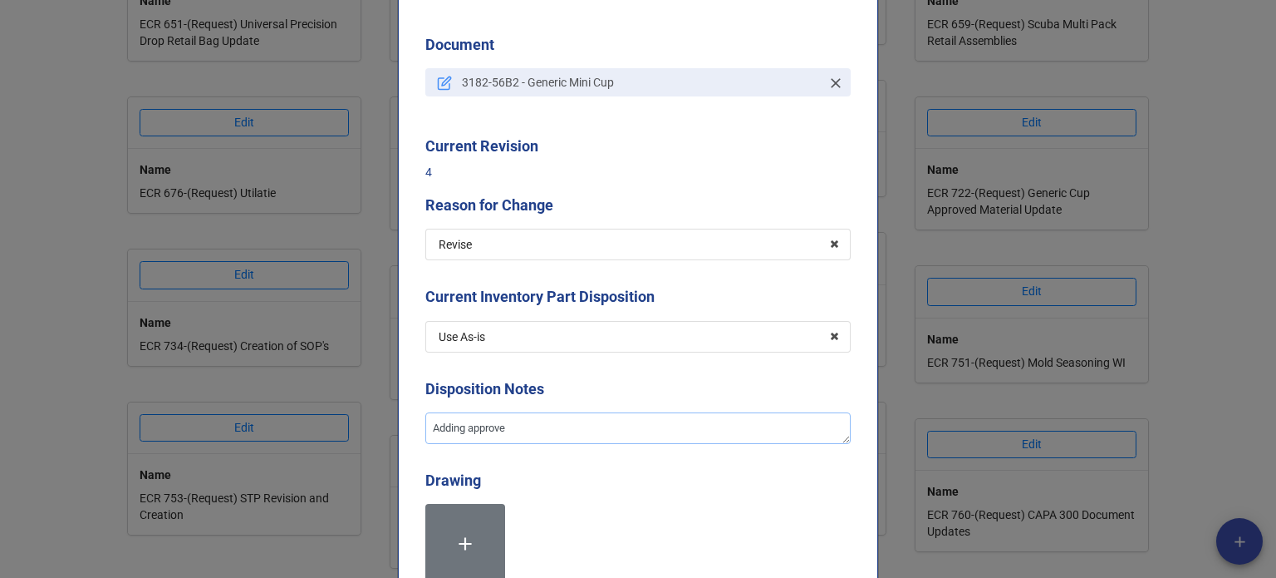
type textarea "x"
type textarea "Adding approved"
type textarea "x"
type textarea "Adding approved"
type textarea "x"
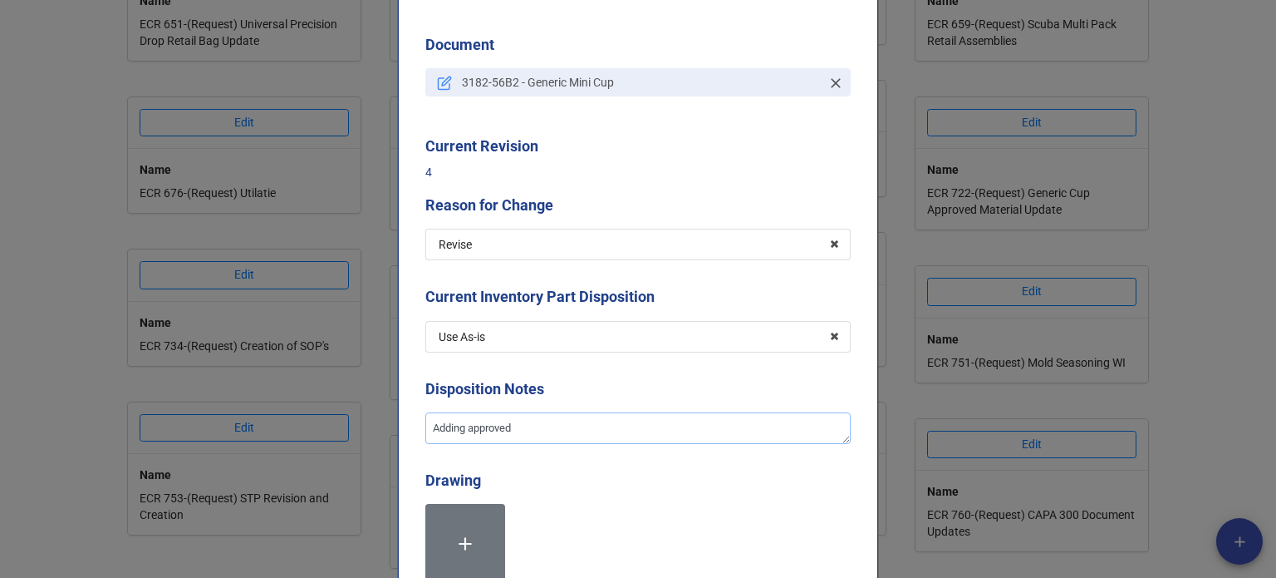
type textarea "Adding approved m"
type textarea "x"
type textarea "Adding approved ma"
type textarea "x"
type textarea "Adding approved mat"
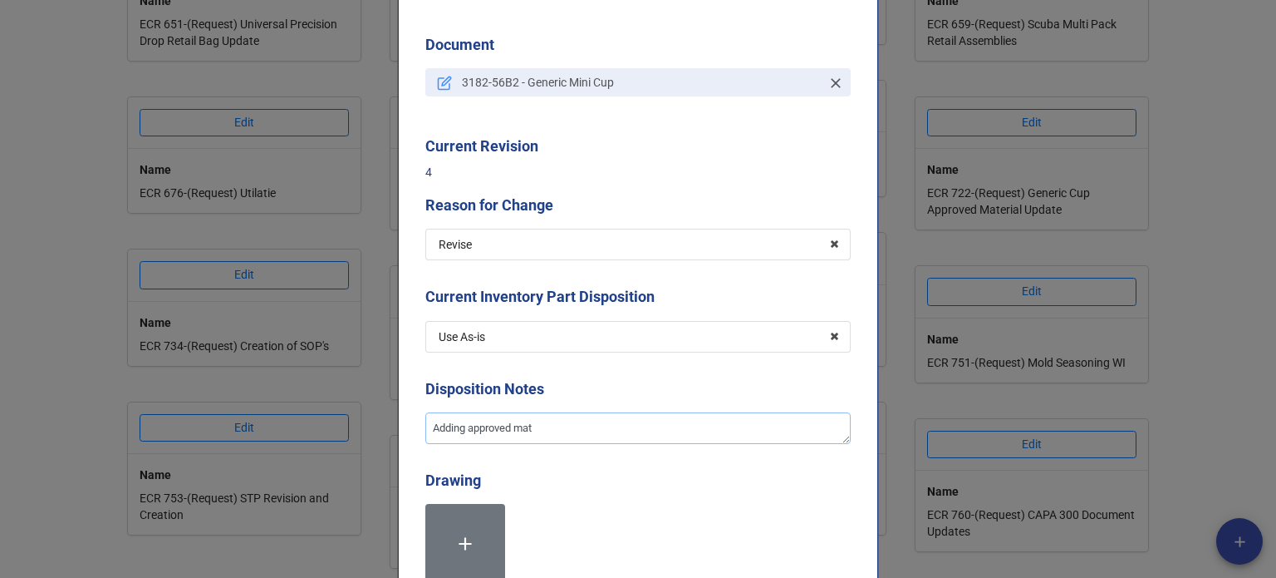
type textarea "x"
type textarea "Adding approved mate"
type textarea "x"
type textarea "Adding approved mater"
type textarea "x"
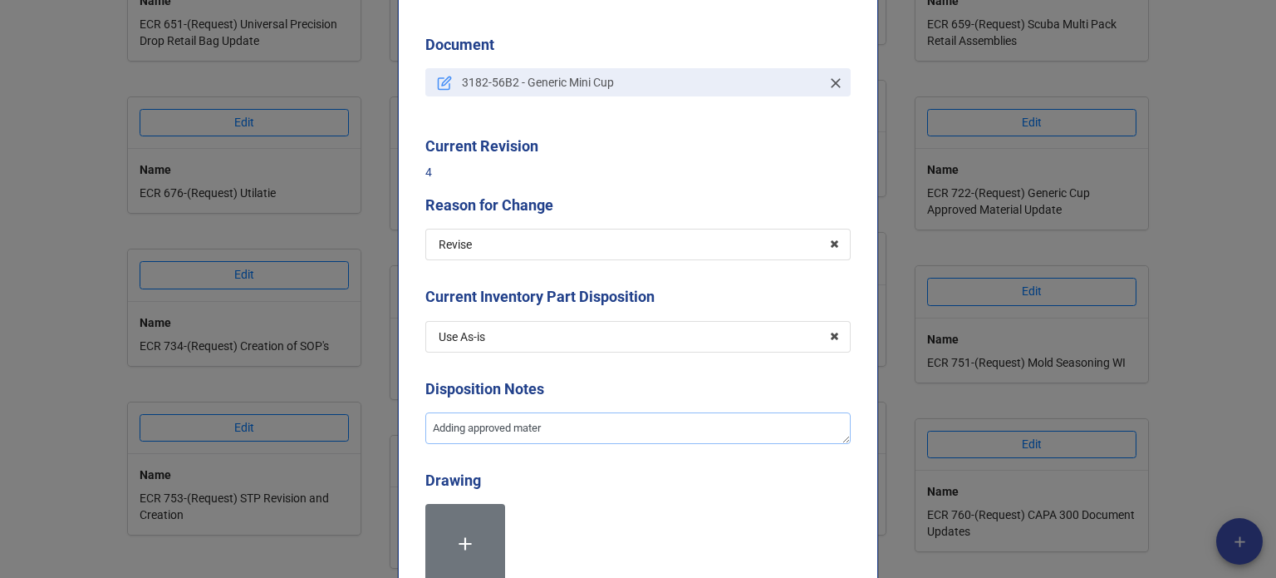
type textarea "Adding approved materi"
type textarea "x"
type textarea "Adding approved materia"
type textarea "x"
type textarea "Adding approved material"
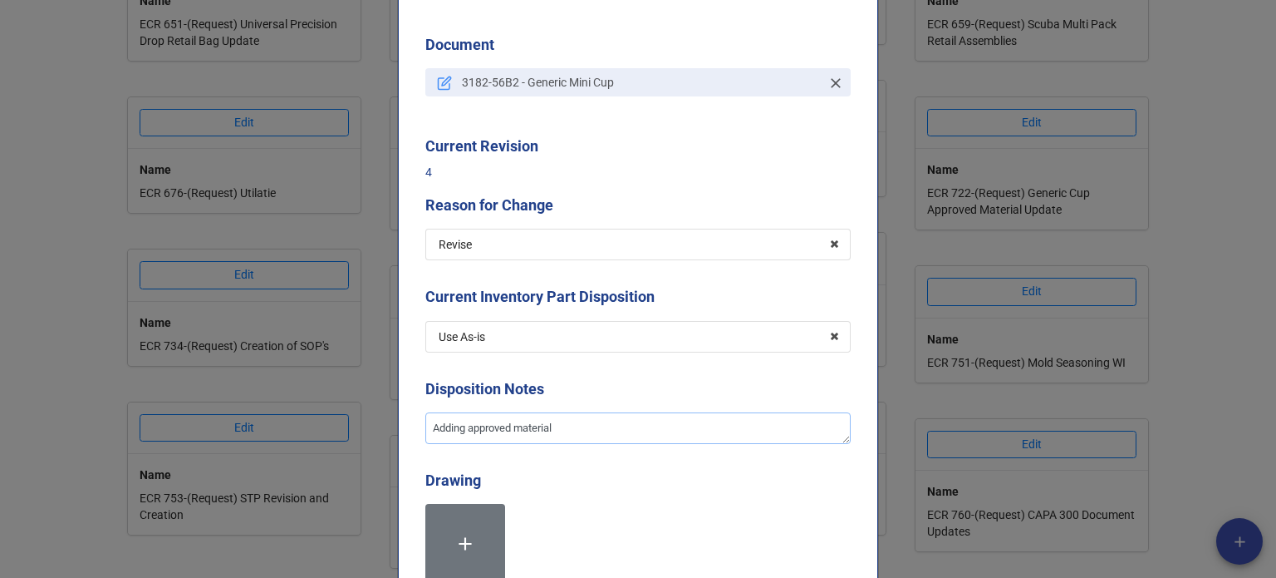
type textarea "x"
type textarea "Adding approved materials"
type textarea "x"
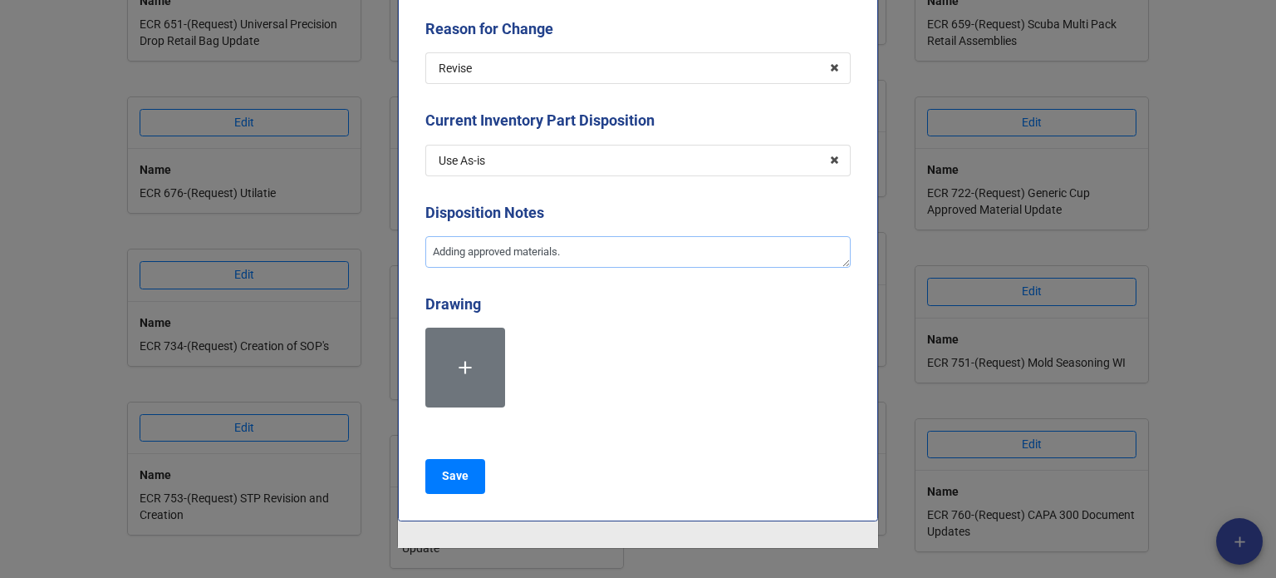
scroll to position [415, 0]
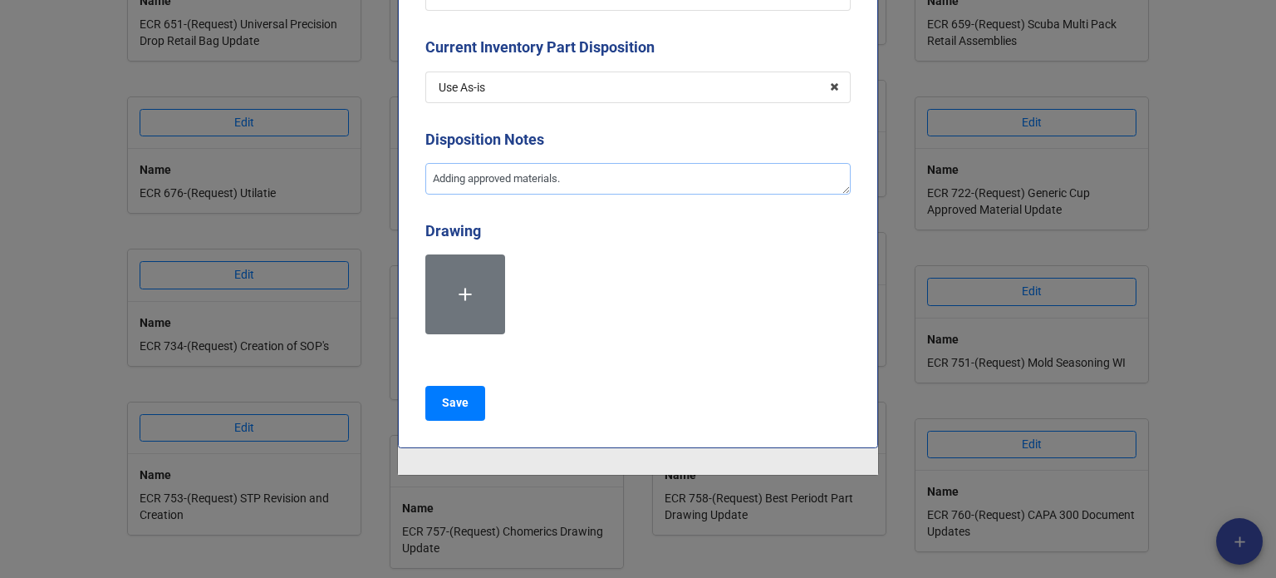
type textarea "Adding approved materials."
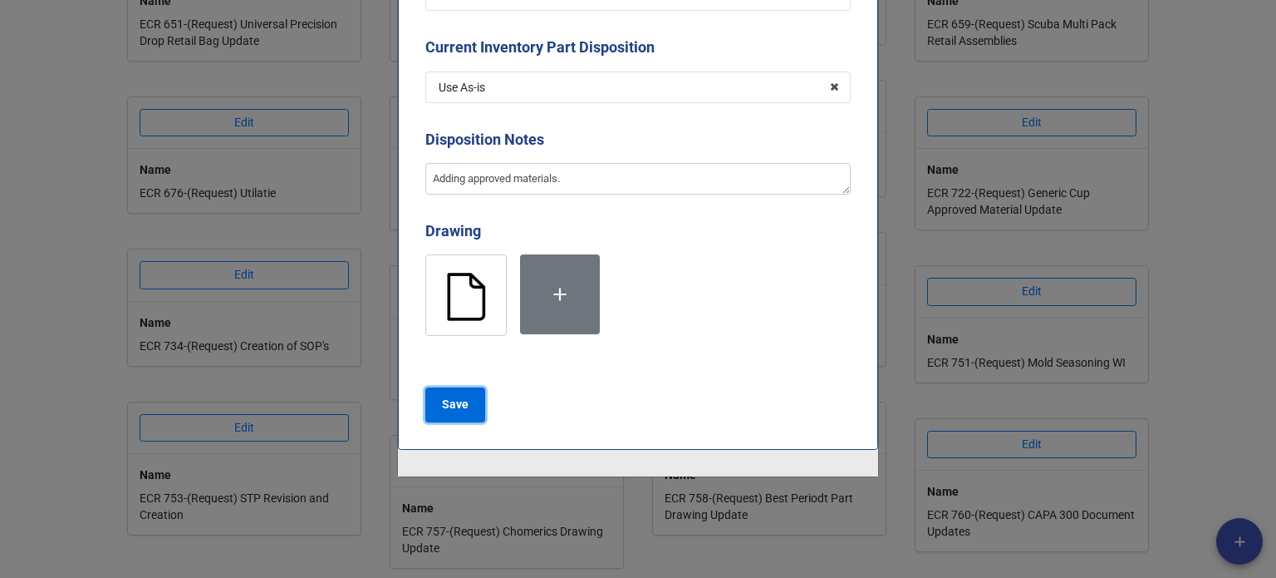
click at [452, 401] on b "Save" at bounding box center [455, 404] width 27 height 17
type textarea "x"
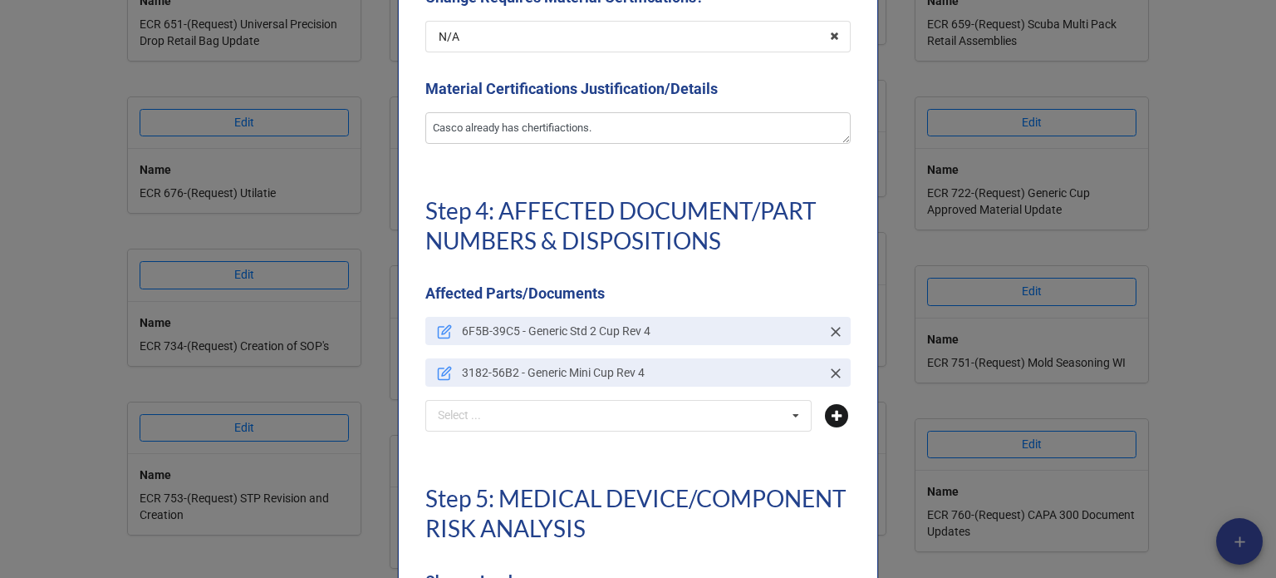
click at [835, 419] on icon at bounding box center [836, 415] width 23 height 23
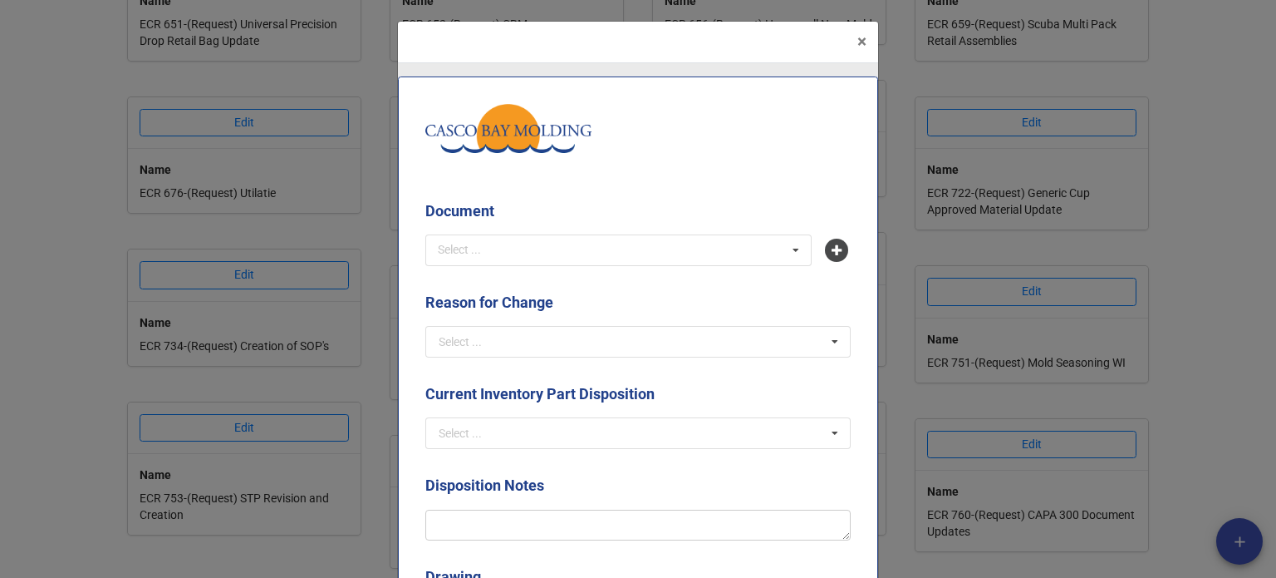
click at [736, 228] on b "Document" at bounding box center [637, 213] width 425 height 29
click at [745, 239] on div "Select ... No results found." at bounding box center [618, 250] width 386 height 32
type input "a49"
click at [644, 292] on div "A499-3411 - Generic Mid 2 Cup" at bounding box center [618, 280] width 385 height 31
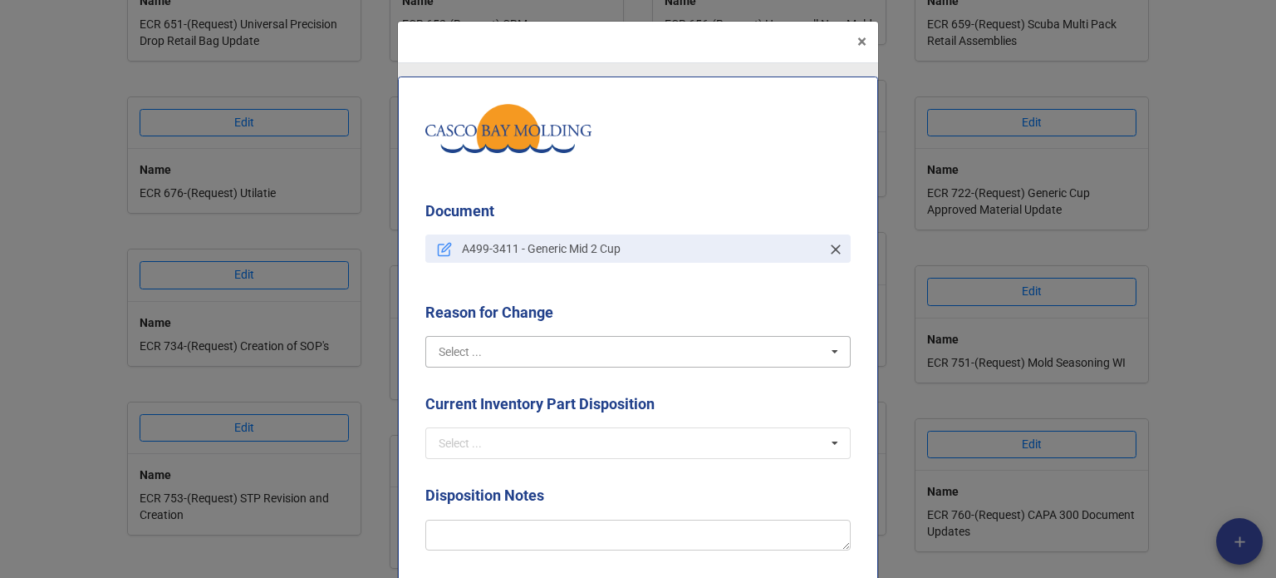
click at [635, 345] on input "text" at bounding box center [639, 352] width 424 height 30
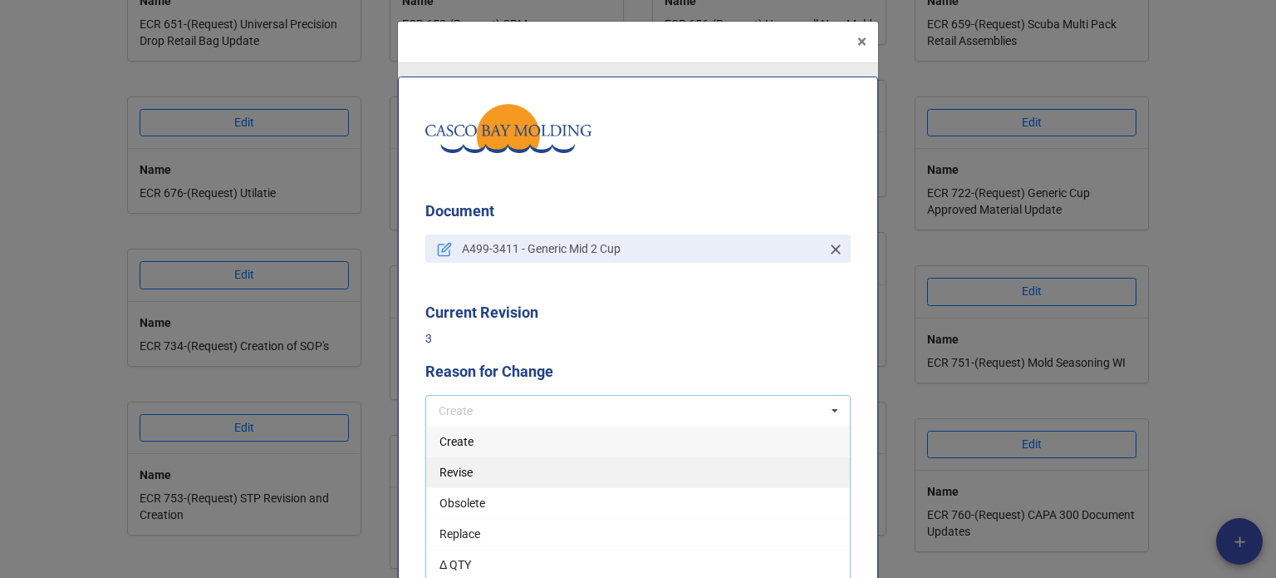
click at [521, 468] on div "Revise" at bounding box center [638, 471] width 424 height 31
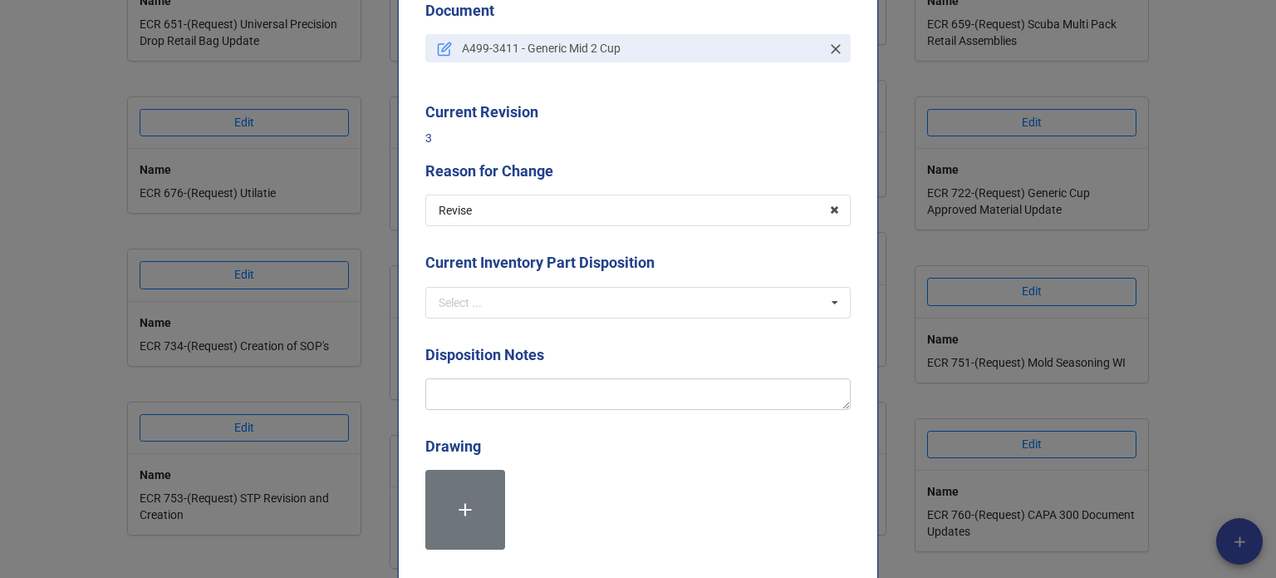
scroll to position [249, 0]
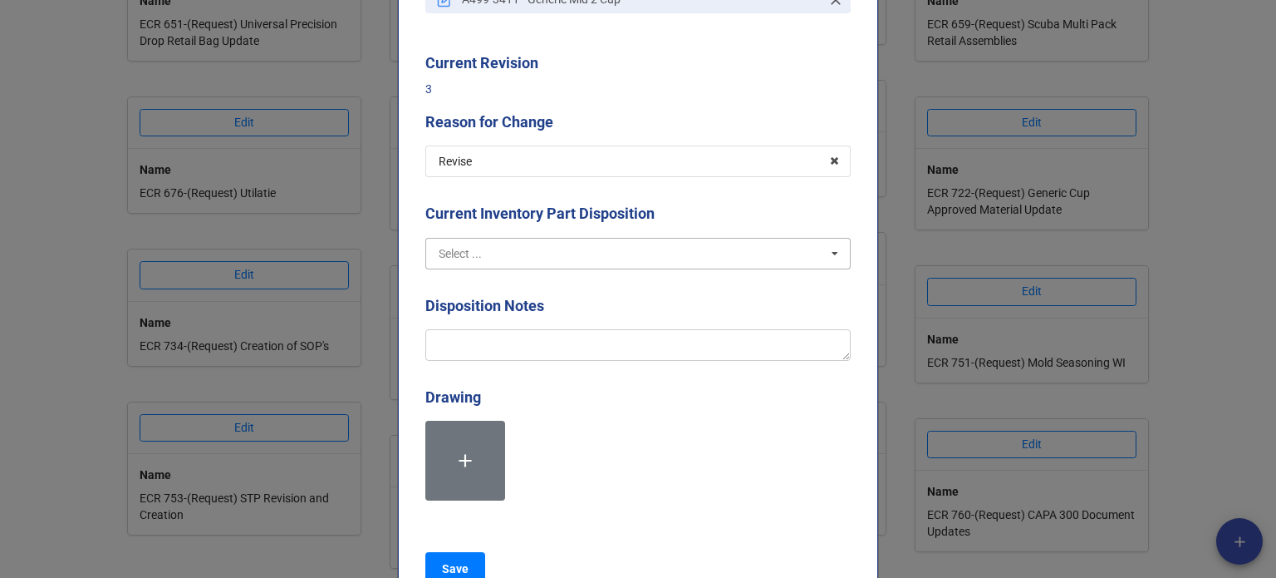
click at [488, 256] on input "text" at bounding box center [639, 253] width 424 height 30
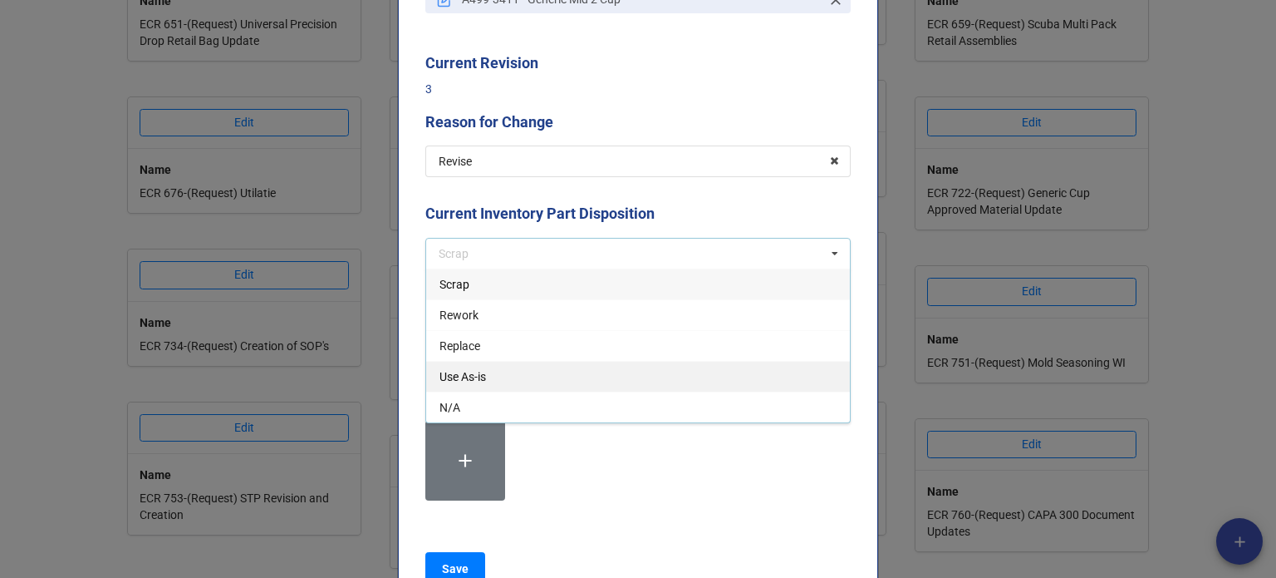
click at [499, 374] on div "Use As-is" at bounding box center [638, 376] width 424 height 31
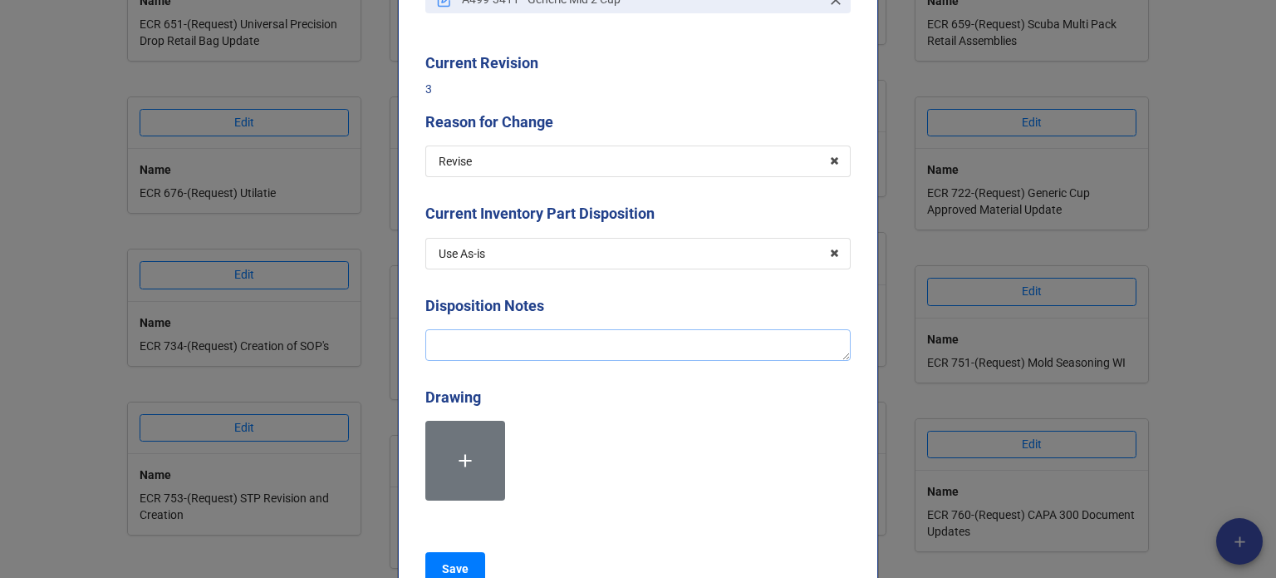
click at [507, 342] on textarea at bounding box center [637, 345] width 425 height 32
type textarea "x"
type textarea "A"
type textarea "x"
type textarea "Ad"
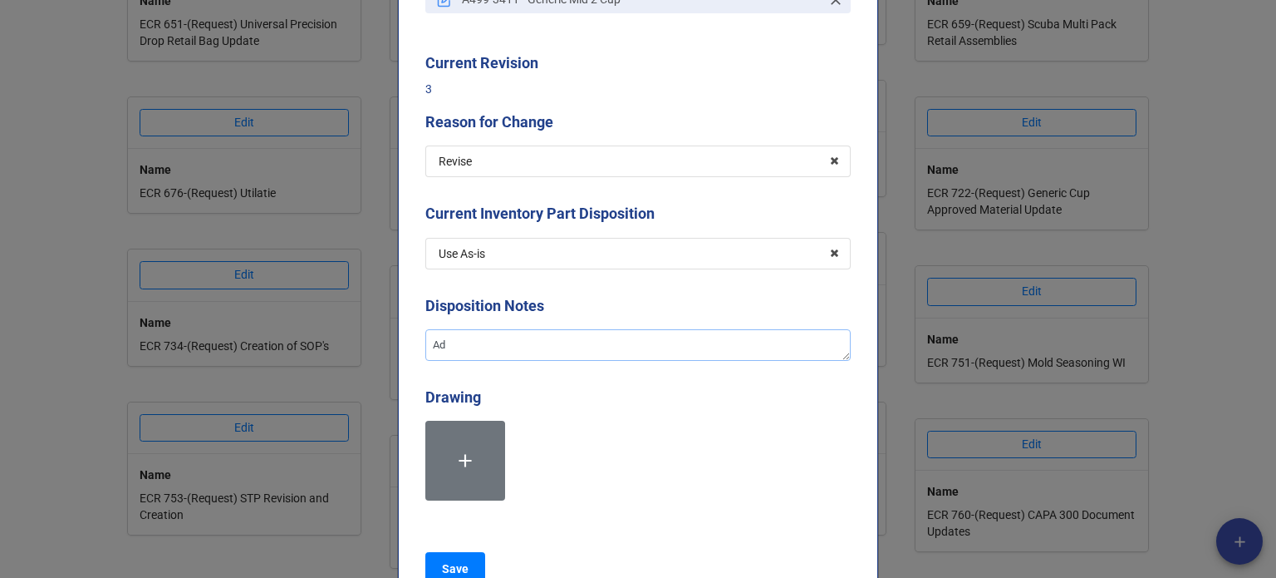
type textarea "x"
type textarea "Add"
type textarea "x"
type textarea "Addi"
type textarea "x"
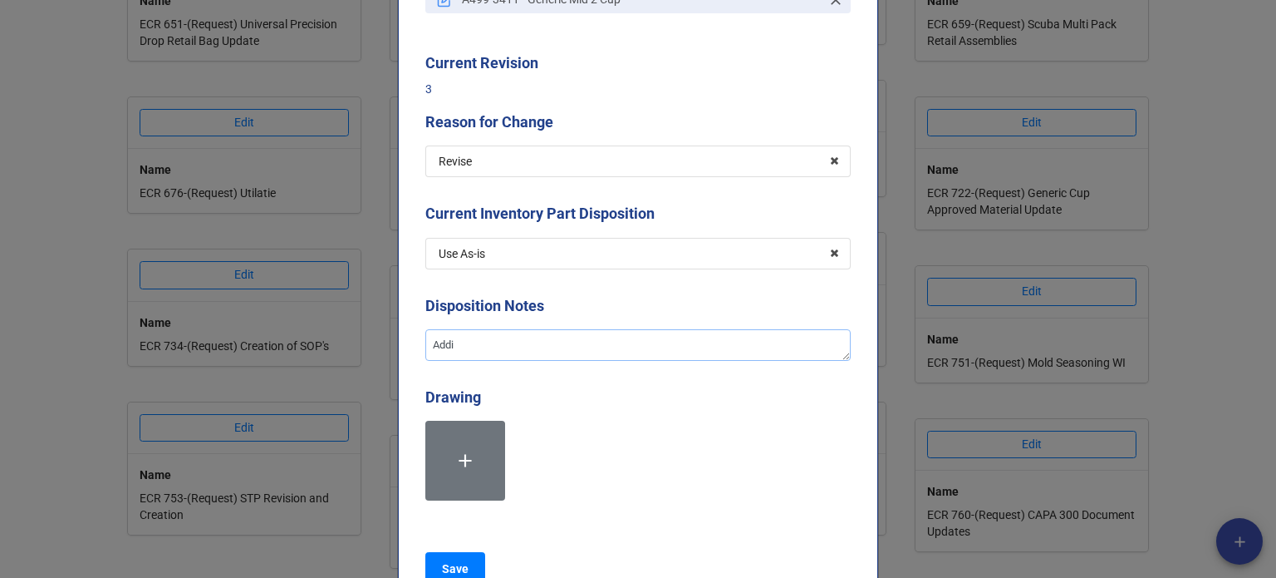
type textarea "Addin"
type textarea "x"
type textarea "Adding"
type textarea "x"
type textarea "Adding"
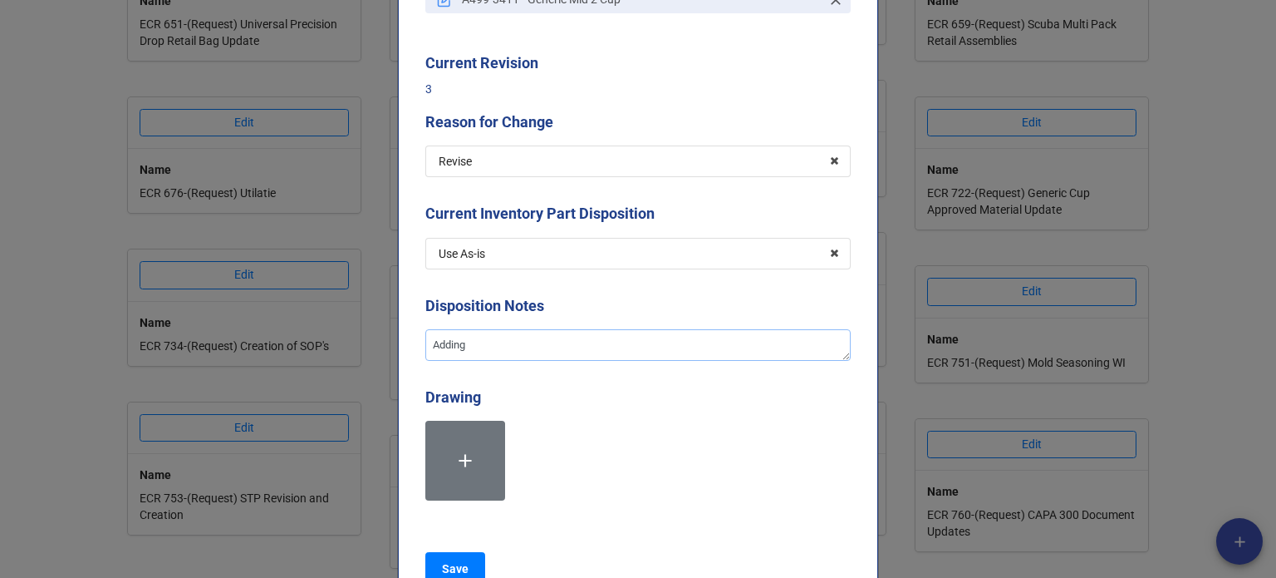
type textarea "x"
type textarea "Adding a"
type textarea "x"
type textarea "Adding ap"
type textarea "x"
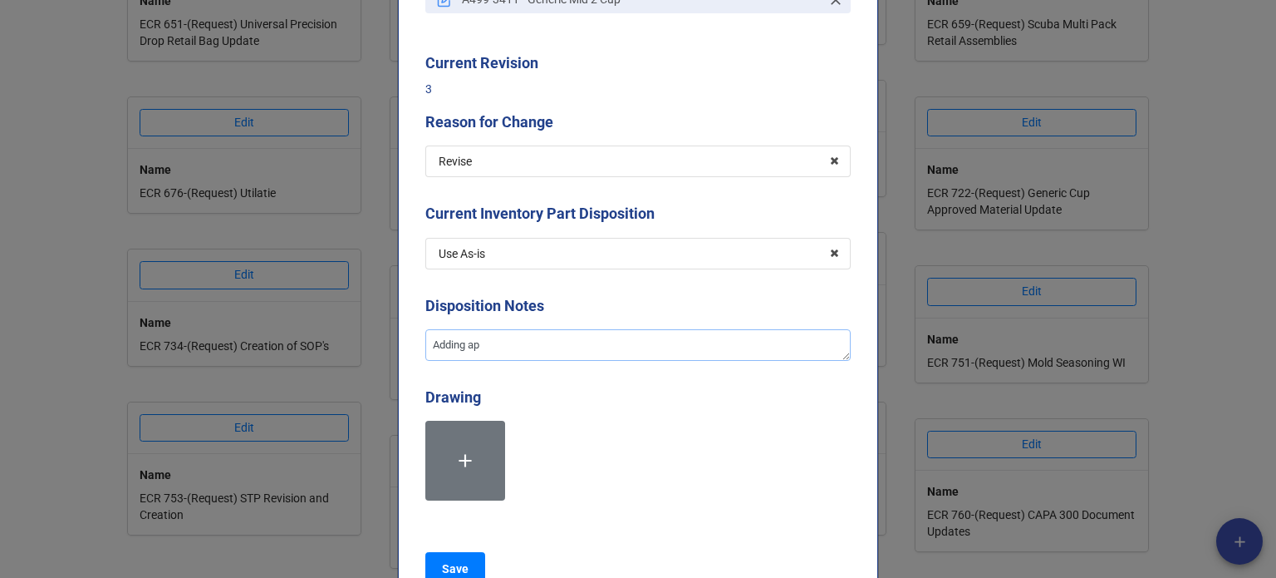
type textarea "Adding apr"
type textarea "x"
type textarea "Adding ap"
type textarea "x"
type textarea "Adding app"
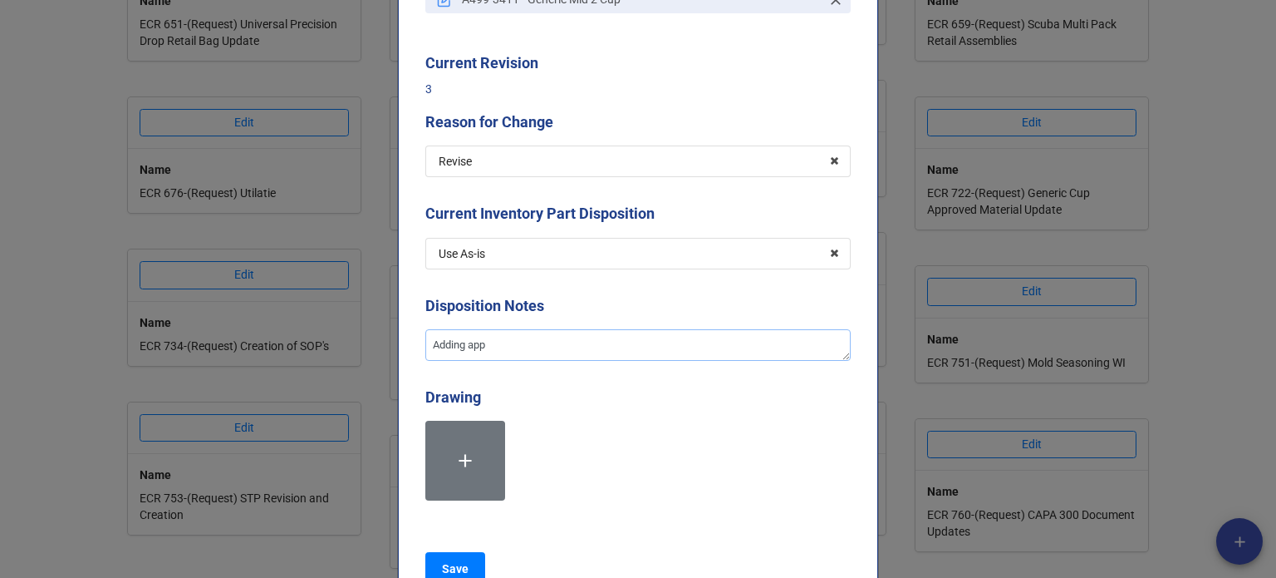
type textarea "x"
type textarea "Adding appr"
type textarea "x"
type textarea "Adding appro"
type textarea "x"
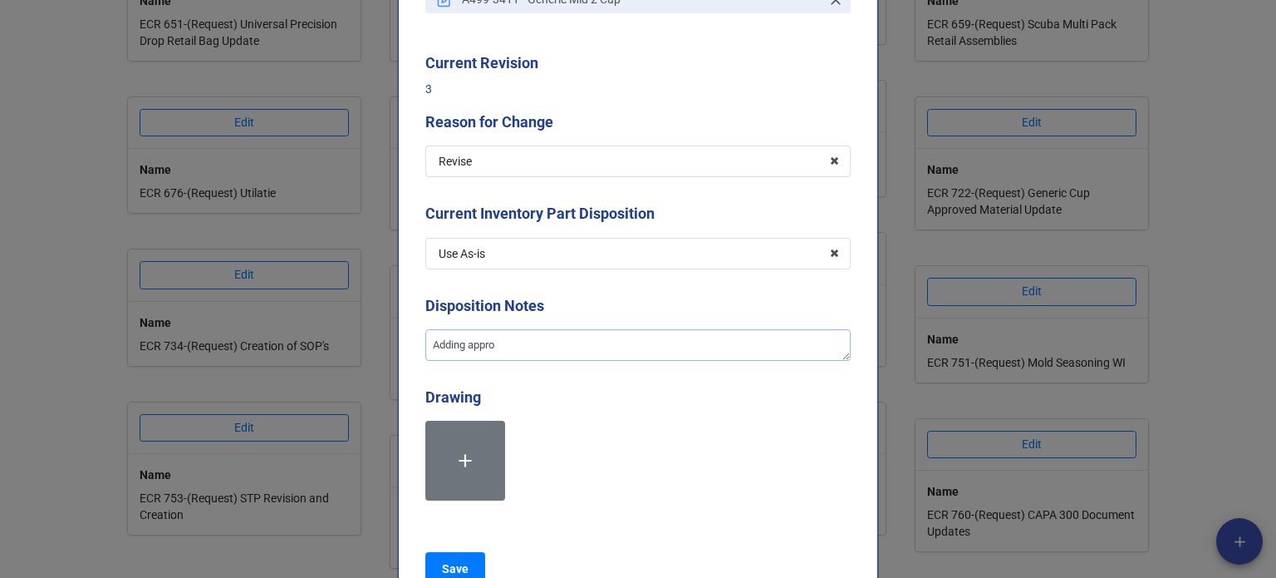
type textarea "Adding approv"
type textarea "x"
type textarea "Adding approve"
type textarea "x"
type textarea "Adding approved"
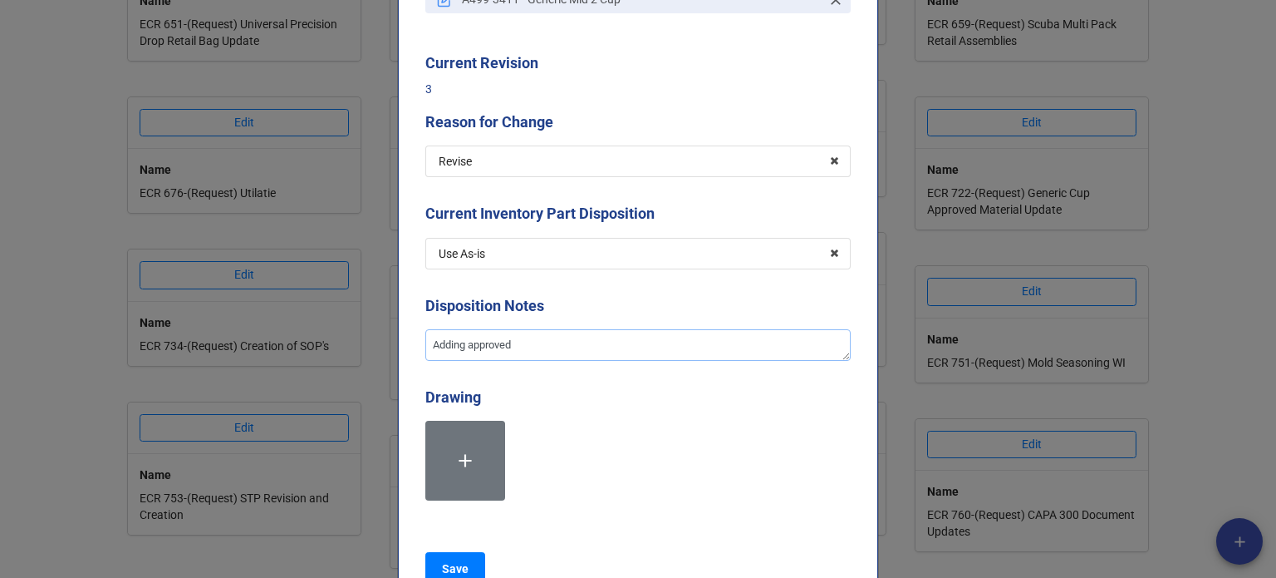
type textarea "x"
type textarea "Adding approved"
type textarea "x"
type textarea "Adding approved m"
type textarea "x"
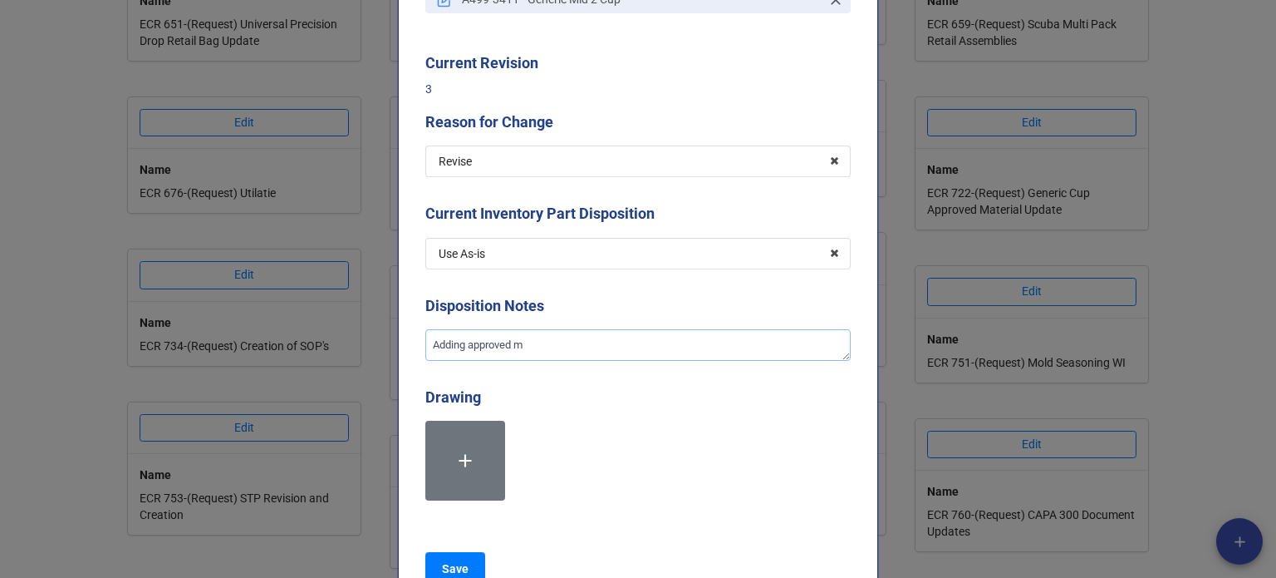
type textarea "Adding approved ma"
type textarea "x"
type textarea "Adding approved mat"
type textarea "x"
type textarea "Adding approved mate"
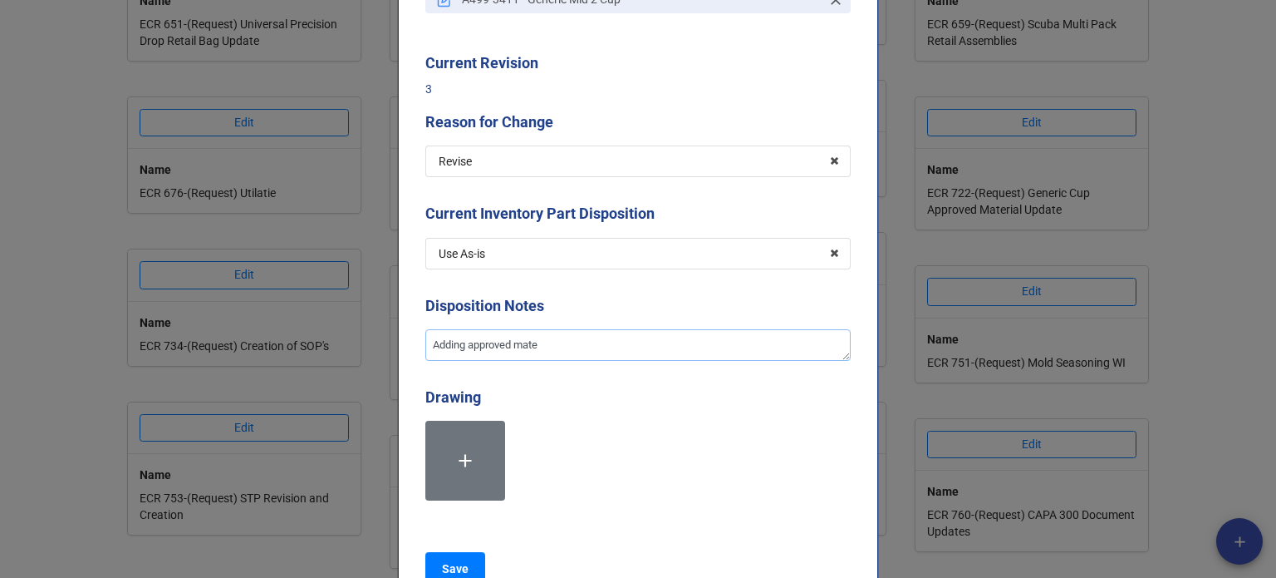
type textarea "x"
type textarea "Adding approved mater"
type textarea "x"
type textarea "Adding approved materi"
type textarea "x"
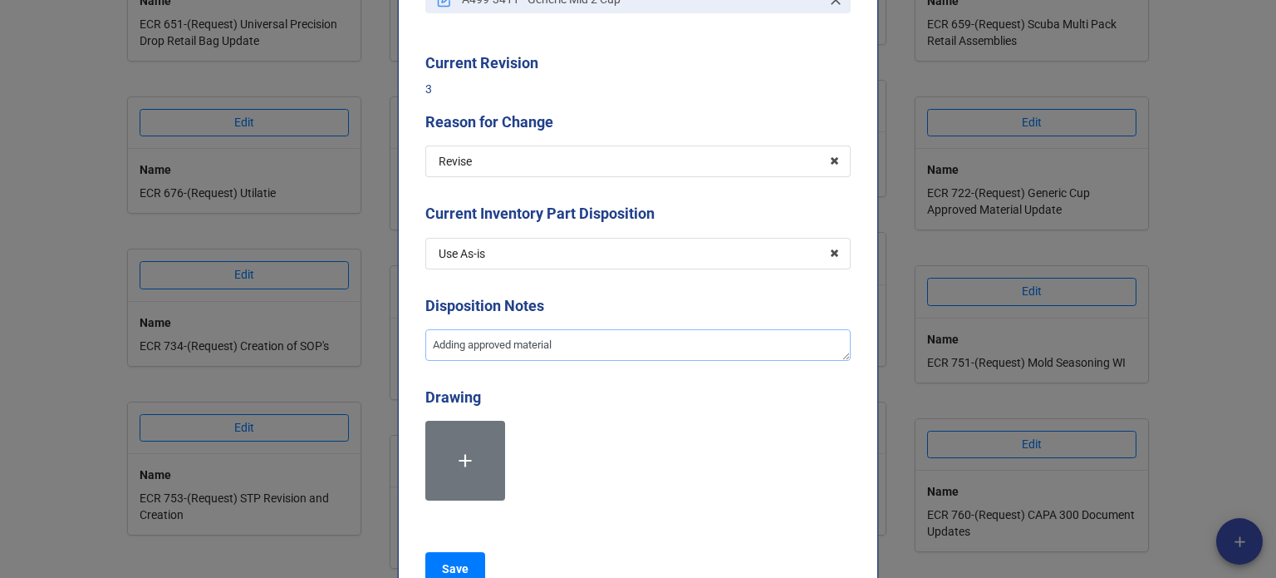
type textarea "Adding approved materiall"
type textarea "x"
type textarea "Adding approved materialls"
type textarea "x"
type textarea "Adding approved materialls"
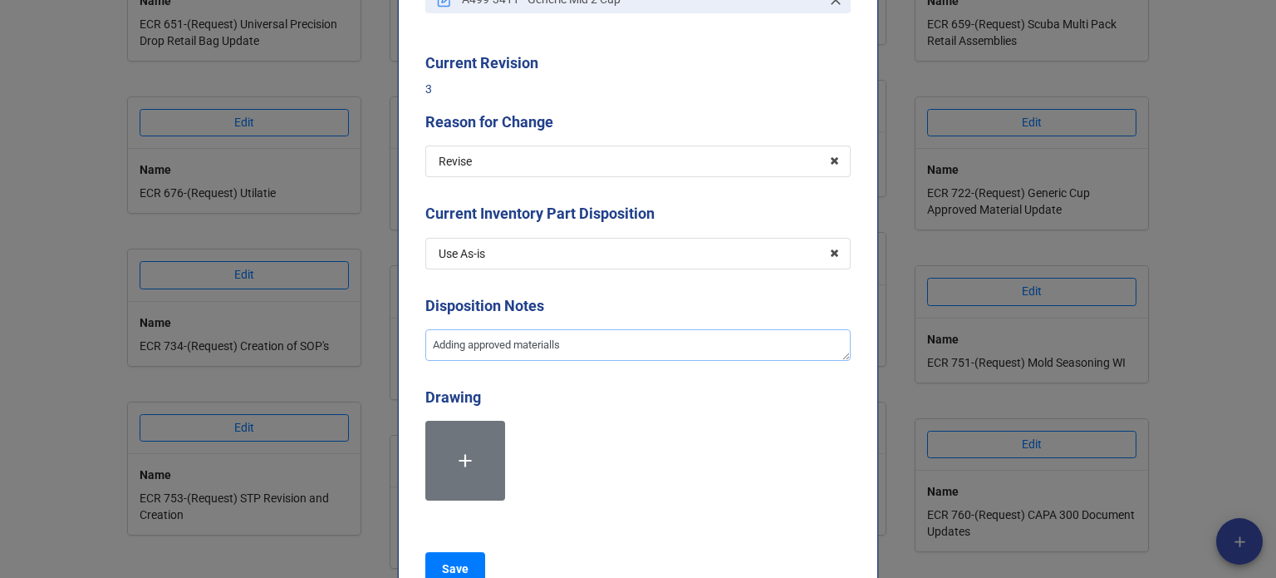
type textarea "x"
type textarea "Adding approved materialls"
type textarea "x"
type textarea "Adding approved materiall"
type textarea "x"
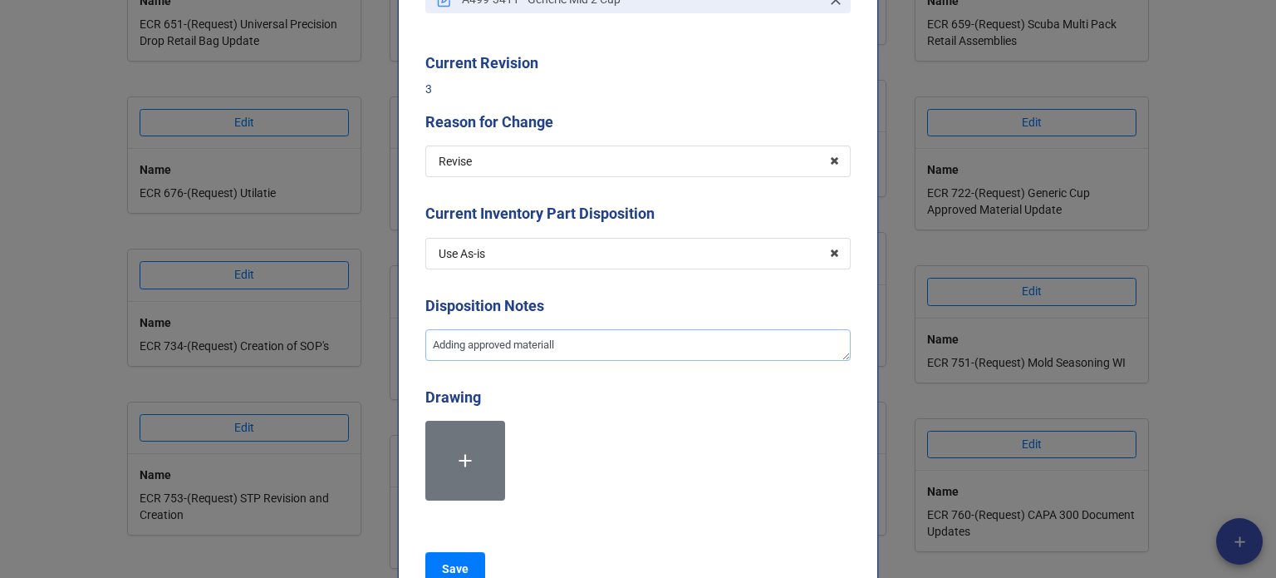
type textarea "Adding approved material"
type textarea "x"
type textarea "Adding approved materiala"
type textarea "x"
type textarea "Adding approved material"
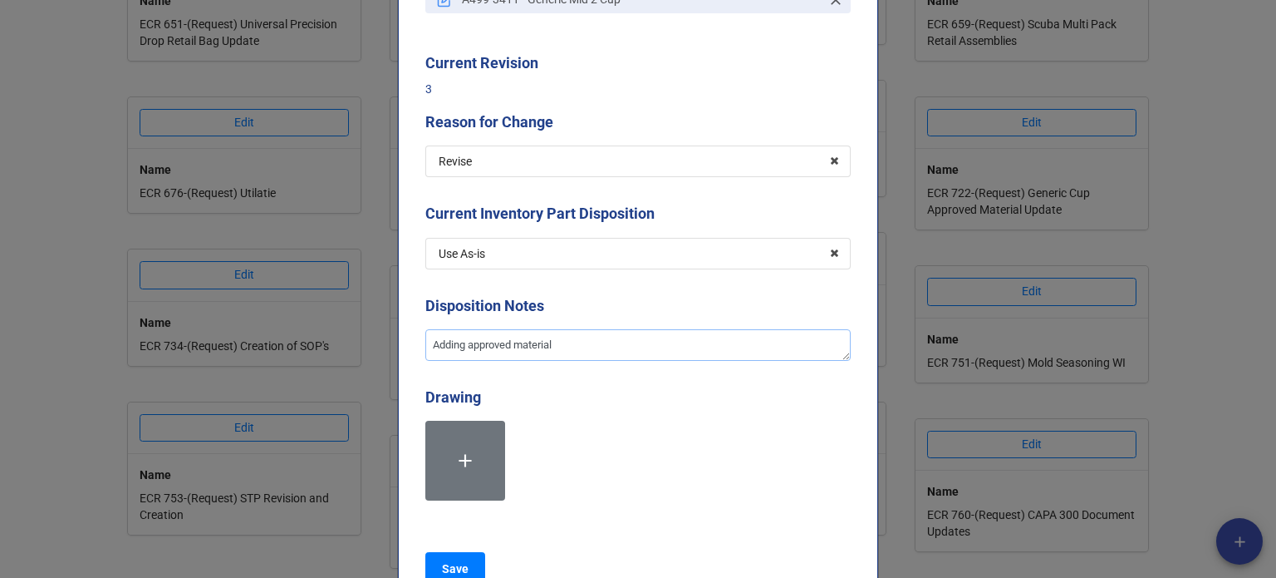
type textarea "x"
type textarea "Adding approved materials"
type textarea "x"
type textarea "Adding approved materials."
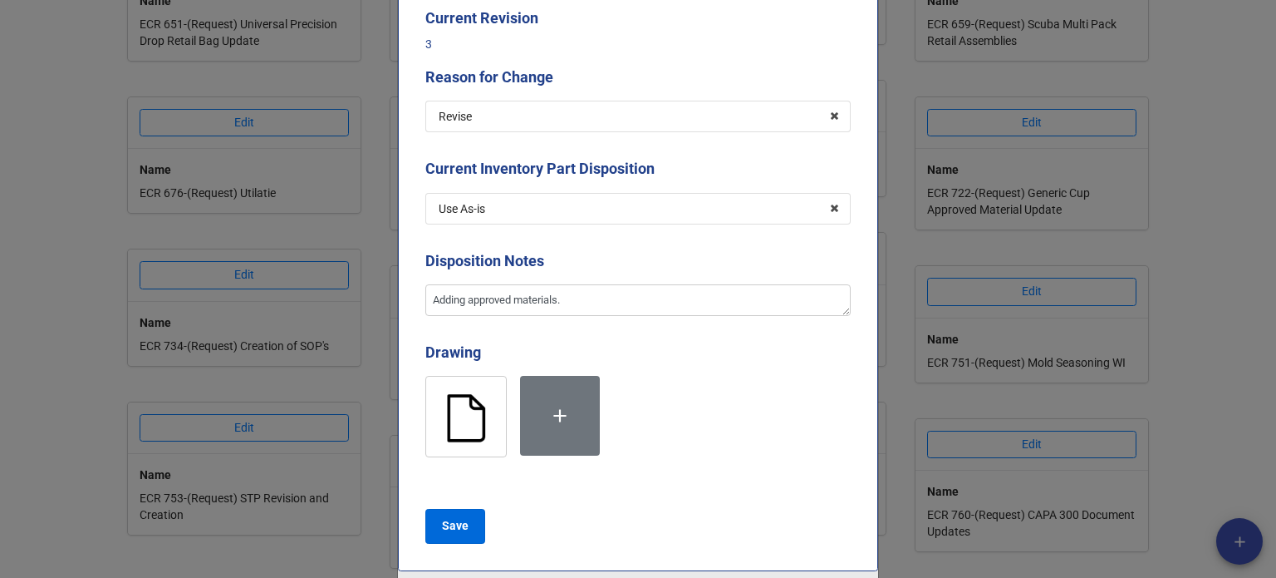
scroll to position [332, 0]
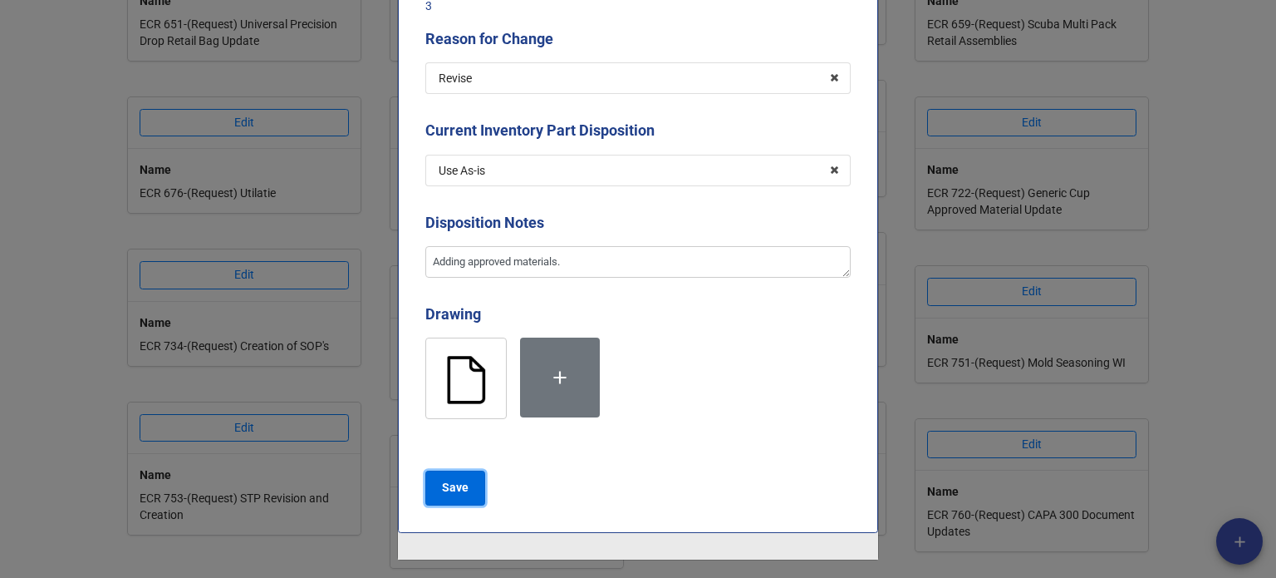
click at [470, 500] on button "Save" at bounding box center [455, 487] width 60 height 35
type textarea "x"
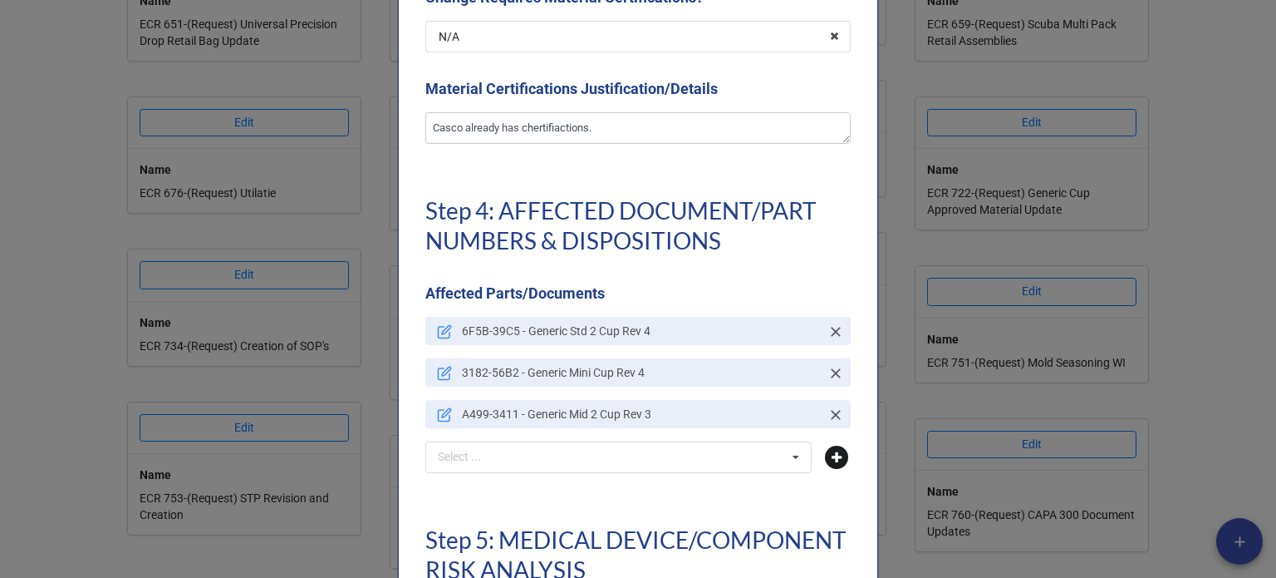
click at [825, 463] on icon at bounding box center [836, 456] width 23 height 23
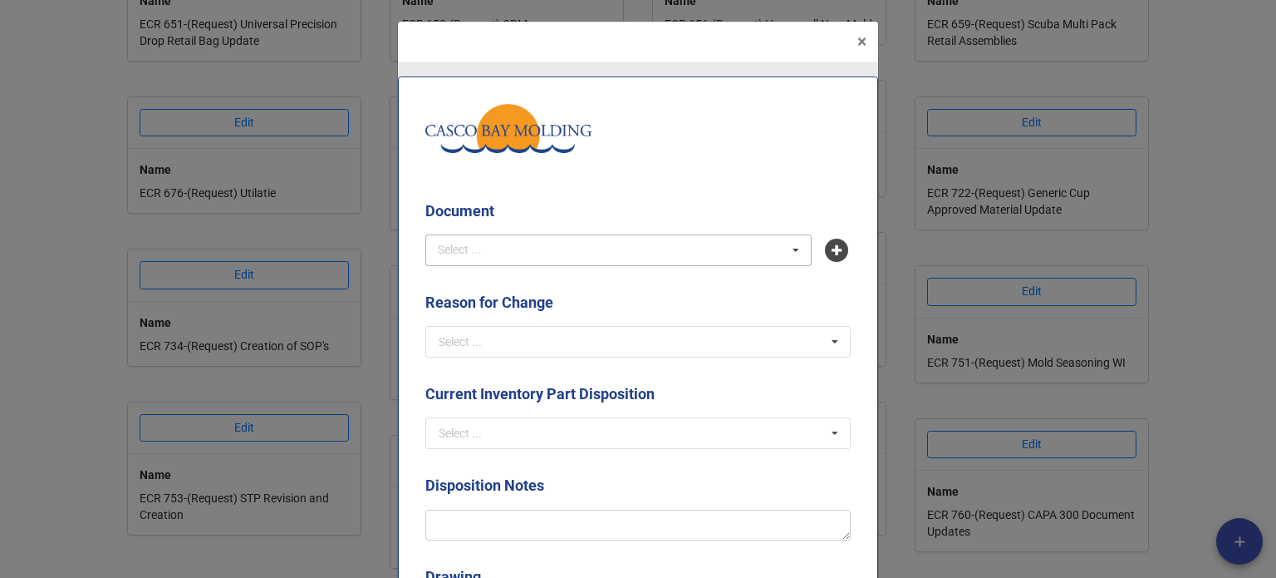
click at [580, 264] on div "Select ... No results found." at bounding box center [618, 250] width 386 height 32
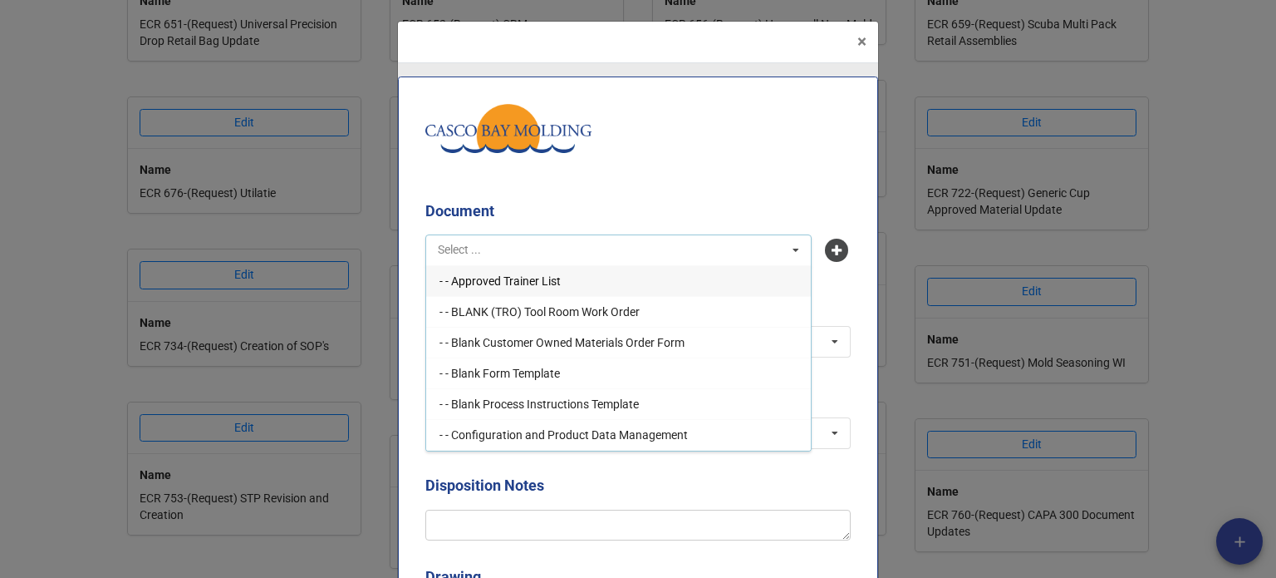
type input "e"
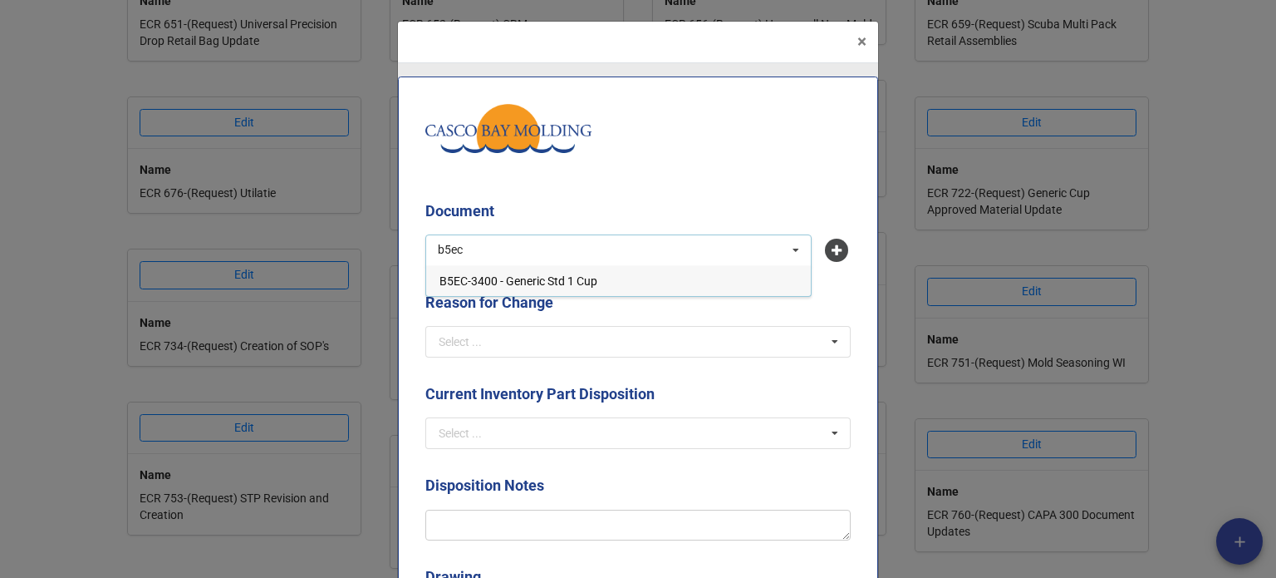
type input "b5ec"
click at [580, 269] on div "B5EC-3400 - Generic Std 1 Cup" at bounding box center [618, 280] width 385 height 31
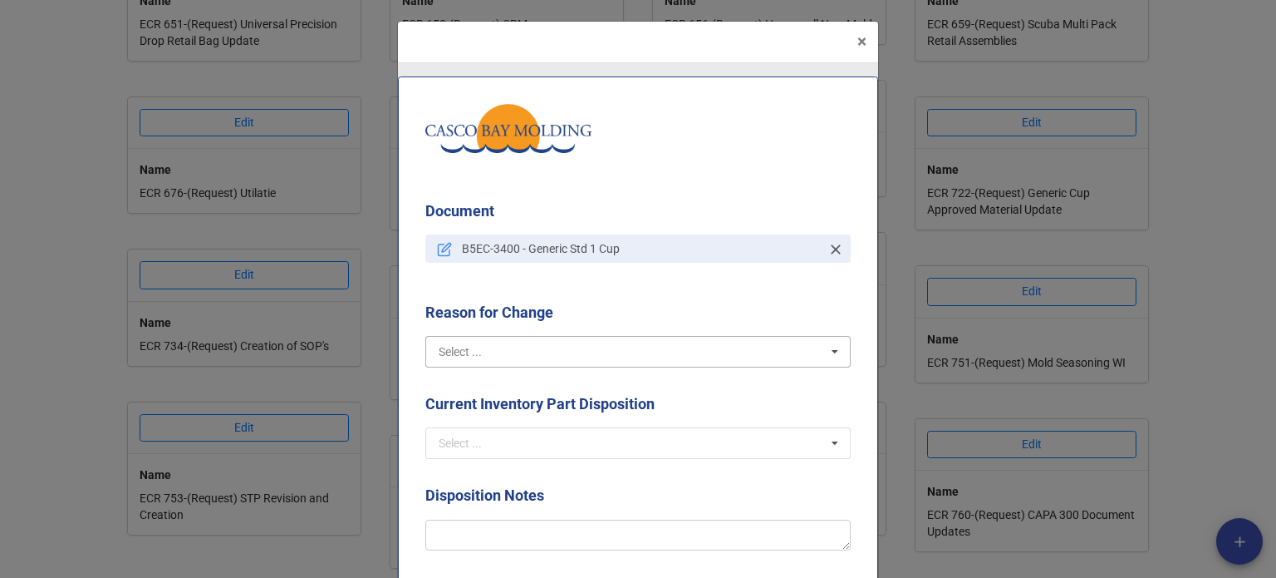
click at [575, 338] on input "text" at bounding box center [639, 352] width 424 height 30
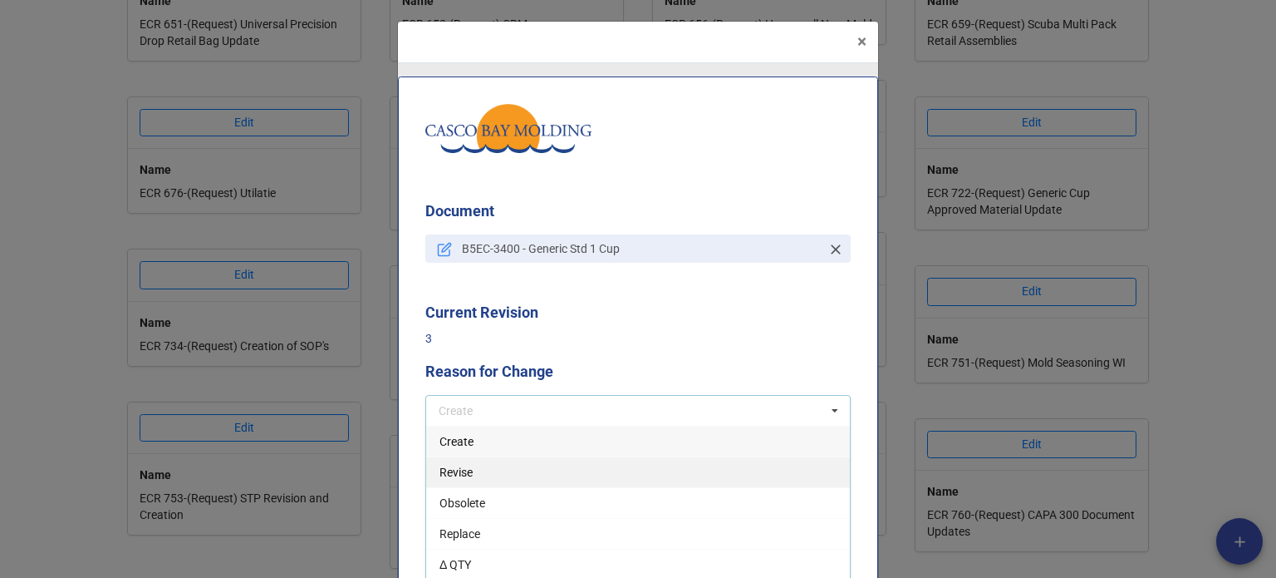
click at [502, 478] on div "Revise" at bounding box center [638, 471] width 424 height 31
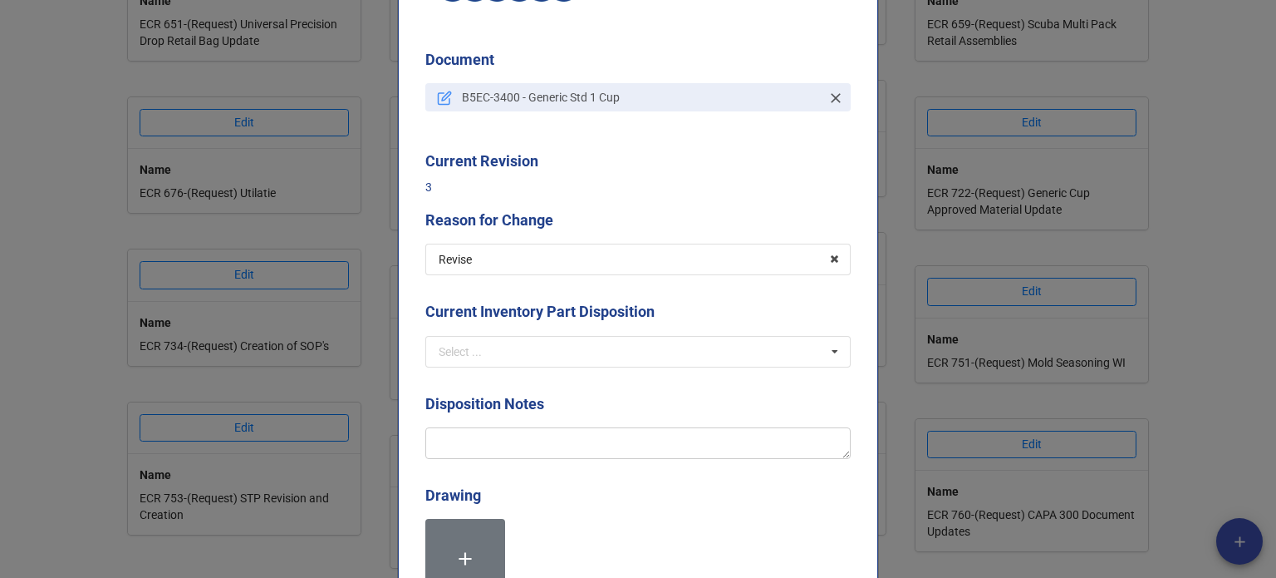
scroll to position [166, 0]
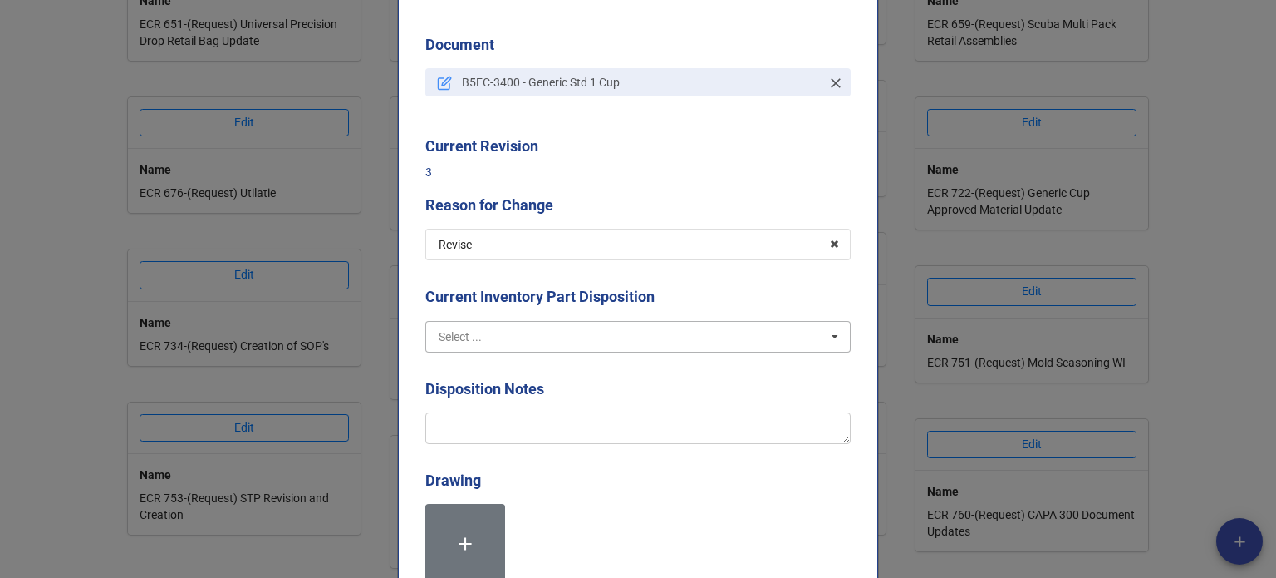
click at [509, 346] on input "text" at bounding box center [639, 337] width 424 height 30
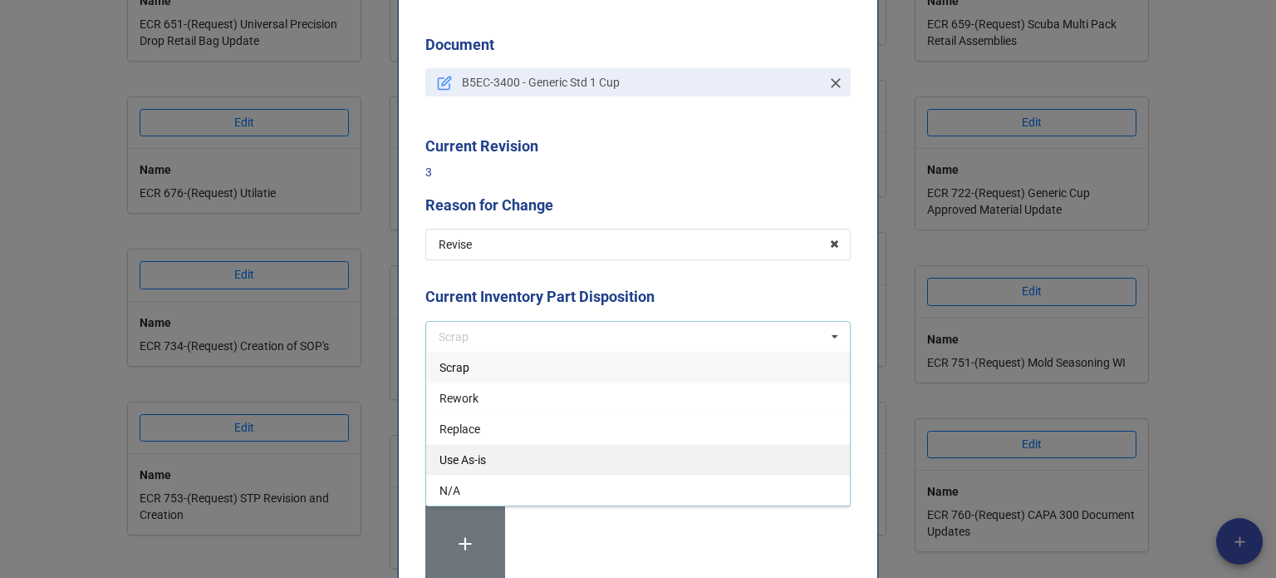
click at [494, 466] on div "Use As-is" at bounding box center [638, 459] width 424 height 31
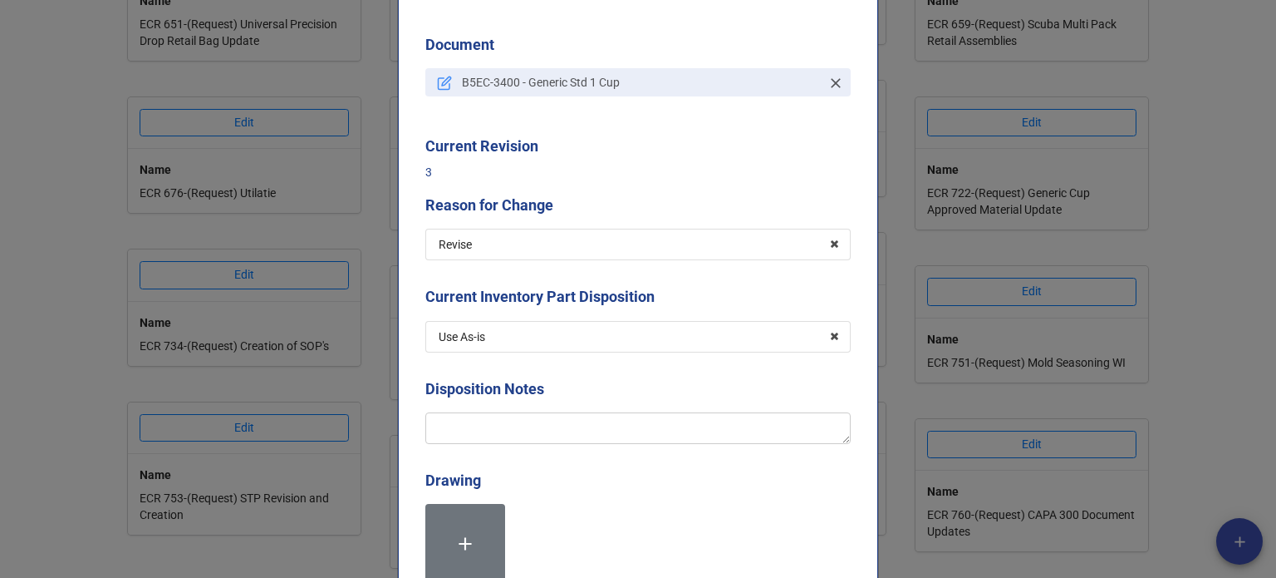
click at [489, 443] on div "Disposition Notes" at bounding box center [637, 416] width 425 height 78
click at [489, 430] on textarea at bounding box center [637, 428] width 425 height 32
type textarea "x"
type textarea "A"
type textarea "x"
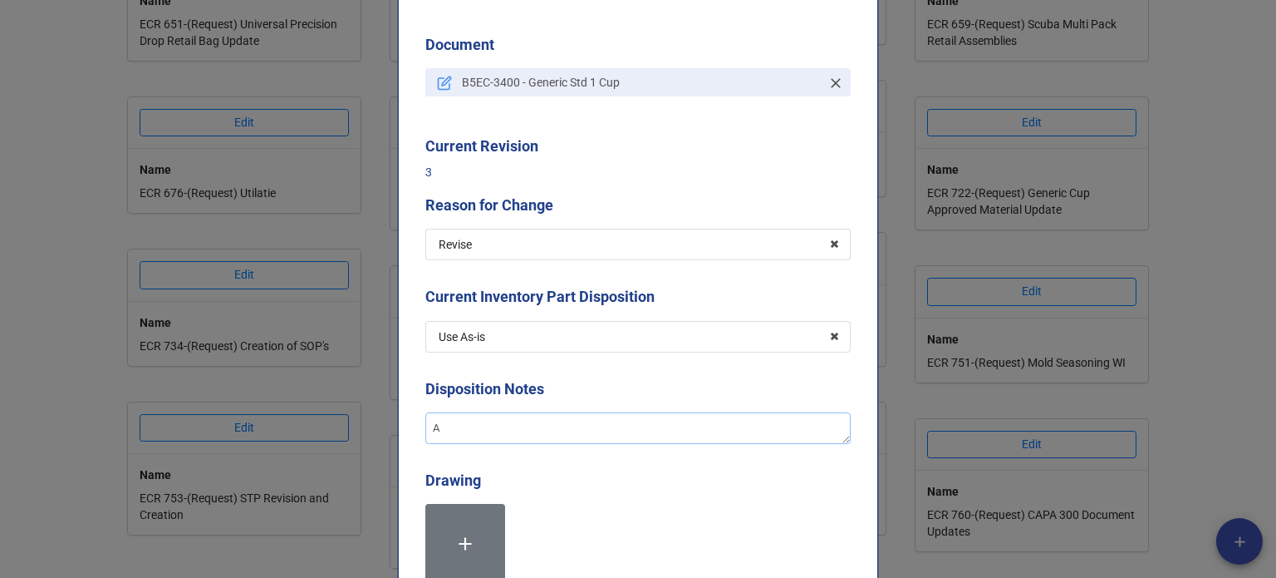
type textarea "Ad"
type textarea "x"
type textarea "Add"
type textarea "x"
type textarea "Addi"
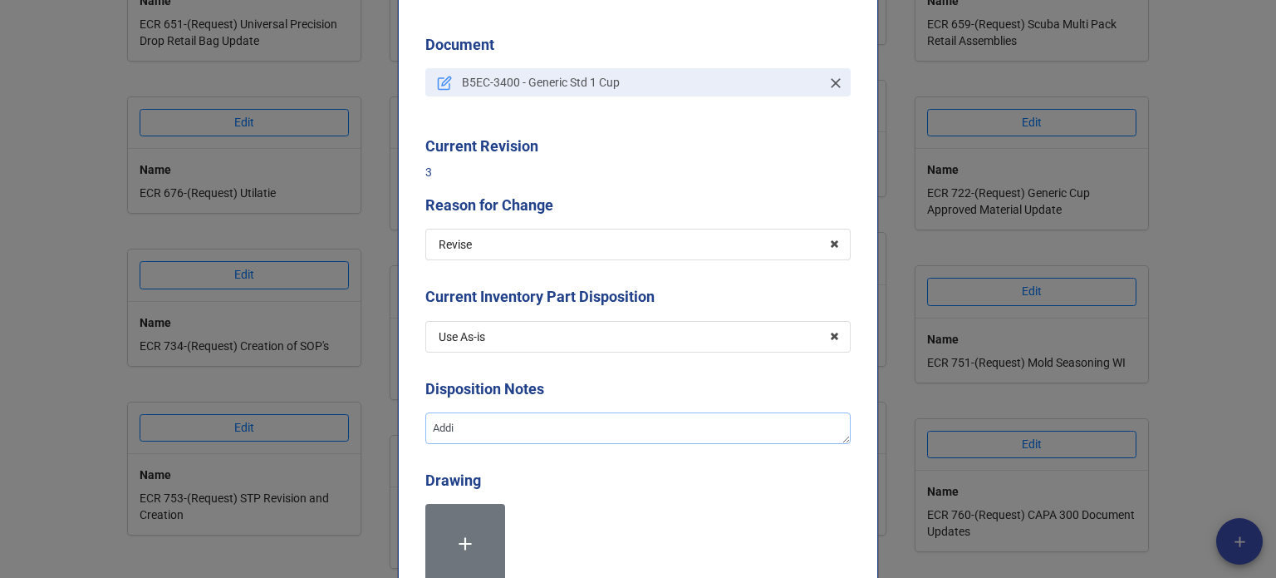
type textarea "x"
type textarea "Addin"
type textarea "x"
type textarea "Adding"
type textarea "x"
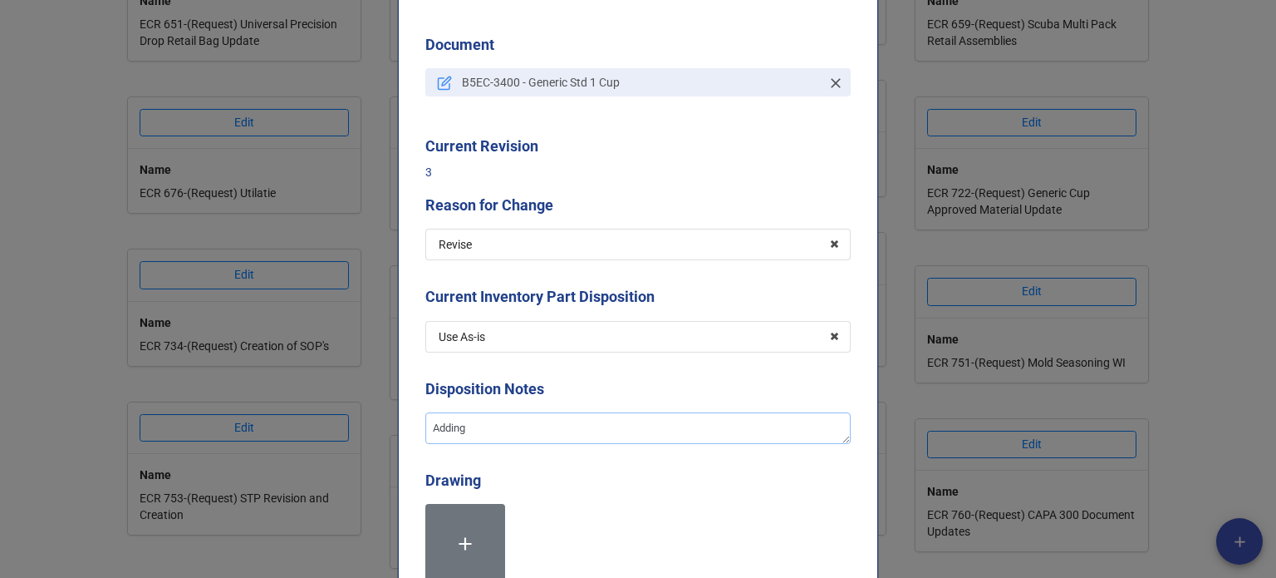
type textarea "Adding"
type textarea "x"
type textarea "Adding a"
type textarea "x"
type textarea "Adding ap"
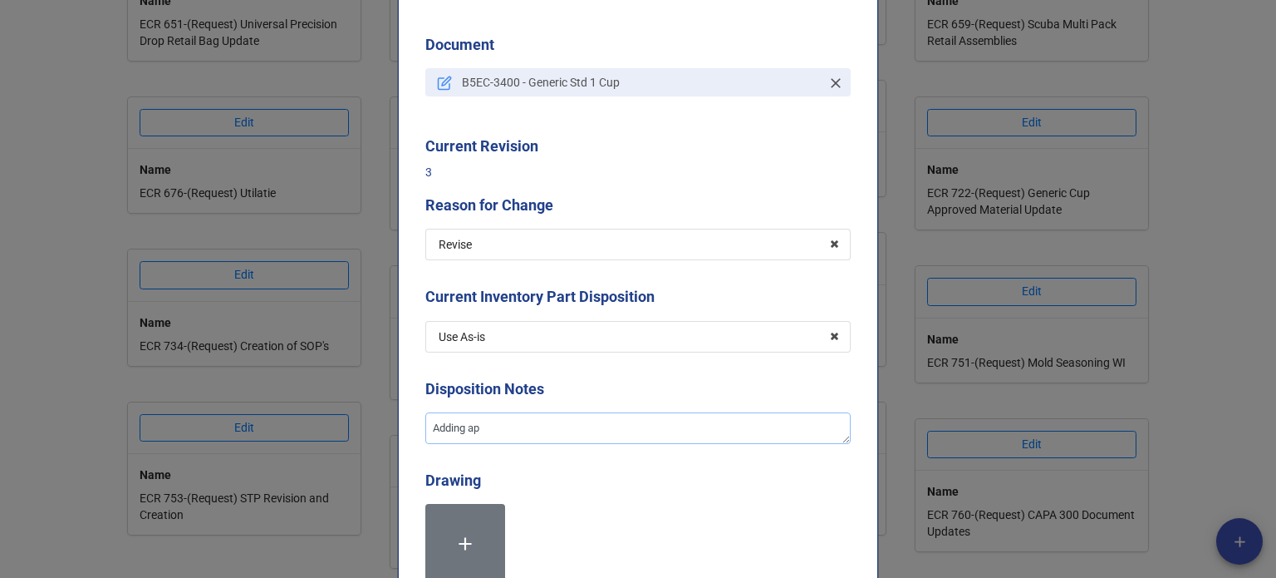
type textarea "x"
type textarea "Adding app"
type textarea "x"
type textarea "Adding appr"
type textarea "x"
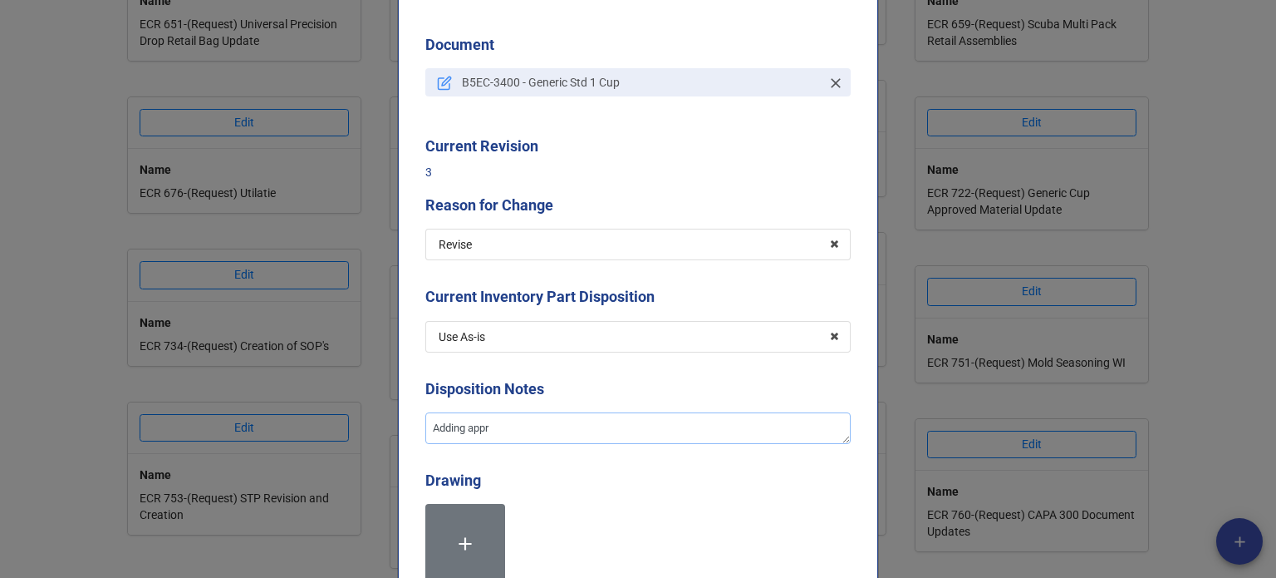
type textarea "Adding apprv"
type textarea "x"
type textarea "Adding apprve"
type textarea "x"
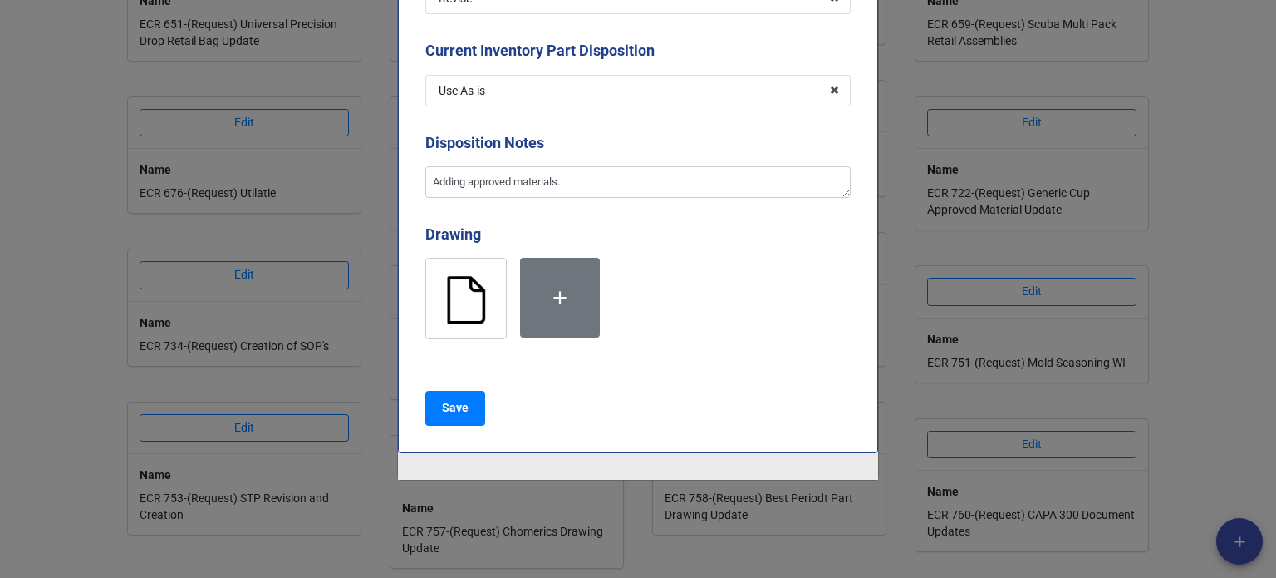
scroll to position [416, 0]
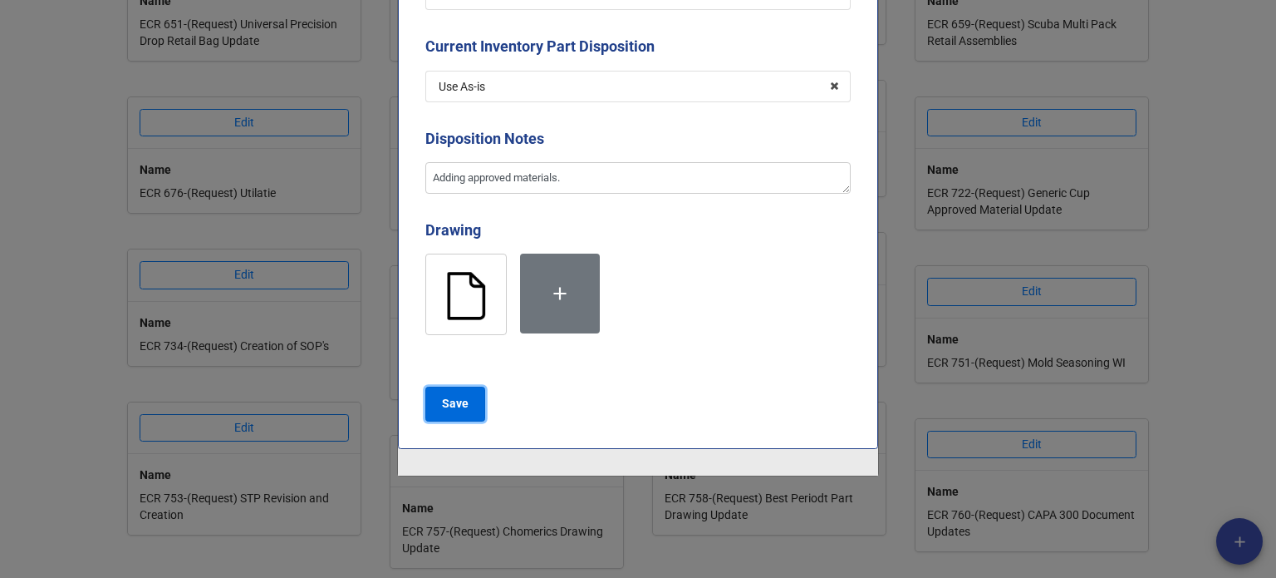
click at [471, 411] on button "Save" at bounding box center [455, 403] width 60 height 35
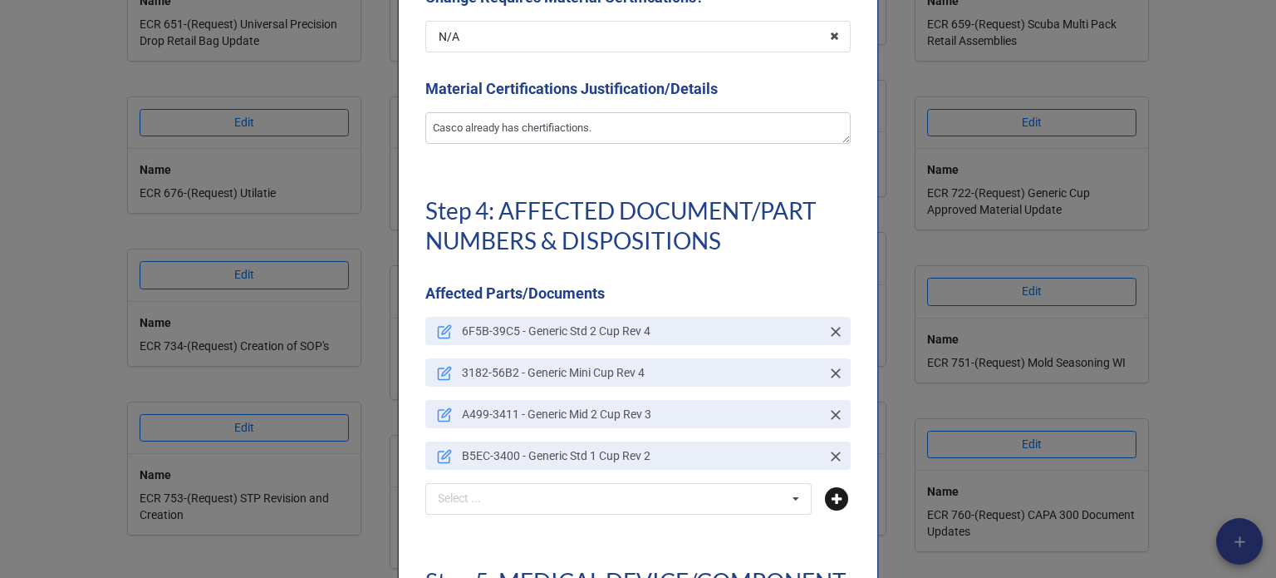
click at [836, 502] on icon at bounding box center [836, 498] width 23 height 23
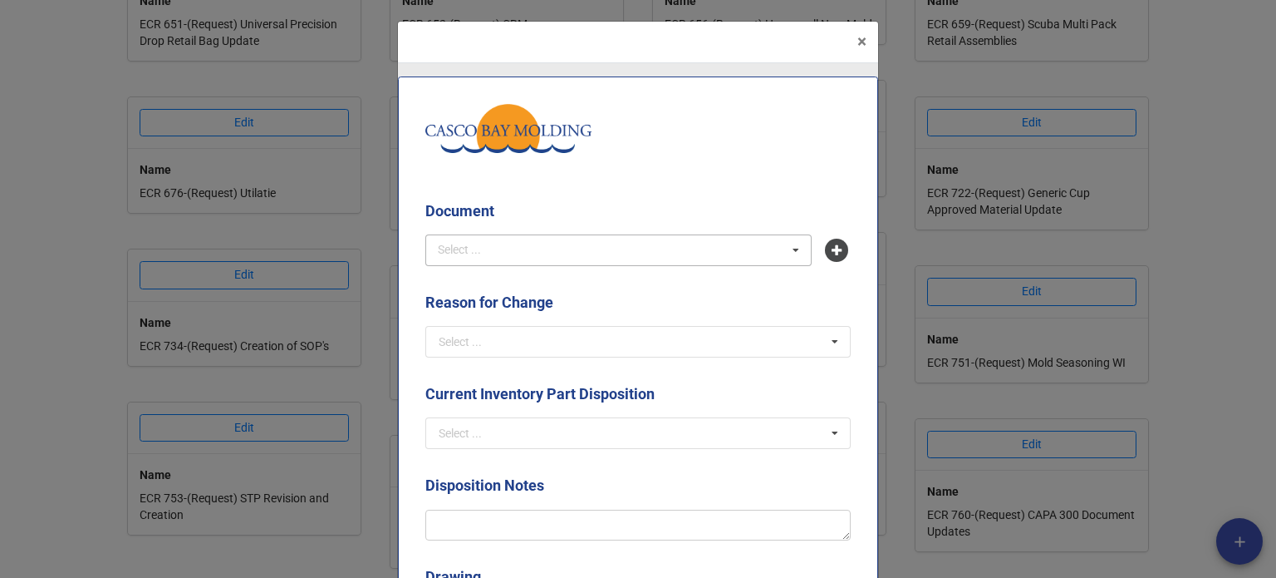
click at [530, 248] on div "Select ... No results found." at bounding box center [618, 250] width 386 height 32
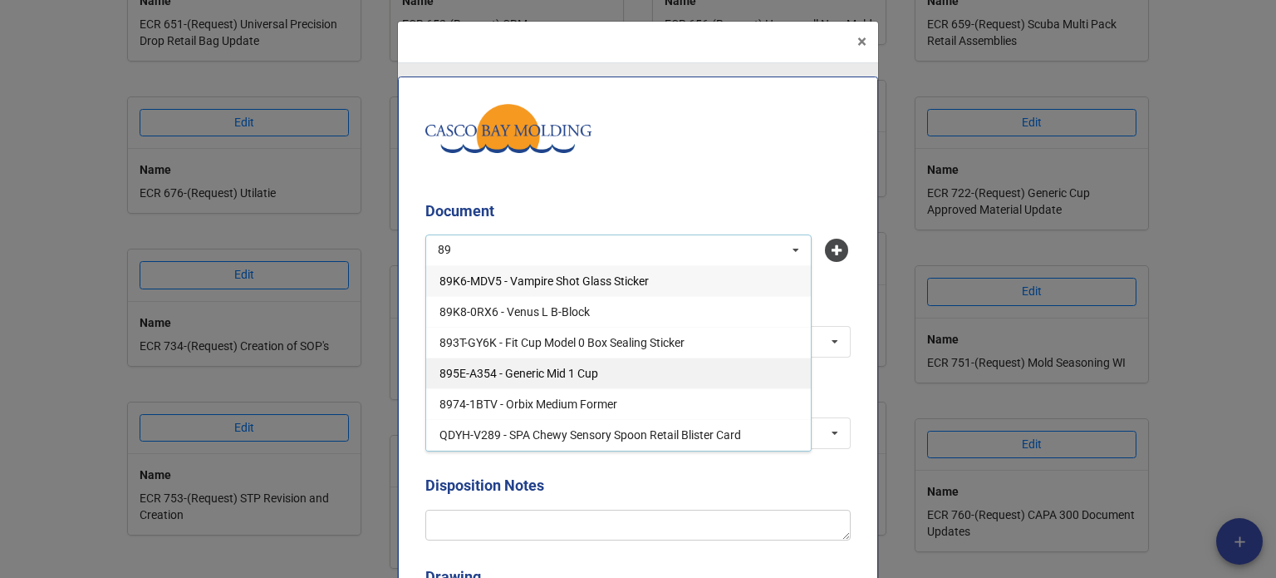
click at [544, 372] on span "895E-A354 - Generic Mid 1 Cup" at bounding box center [519, 372] width 159 height 13
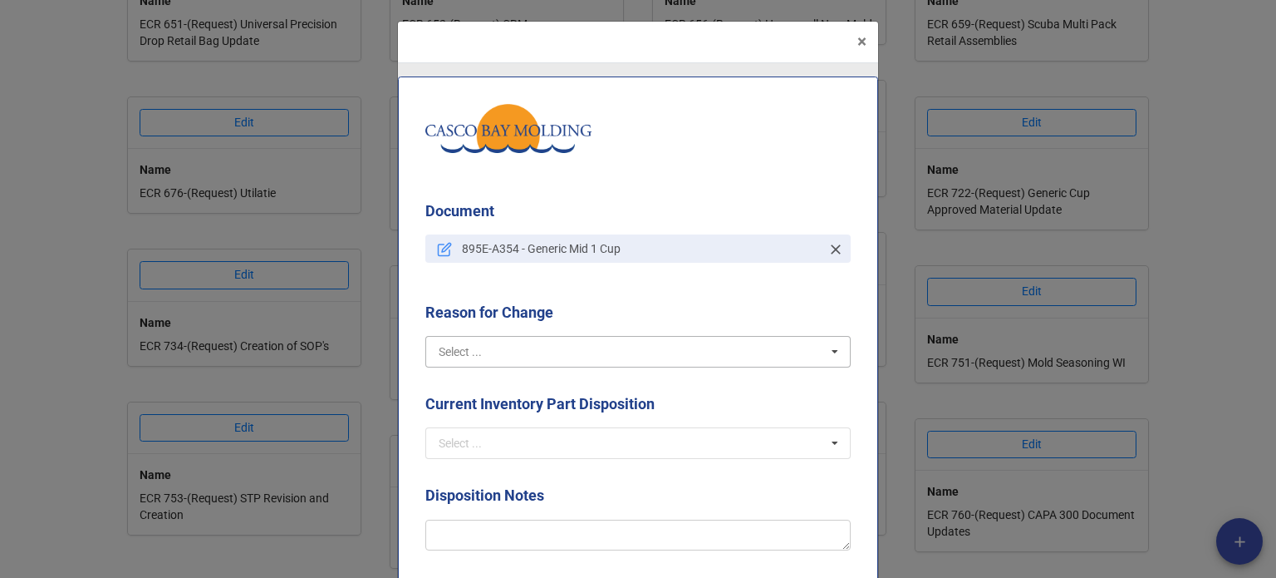
click at [516, 355] on input "text" at bounding box center [639, 352] width 424 height 30
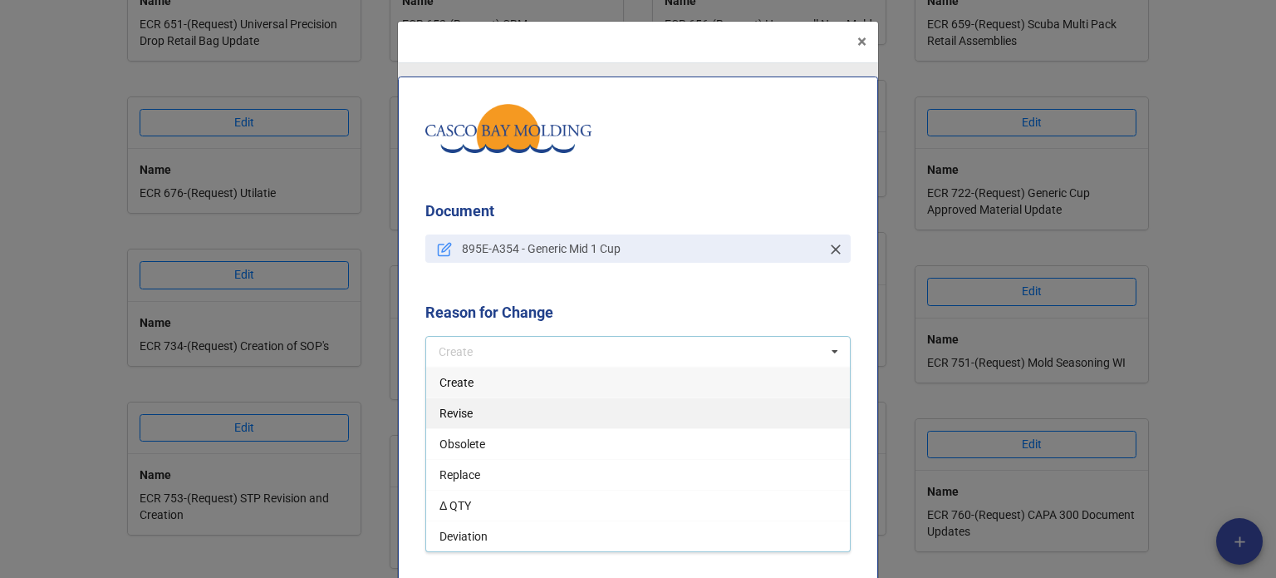
click at [502, 410] on div "Revise" at bounding box center [638, 412] width 424 height 31
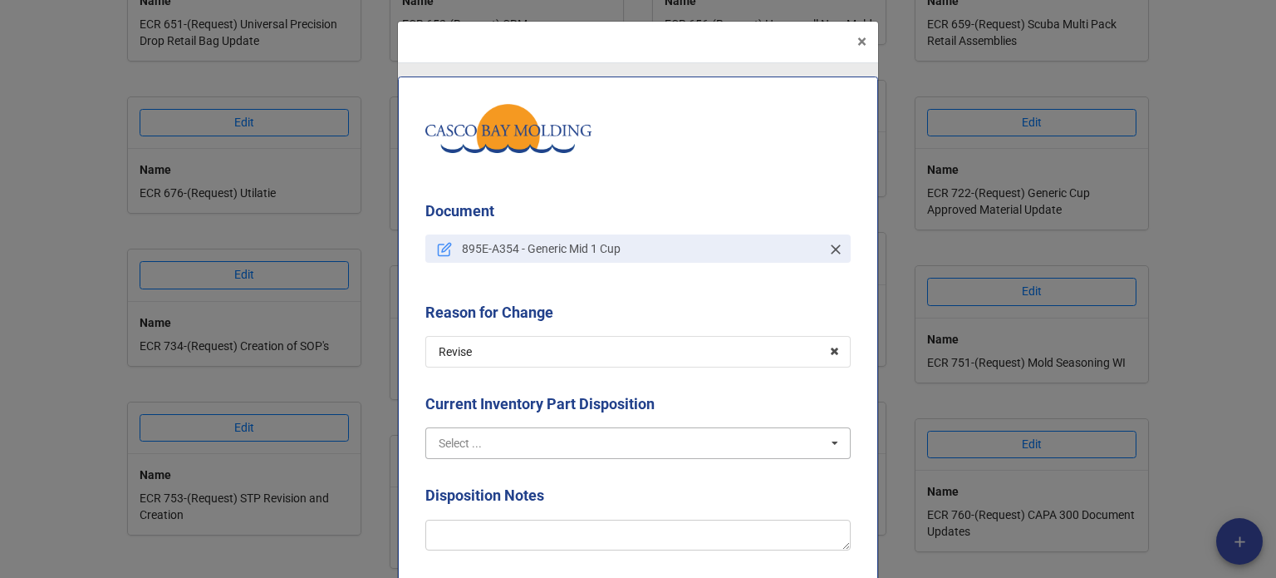
click at [520, 437] on input "text" at bounding box center [639, 443] width 424 height 30
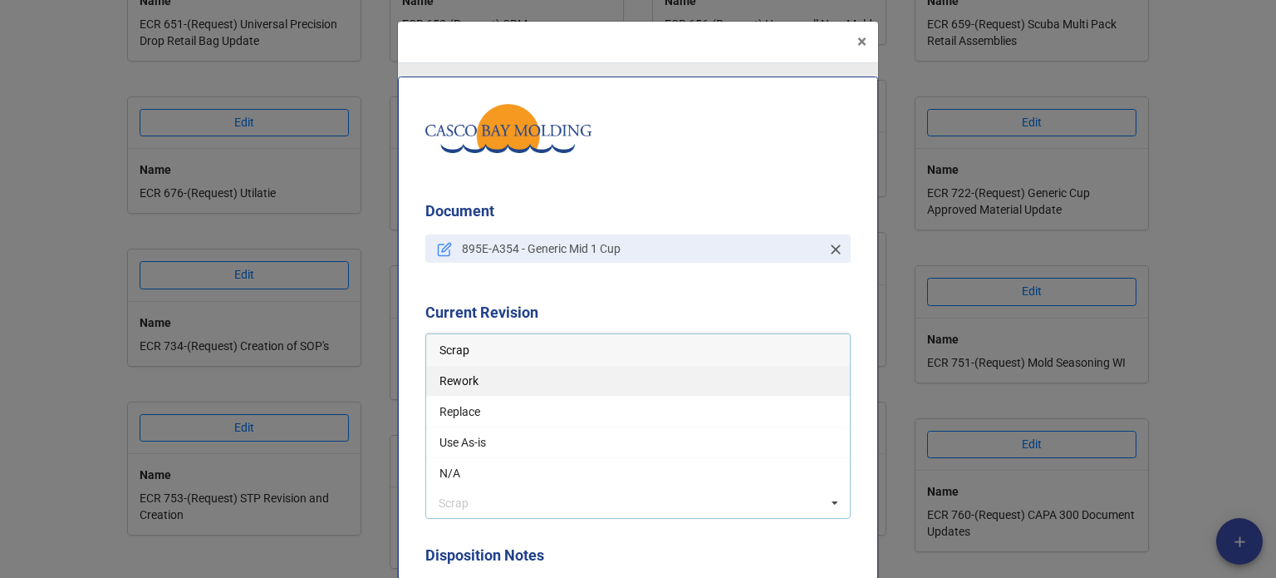
click at [476, 388] on div "Rework" at bounding box center [638, 380] width 424 height 31
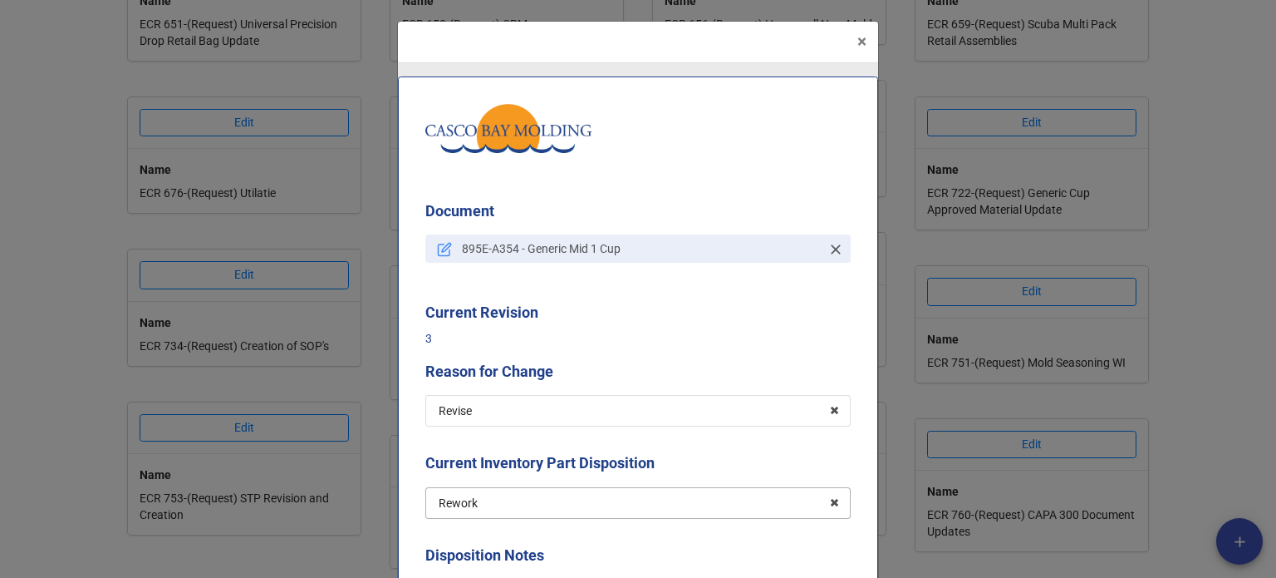
click at [485, 502] on input "text" at bounding box center [639, 503] width 424 height 30
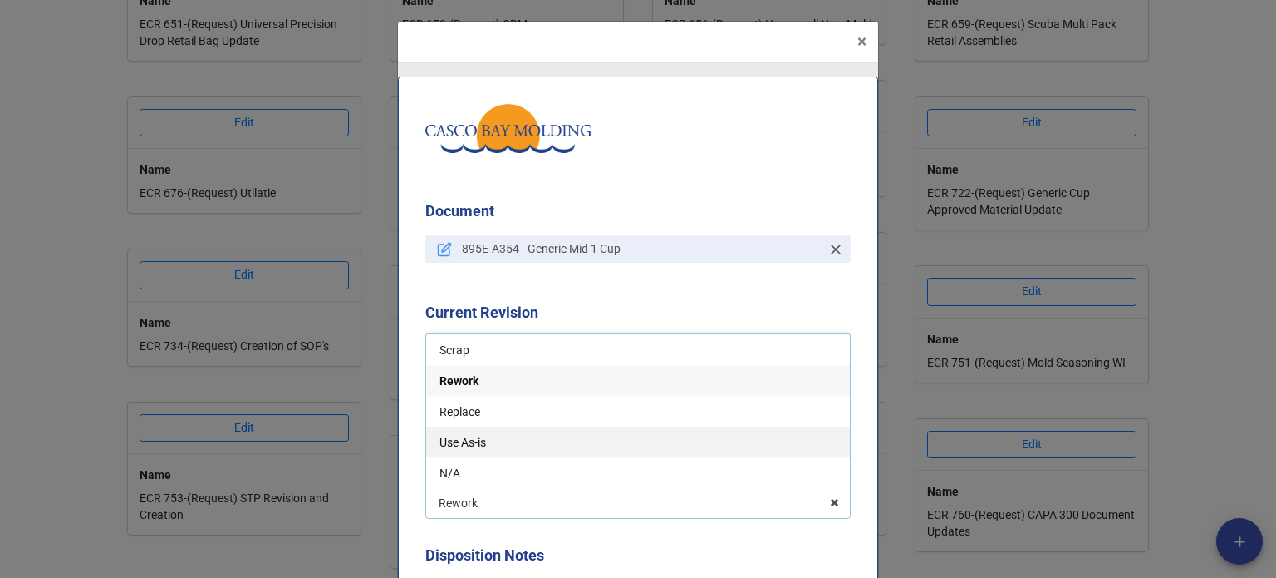
click at [478, 448] on div "Use As-is" at bounding box center [638, 441] width 424 height 31
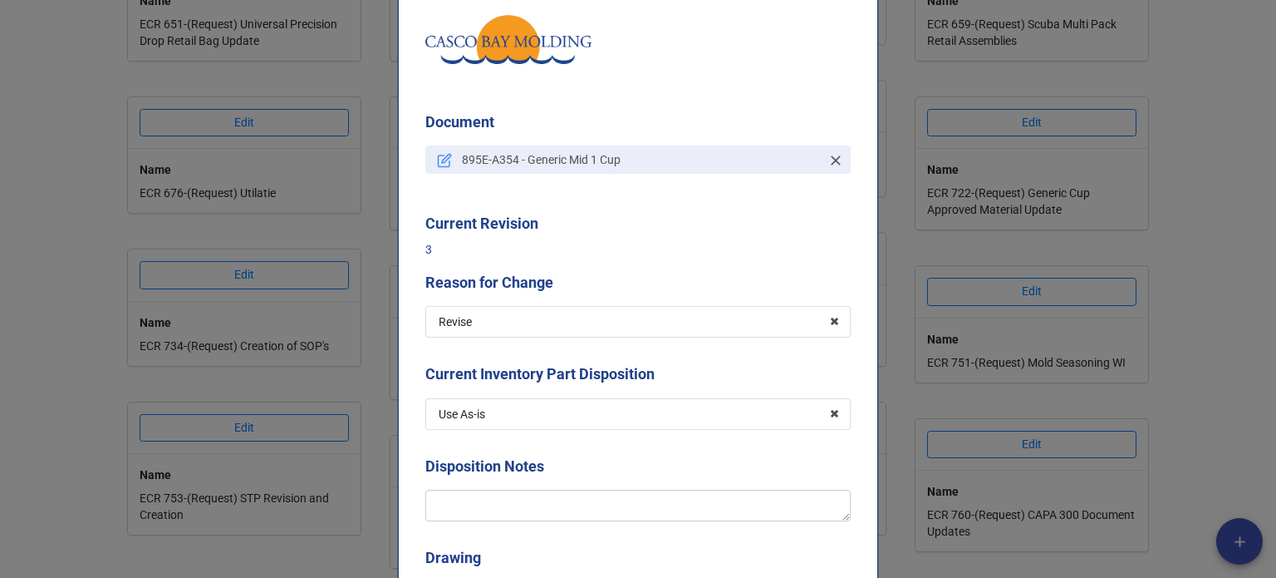
scroll to position [332, 0]
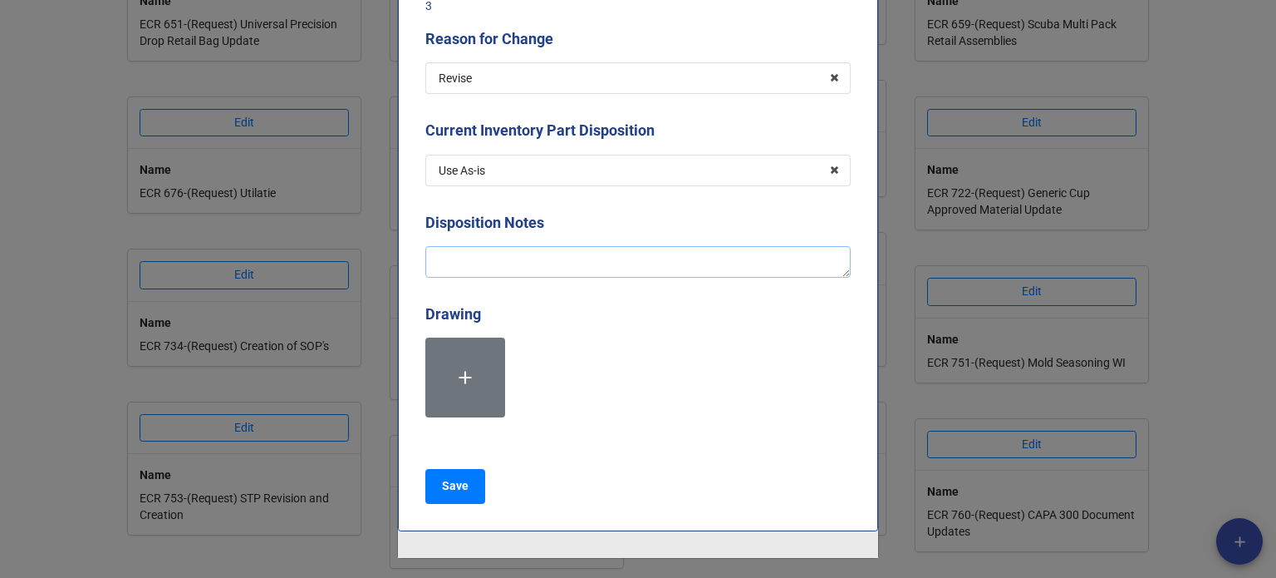
click at [447, 265] on textarea at bounding box center [637, 262] width 425 height 32
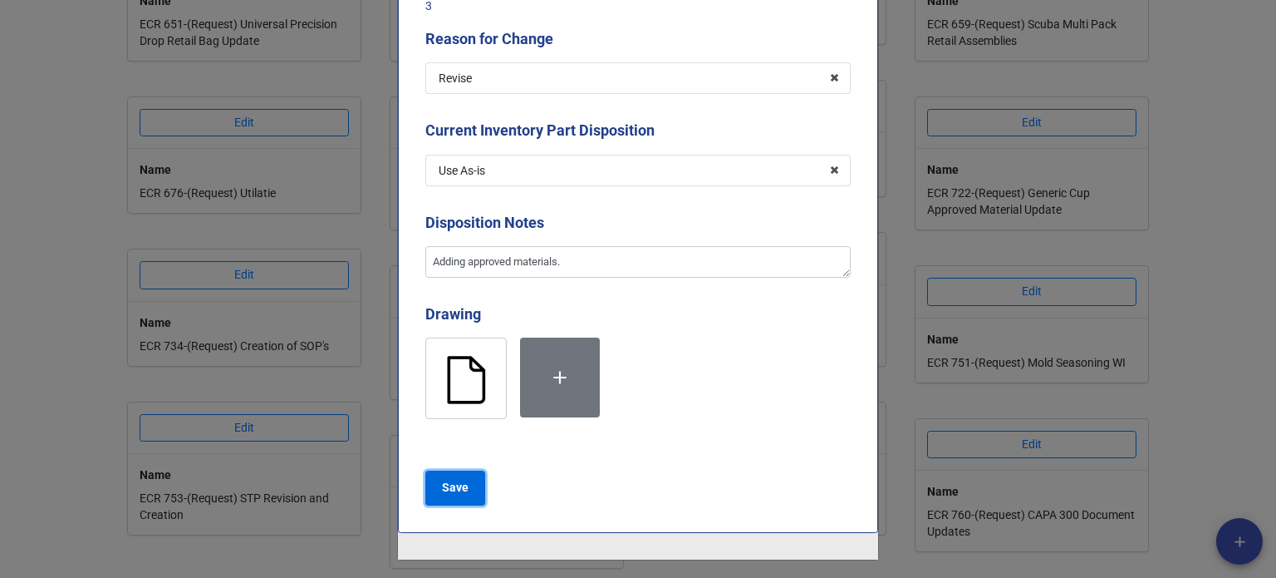
click at [465, 482] on button "Save" at bounding box center [455, 487] width 60 height 35
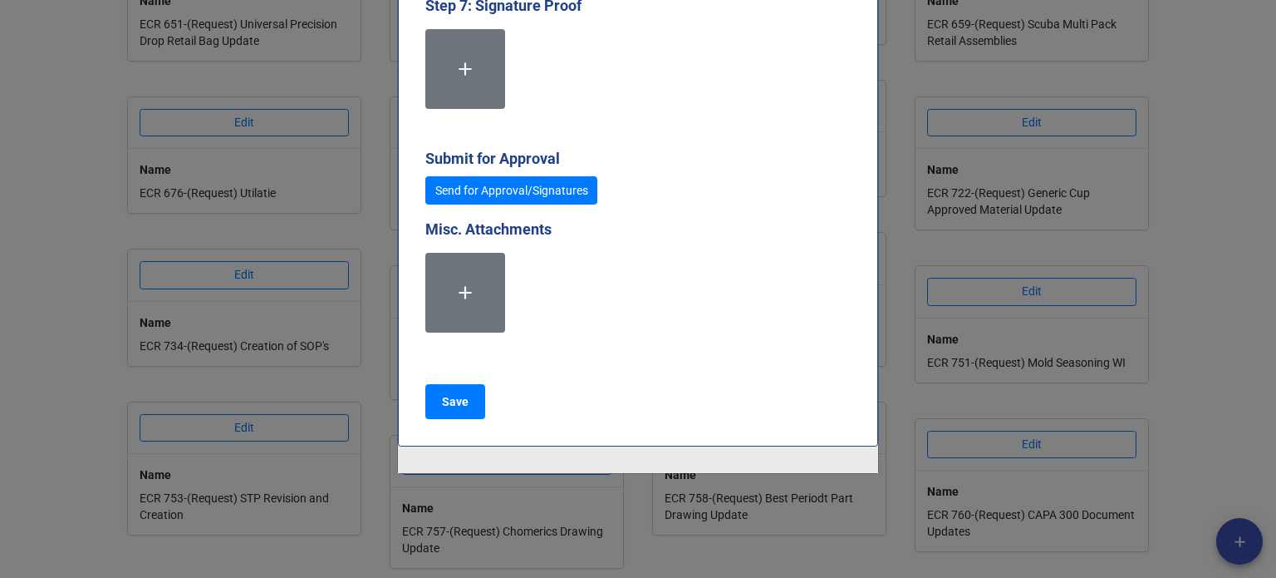
scroll to position [5103, 0]
click at [465, 406] on button "Save" at bounding box center [455, 401] width 60 height 35
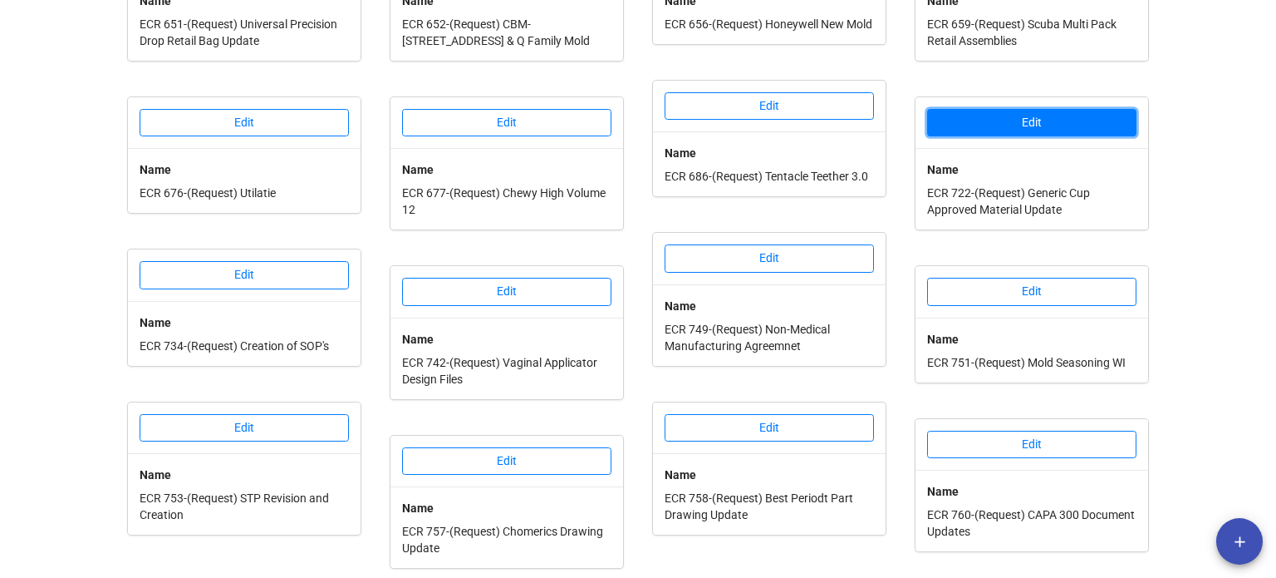
click at [952, 109] on button "Edit" at bounding box center [1031, 123] width 209 height 28
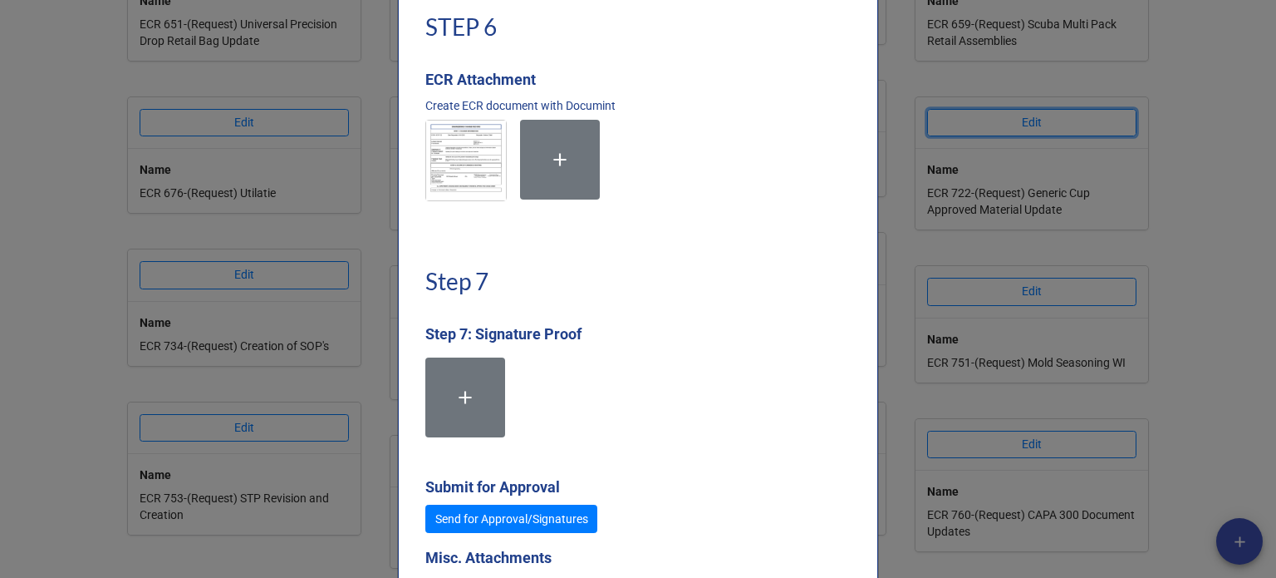
scroll to position [5105, 0]
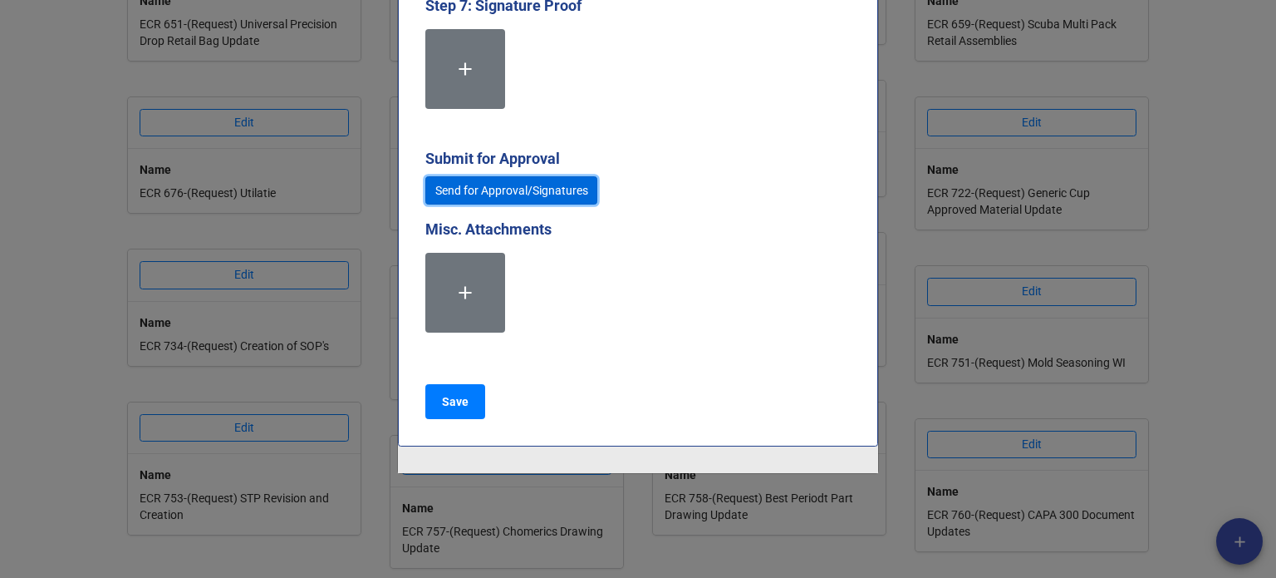
click at [580, 192] on link "Send for Approval/Signatures" at bounding box center [511, 190] width 172 height 28
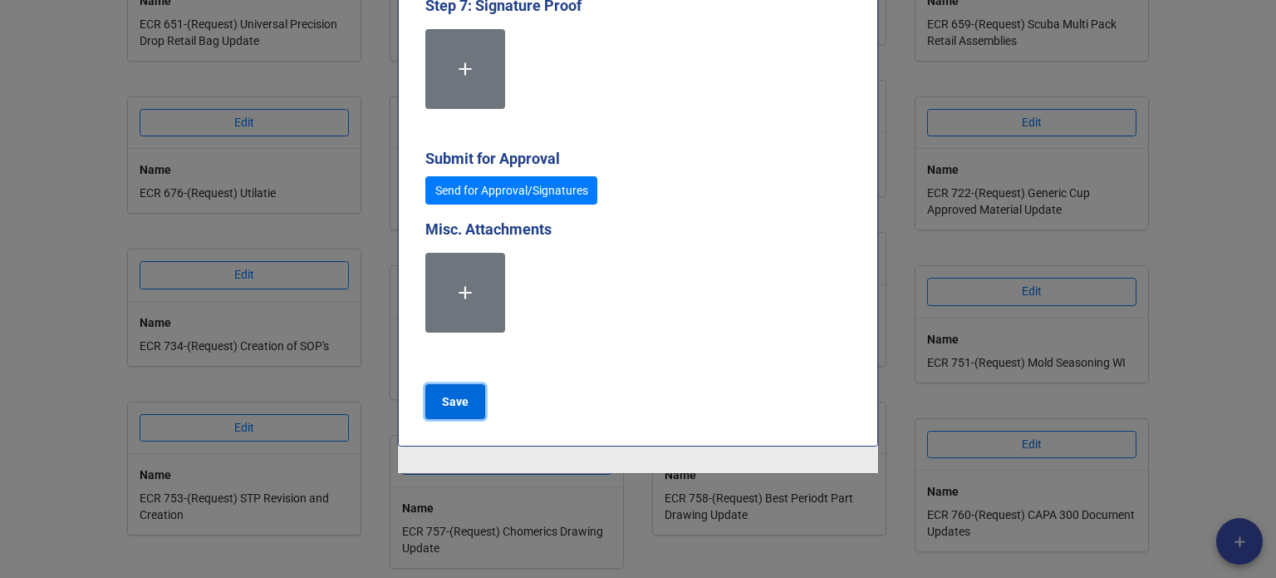
click at [432, 394] on button "Save" at bounding box center [455, 401] width 60 height 35
